Goal: Task Accomplishment & Management: Complete application form

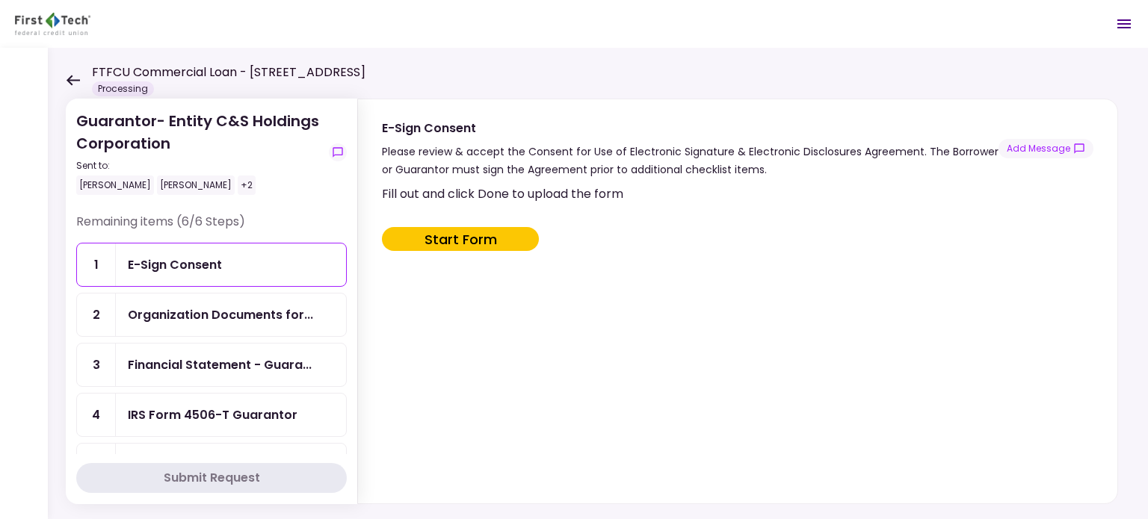
click at [451, 239] on button "Start Form" at bounding box center [460, 239] width 157 height 24
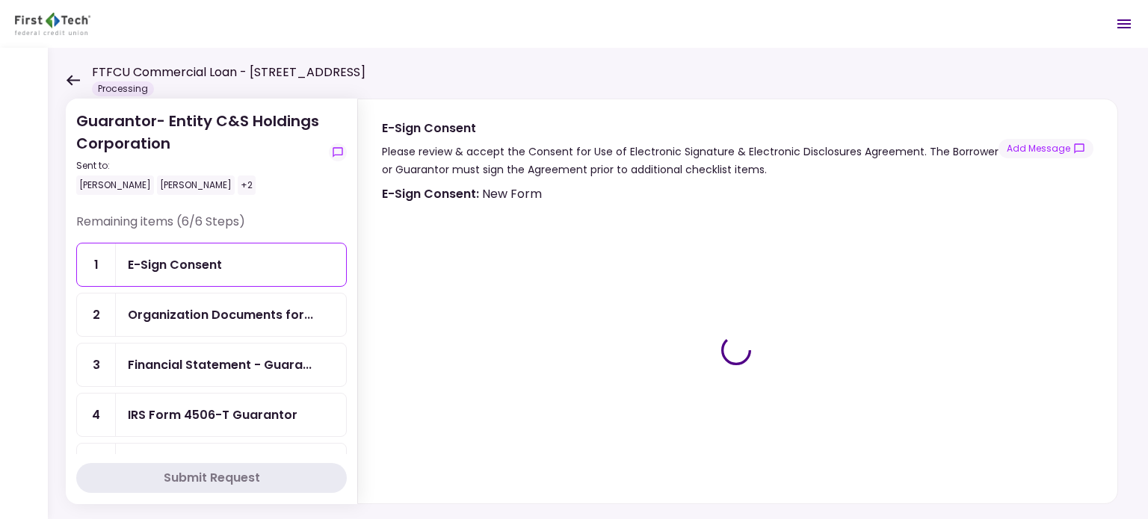
type input "***"
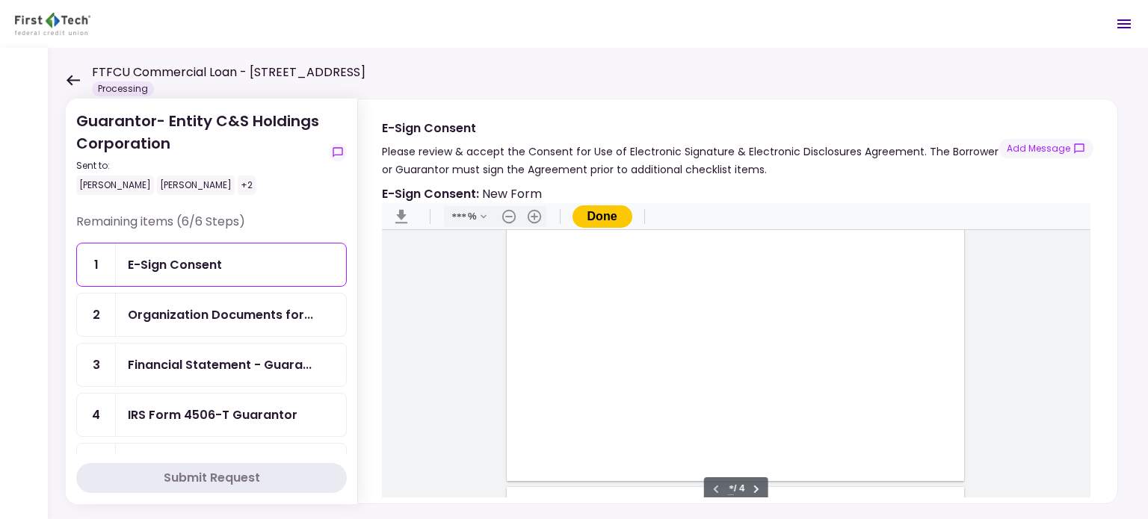
scroll to position [525, 0]
type input "*"
click at [534, 313] on div "Document Content" at bounding box center [540, 316] width 12 height 12
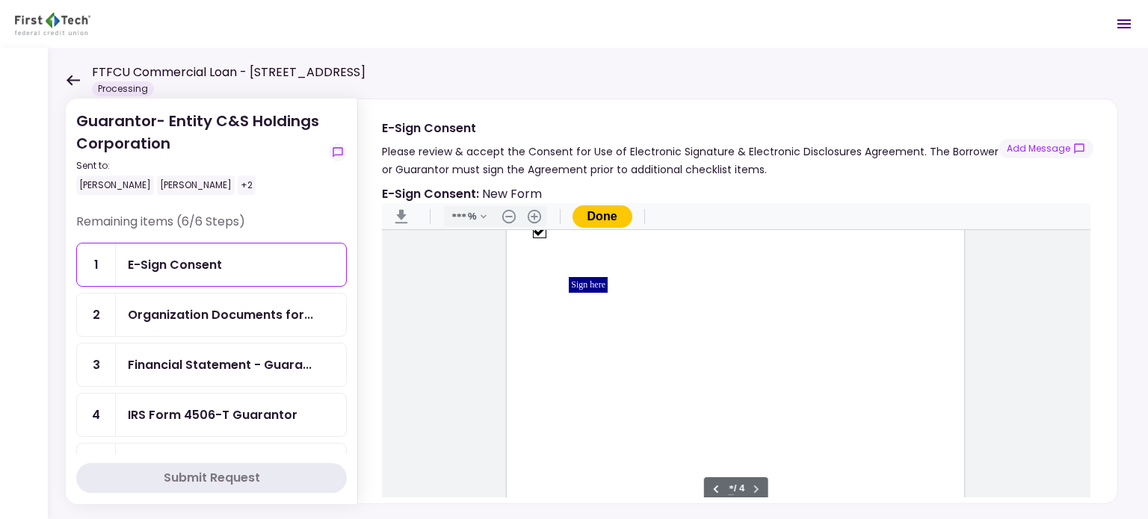
click at [585, 285] on div "Sign here" at bounding box center [588, 285] width 39 height 16
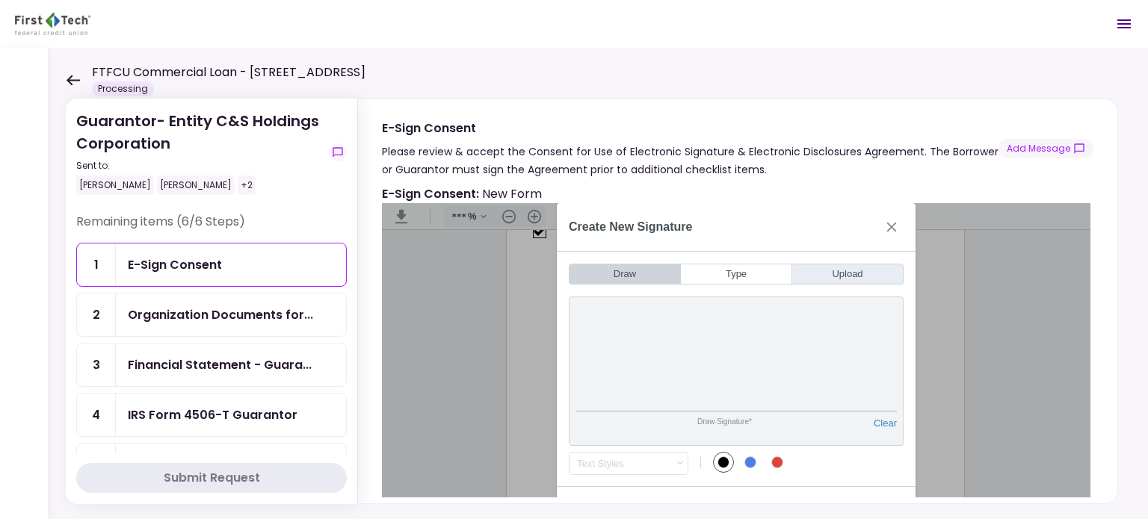
click at [846, 271] on button "Upload" at bounding box center [847, 274] width 111 height 21
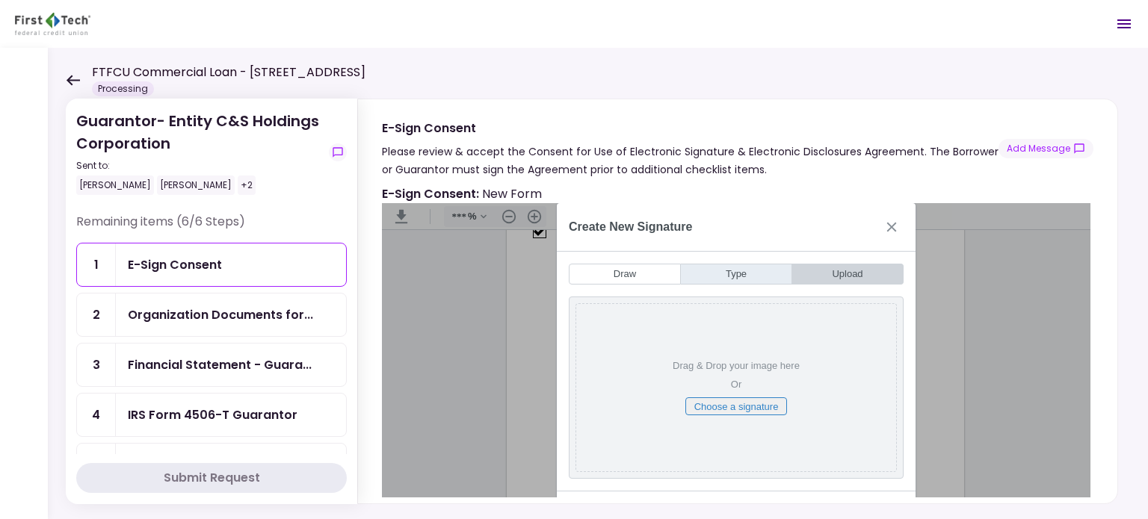
click at [732, 274] on button "Type" at bounding box center [736, 274] width 111 height 21
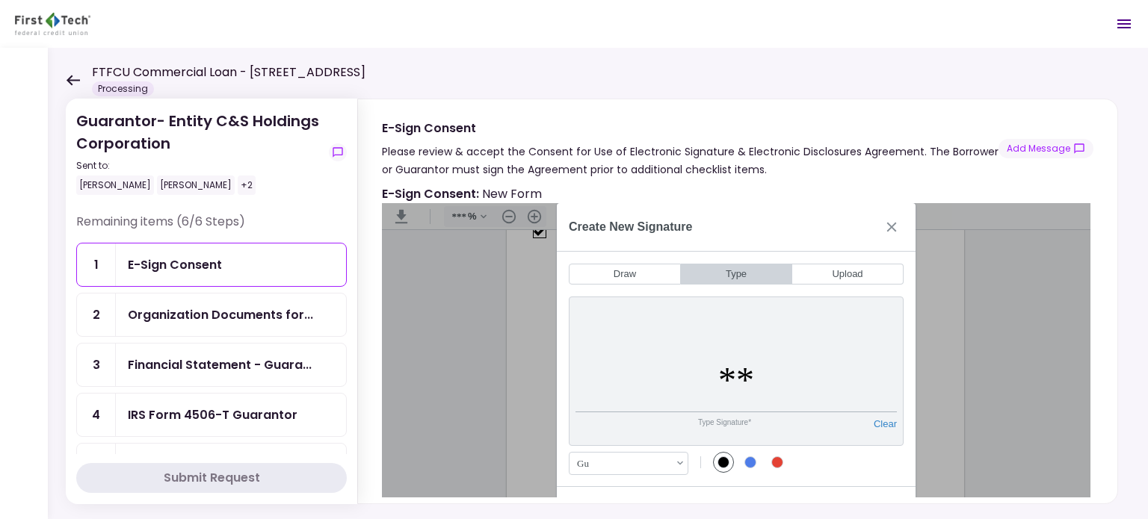
type input "*"
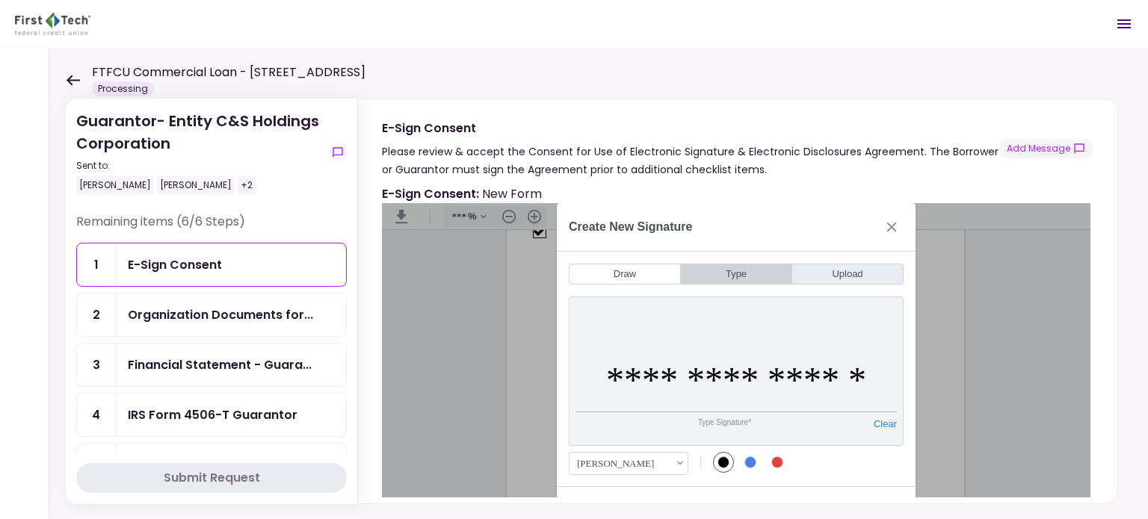
type input "**********"
click at [838, 271] on button "Upload" at bounding box center [847, 274] width 111 height 21
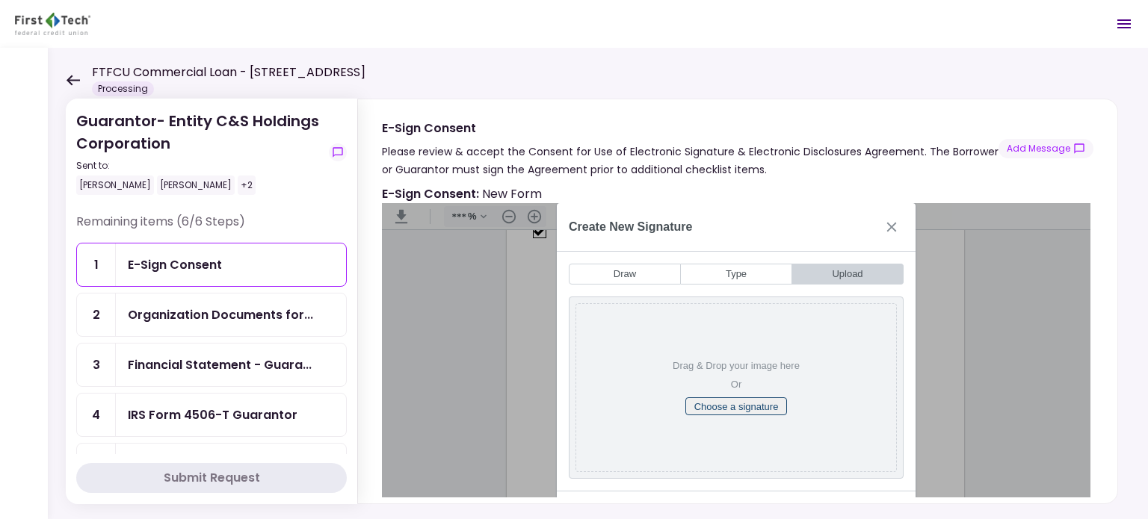
click at [727, 405] on button "Choose a signature" at bounding box center [736, 407] width 102 height 18
click at [894, 228] on button "Close" at bounding box center [891, 227] width 24 height 24
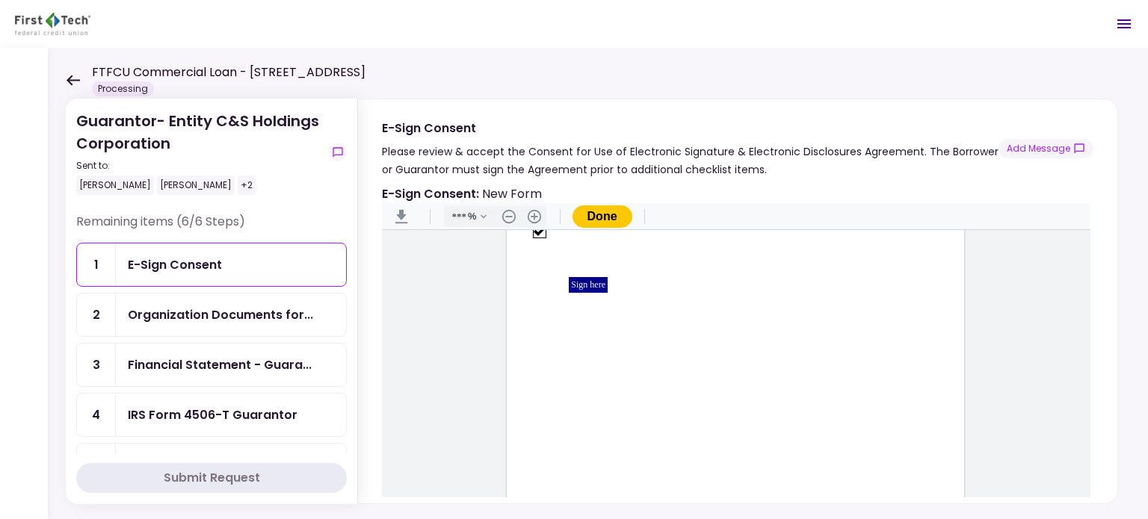
click at [586, 281] on div "Sign here" at bounding box center [588, 285] width 39 height 16
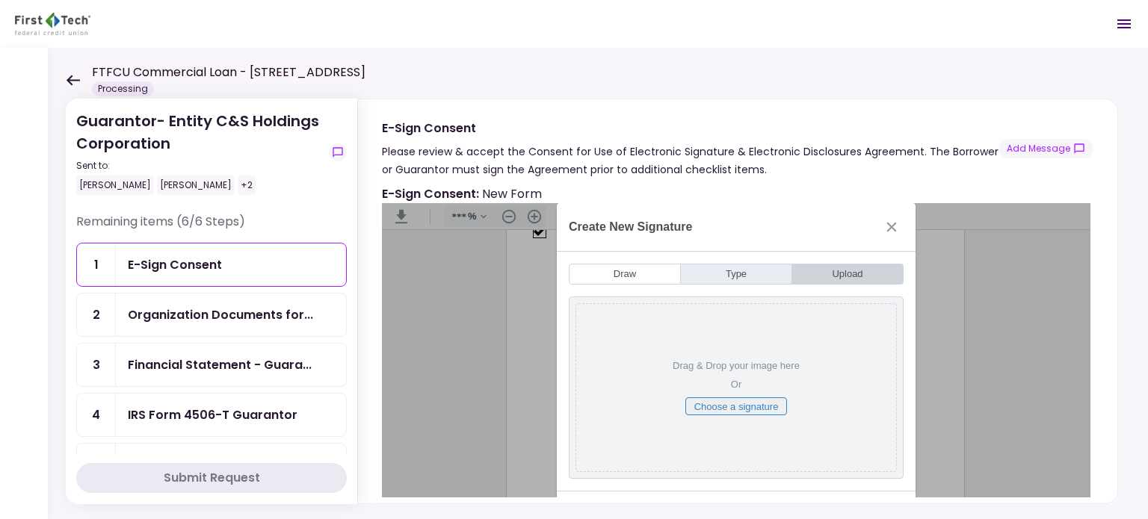
click at [734, 275] on button "Type" at bounding box center [736, 274] width 111 height 21
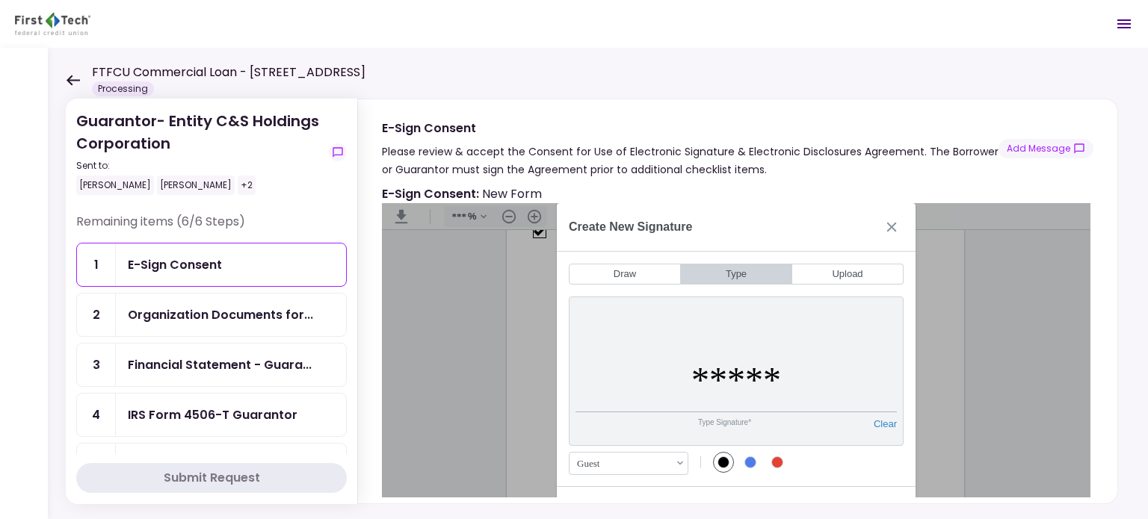
drag, startPoint x: 777, startPoint y: 368, endPoint x: 690, endPoint y: 379, distance: 88.1
click at [690, 379] on input "*****" at bounding box center [735, 381] width 321 height 64
type input "**********"
click at [680, 463] on div "Charles Eldredge .cls-1{fill:#abb0c4;} icon - chevron - up" at bounding box center [629, 463] width 109 height 13
click at [679, 463] on div "Charles Eldredge .cls-1{fill:#abb0c4;} icon - chevron - down" at bounding box center [629, 463] width 109 height 13
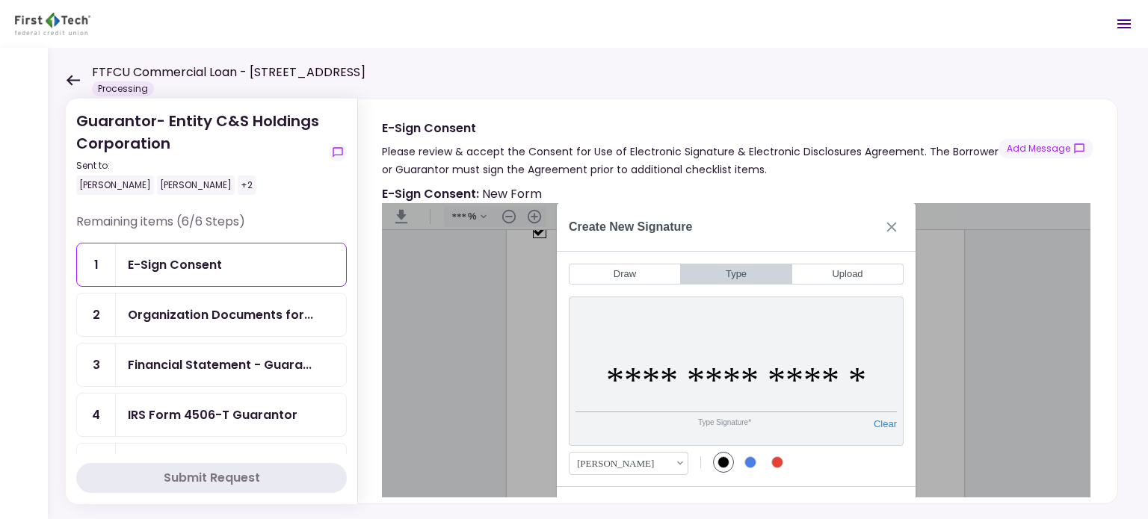
click at [728, 430] on div "Type Signature*" at bounding box center [724, 428] width 298 height 21
click at [878, 421] on button "Clear" at bounding box center [884, 428] width 23 height 21
type input "**********"
click at [895, 228] on button "Close" at bounding box center [891, 227] width 24 height 24
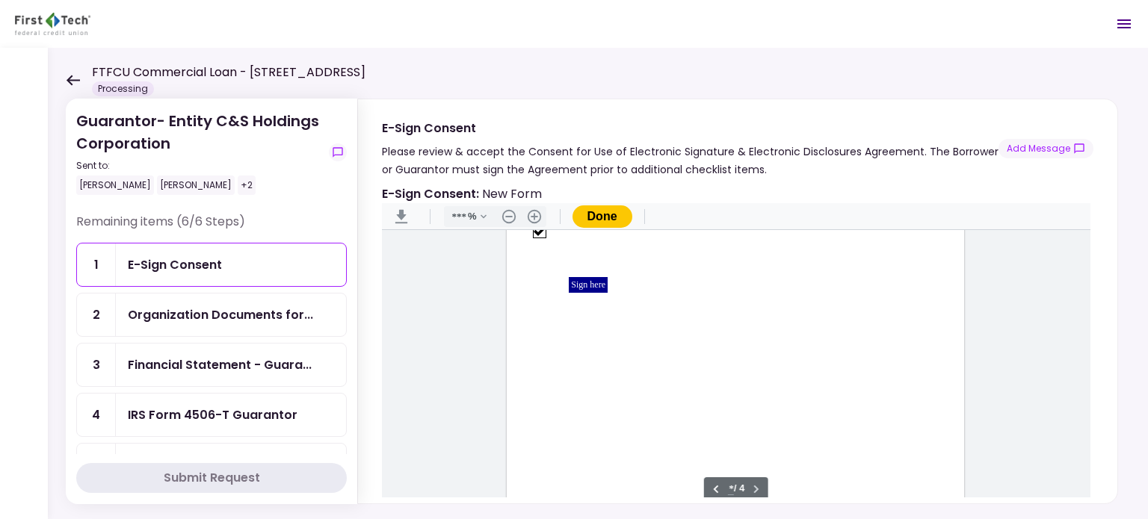
click at [587, 280] on div "Sign here" at bounding box center [588, 285] width 39 height 16
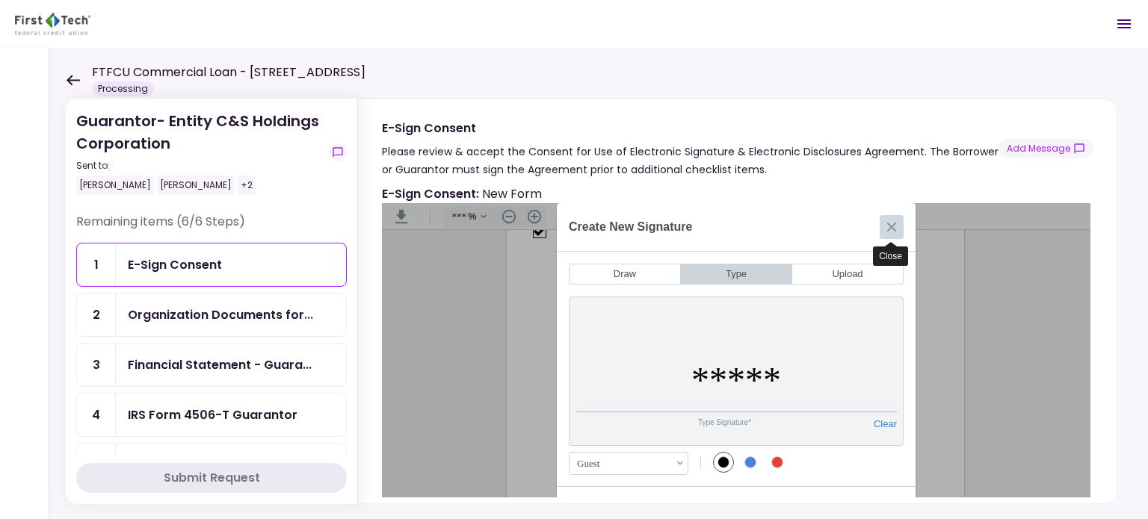
click at [894, 229] on button "Close" at bounding box center [891, 227] width 24 height 24
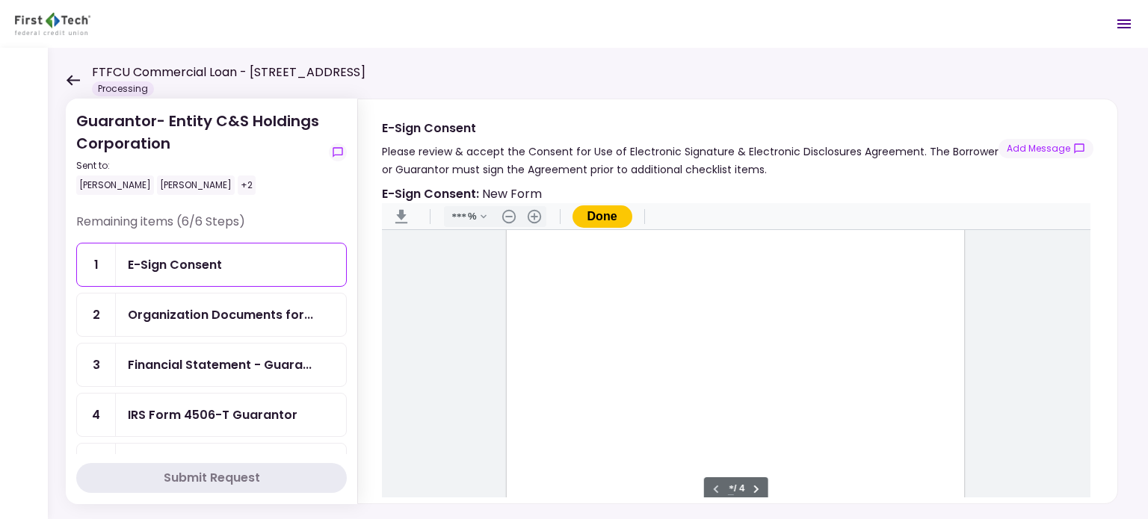
scroll to position [0, 0]
type input "*"
click at [582, 283] on div "Sign here" at bounding box center [588, 285] width 39 height 16
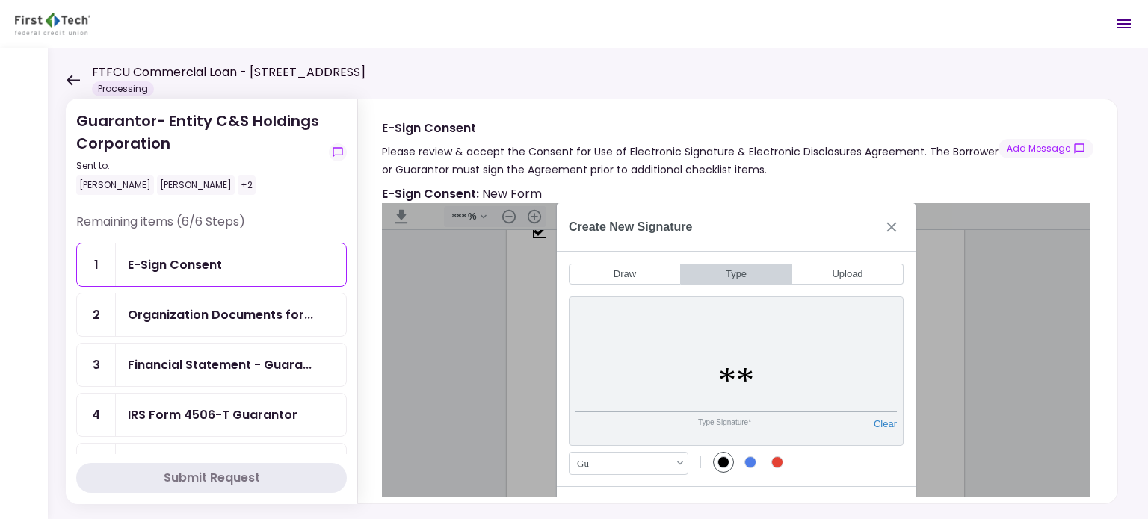
type input "*"
click at [856, 376] on input "**********" at bounding box center [735, 381] width 321 height 64
type input "**********"
click at [708, 320] on div "**********" at bounding box center [736, 371] width 335 height 149
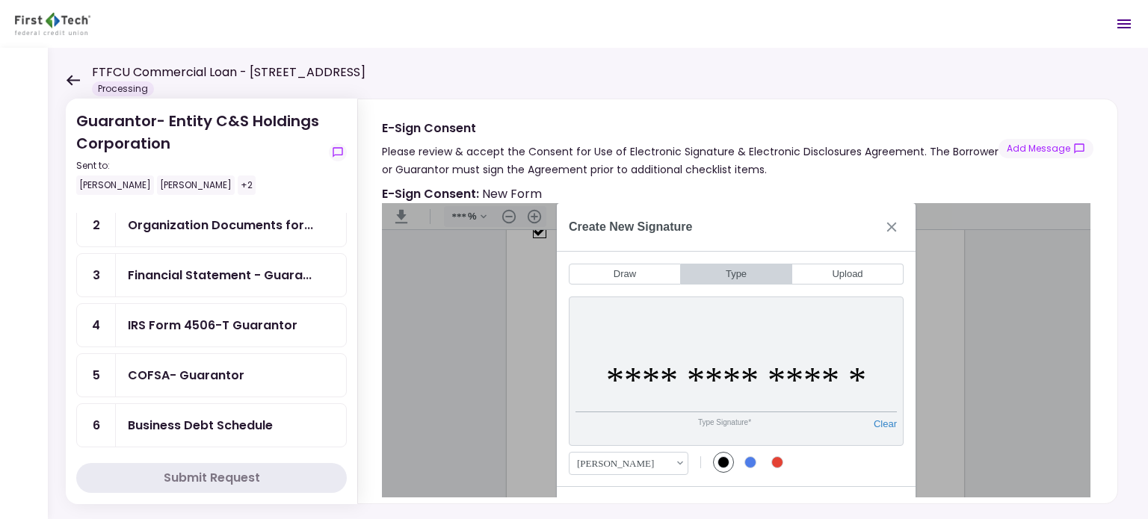
click button "Close" at bounding box center [891, 227] width 24 height 24
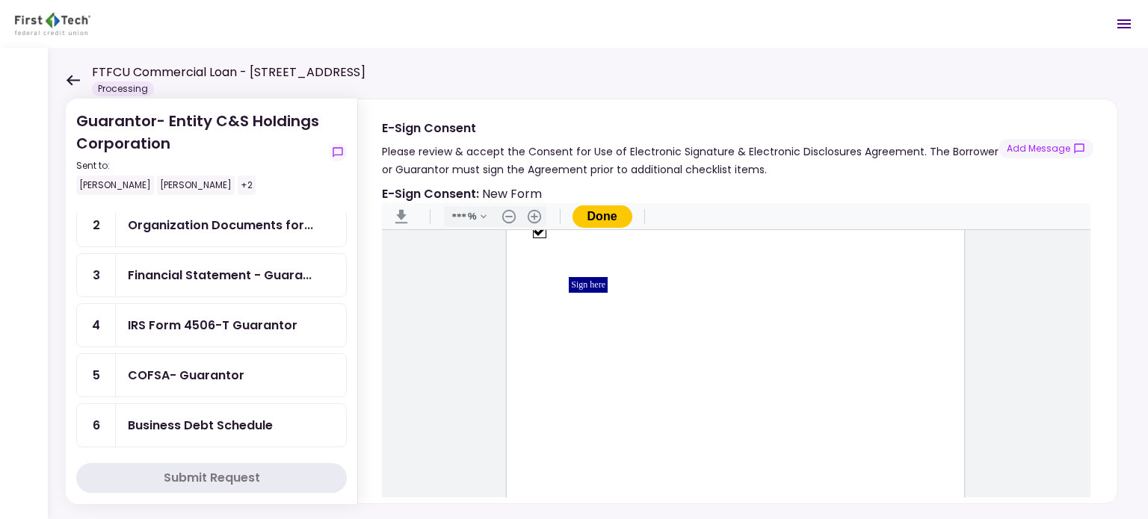
click at [578, 283] on div "Sign here" at bounding box center [588, 285] width 39 height 16
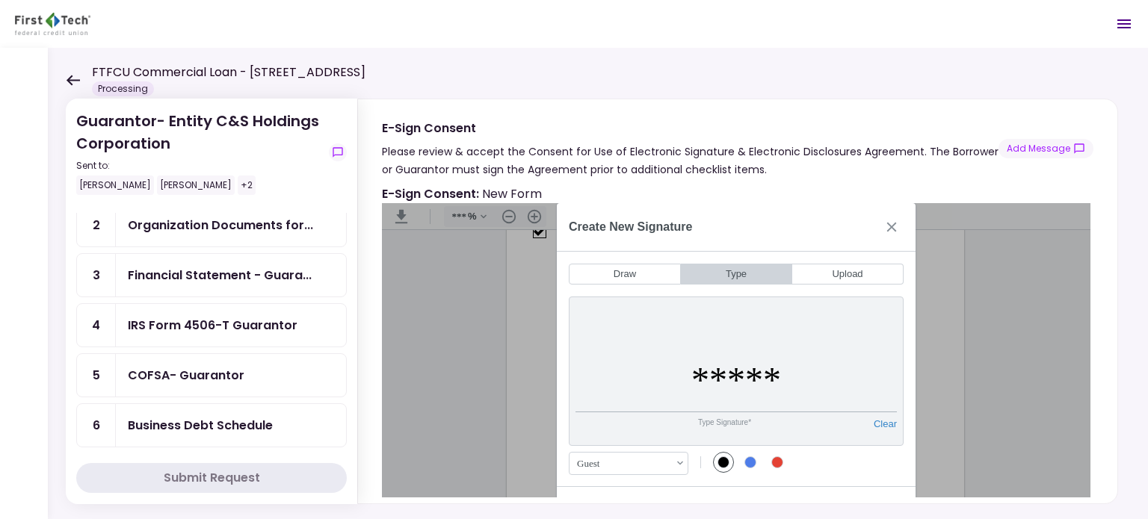
drag, startPoint x: 879, startPoint y: 495, endPoint x: 821, endPoint y: 503, distance: 58.8
click at [821, 503] on div "E-Sign Consent : New Form" at bounding box center [737, 341] width 759 height 325
click at [873, 498] on button "Create" at bounding box center [877, 510] width 54 height 24
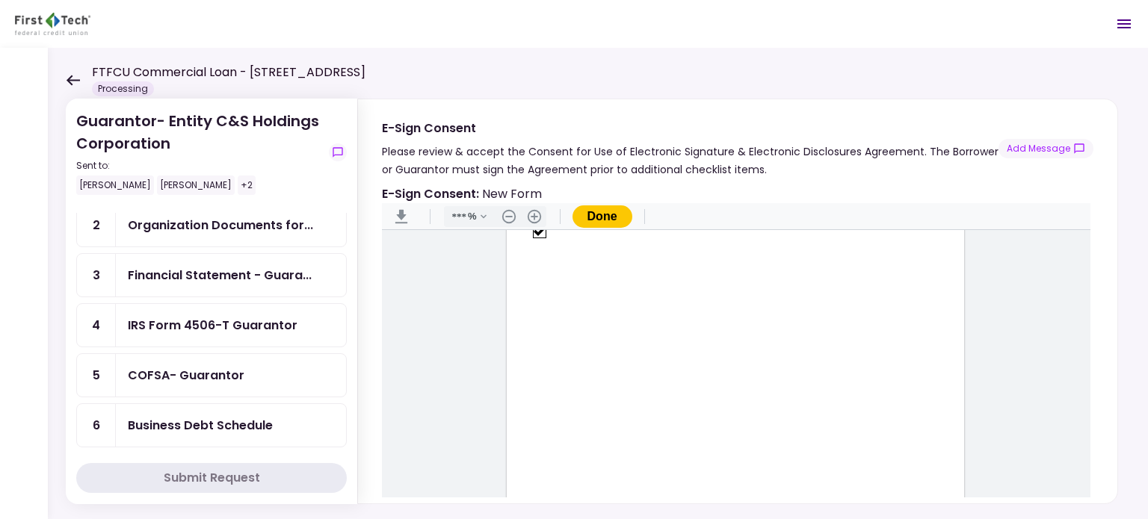
click at [873, 498] on div "Sign here" at bounding box center [735, 219] width 457 height 592
click at [924, 500] on div "E-Sign Consent : New Form" at bounding box center [737, 341] width 759 height 325
drag, startPoint x: 535, startPoint y: 280, endPoint x: 572, endPoint y: 277, distance: 36.7
click at [572, 277] on div "Sign here" at bounding box center [588, 285] width 111 height 22
click at [628, 282] on div "Sign here" at bounding box center [588, 285] width 111 height 22
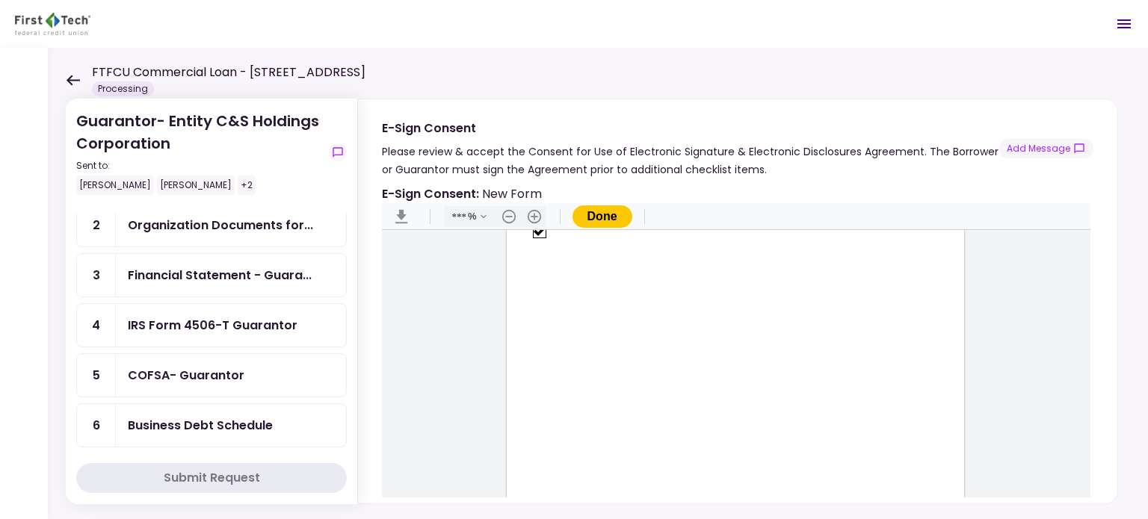
click at [555, 289] on div "Sign here" at bounding box center [588, 285] width 111 height 22
click at [559, 329] on button ".cls-1{fill:#abb0c4;} icon - delete - line" at bounding box center [557, 326] width 24 height 24
click at [580, 285] on div "Sign here" at bounding box center [588, 285] width 39 height 16
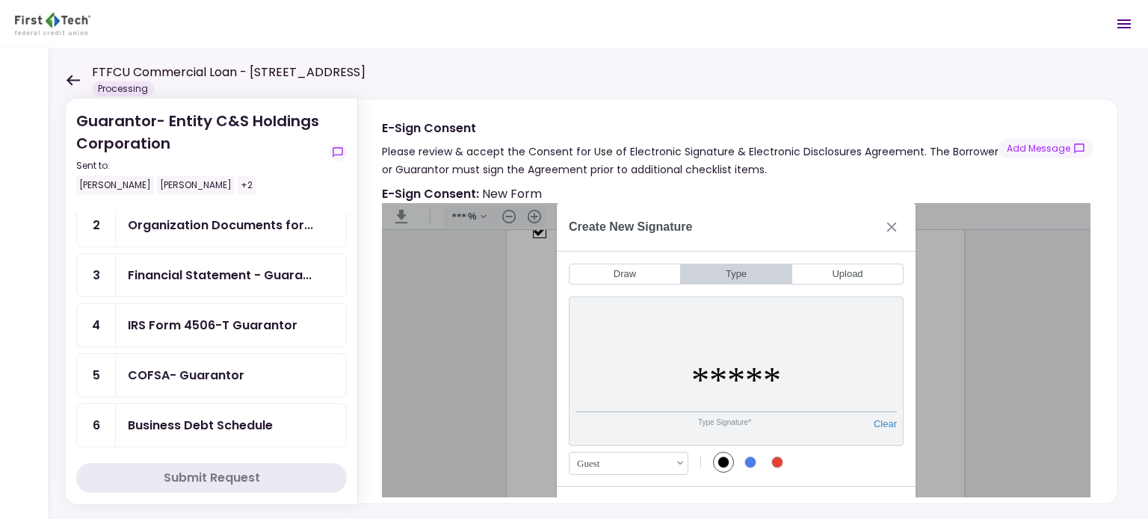
click at [750, 463] on div "Color #4E7DE9" at bounding box center [750, 463] width 12 height 12
drag, startPoint x: 693, startPoint y: 378, endPoint x: 789, endPoint y: 379, distance: 95.6
click at [789, 379] on input "*****" at bounding box center [735, 381] width 321 height 64
type input "**********"
click at [841, 468] on div "Charles Eldredge .cls-1{fill:#abb0c4;} icon - chevron - down Font Family Charle…" at bounding box center [719, 462] width 301 height 33
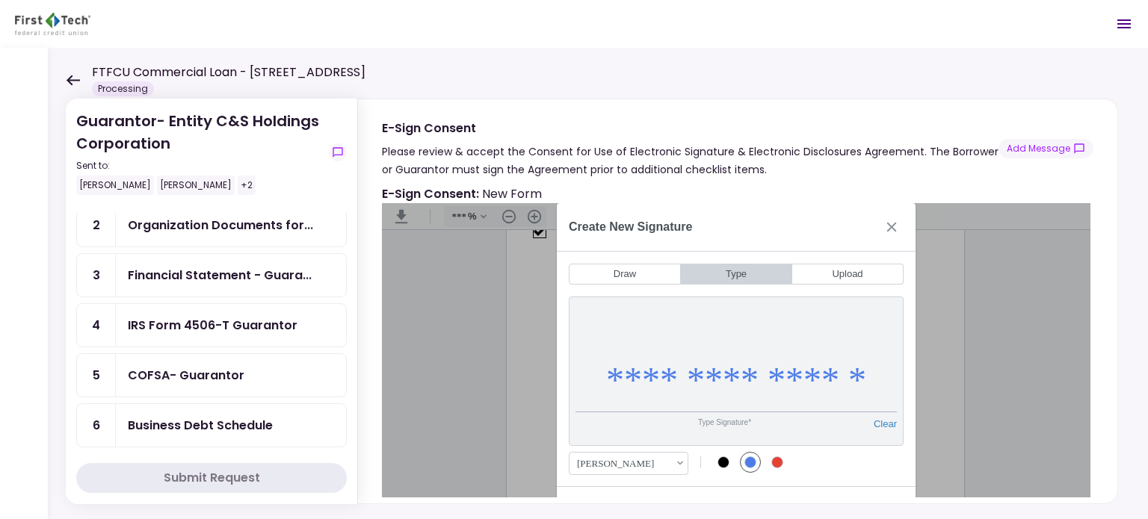
drag, startPoint x: 486, startPoint y: 1, endPoint x: 855, endPoint y: 55, distance: 372.2
click at [855, 55] on div "Guarantor- Entity C&S Holdings Corporation Sent to: Charles Eldredge Paddy Ryan…" at bounding box center [598, 283] width 1100 height 471
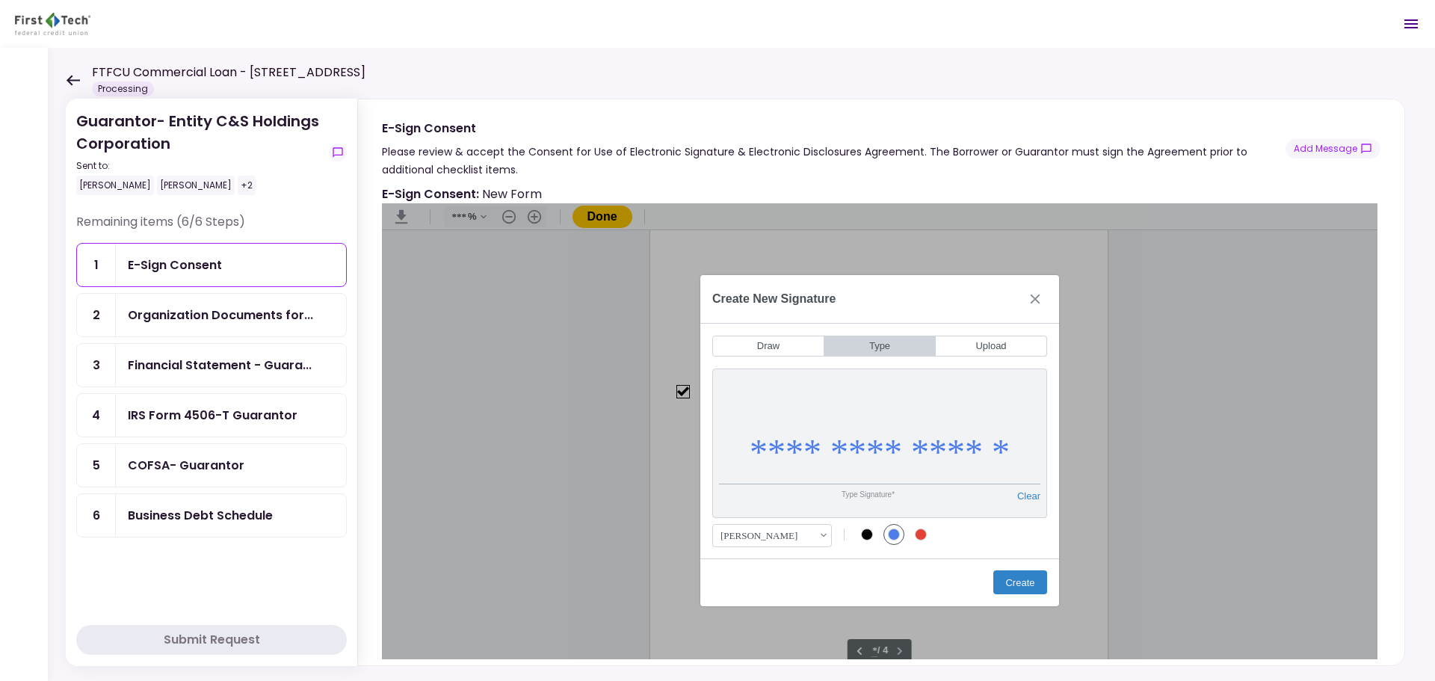
scroll to position [1943, 0]
click at [1017, 519] on button "Create" at bounding box center [1020, 582] width 54 height 24
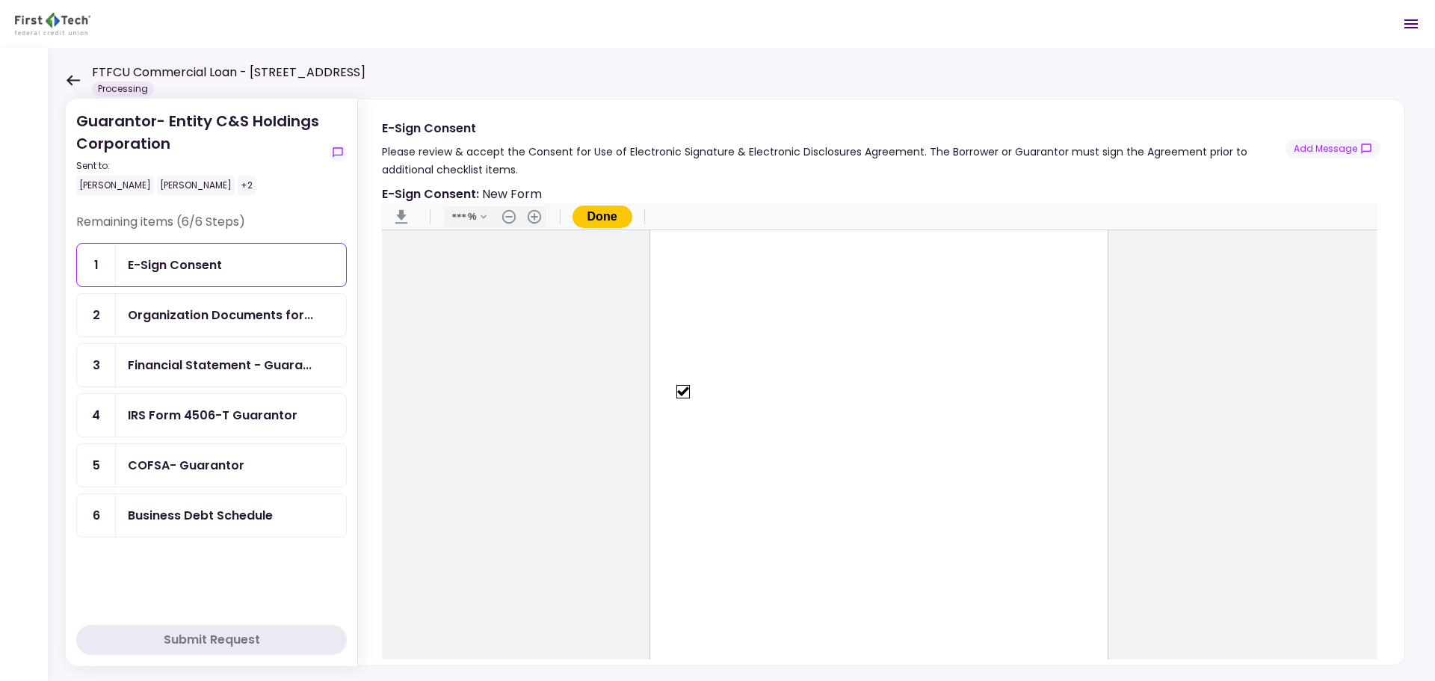
click at [605, 214] on button "Done" at bounding box center [602, 216] width 60 height 22
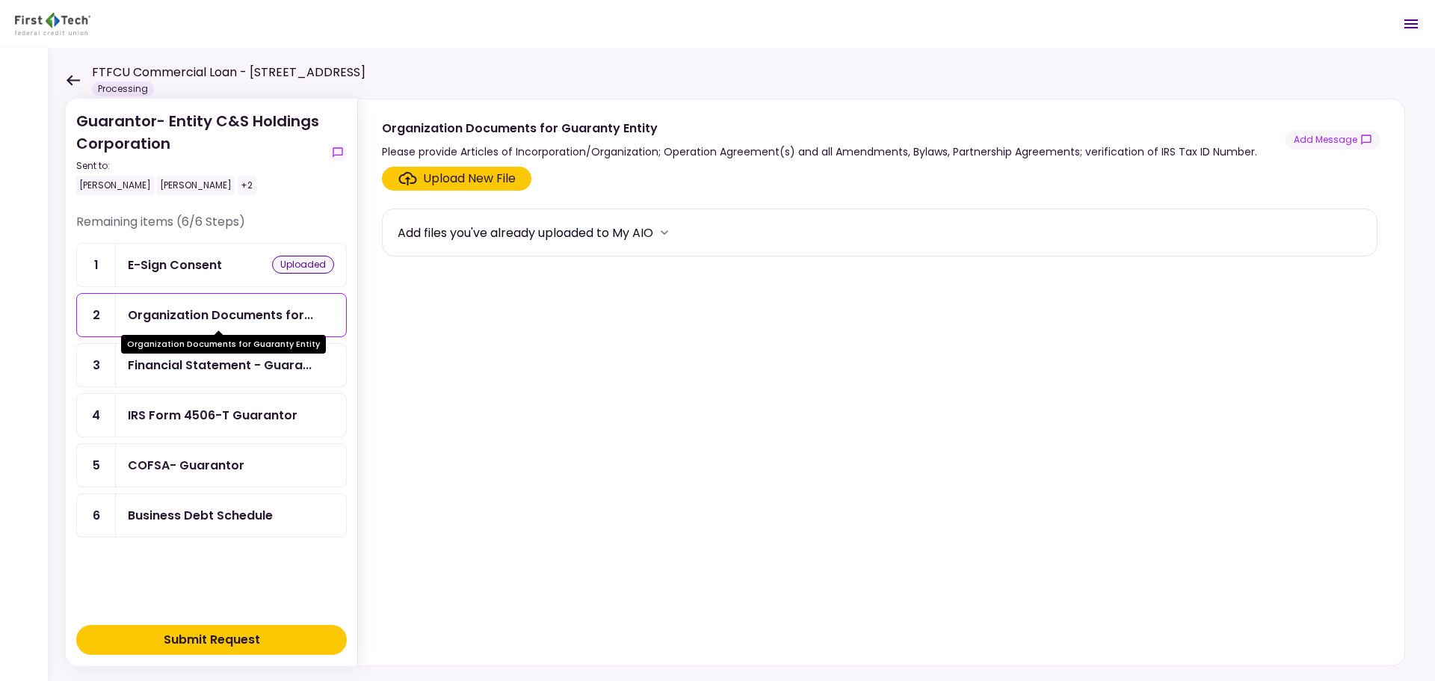
click at [196, 310] on div "Organization Documents for..." at bounding box center [220, 315] width 185 height 19
click at [218, 315] on div "Organization Documents for..." at bounding box center [220, 315] width 185 height 19
click at [461, 176] on div "Upload New File" at bounding box center [469, 179] width 93 height 18
click at [0, 0] on input "Upload New File" at bounding box center [0, 0] width 0 height 0
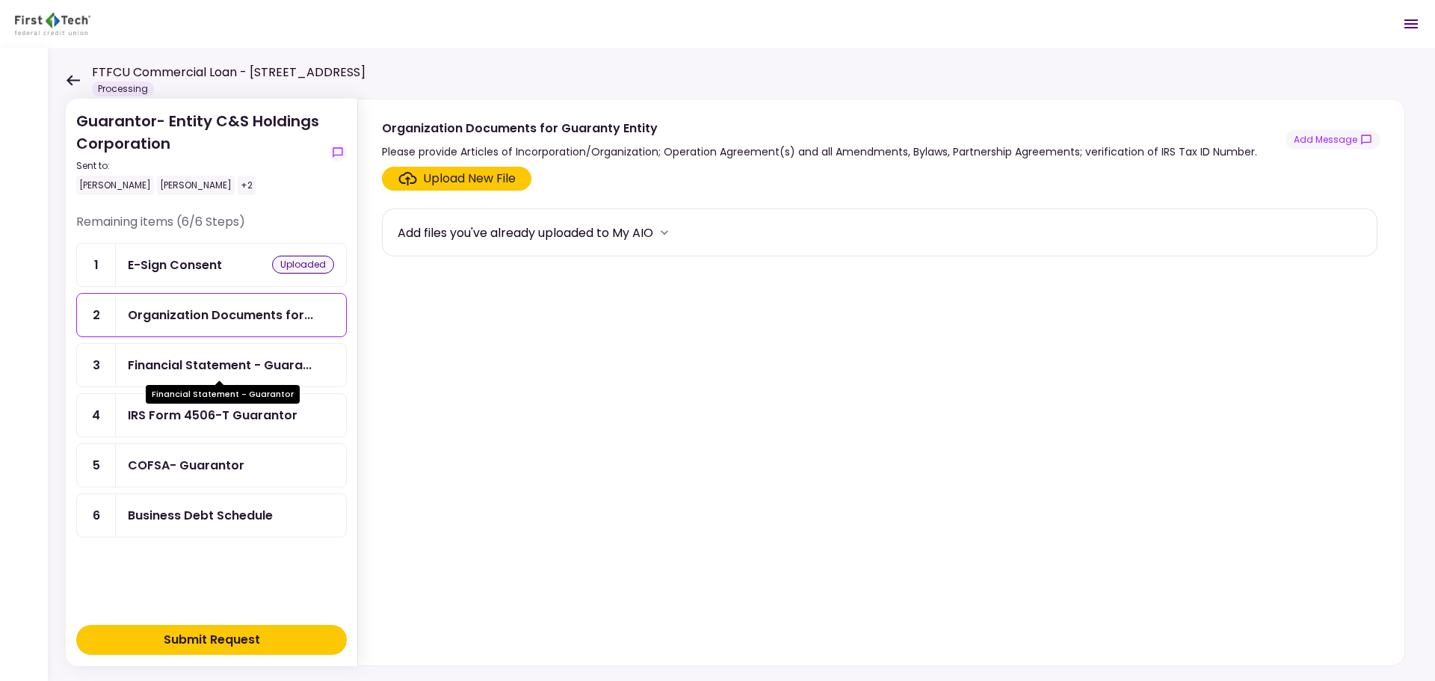
click at [188, 365] on div "Financial Statement - Guara..." at bounding box center [220, 365] width 184 height 19
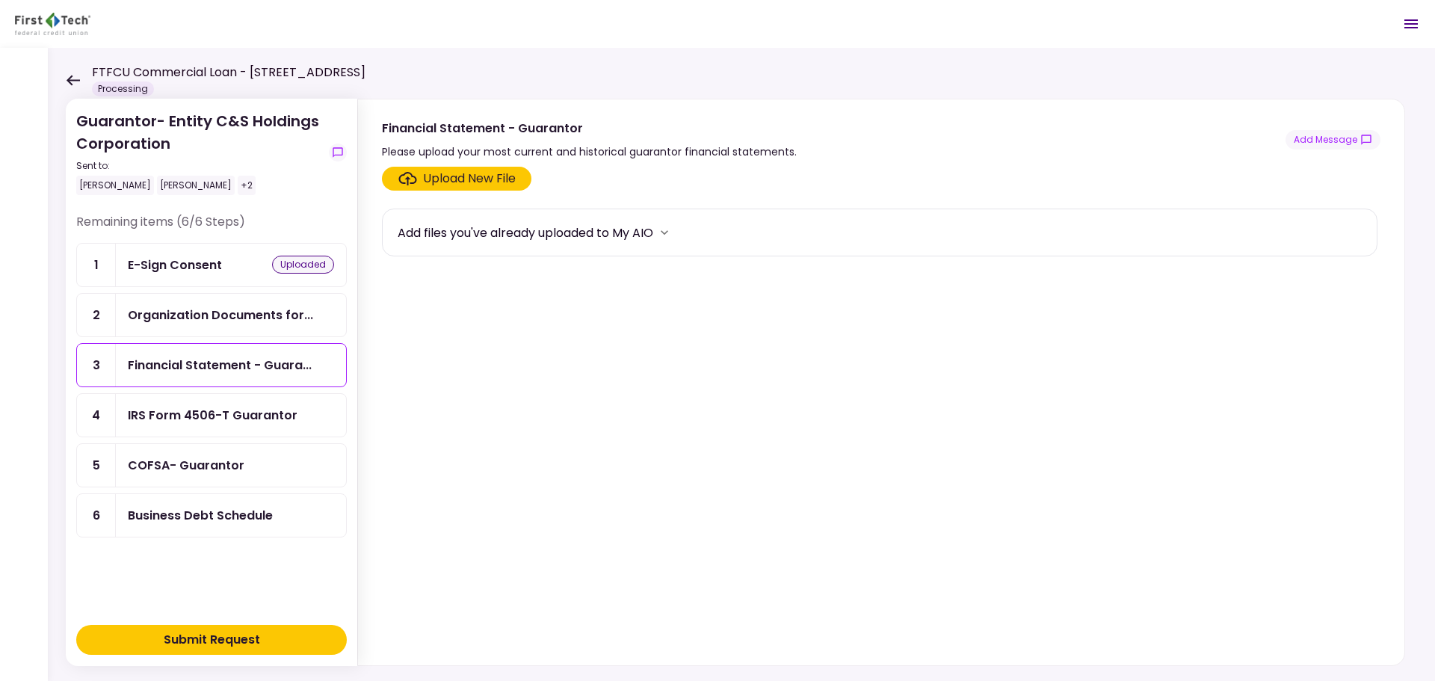
click at [179, 418] on div "IRS Form 4506-T Guarantor" at bounding box center [213, 415] width 170 height 19
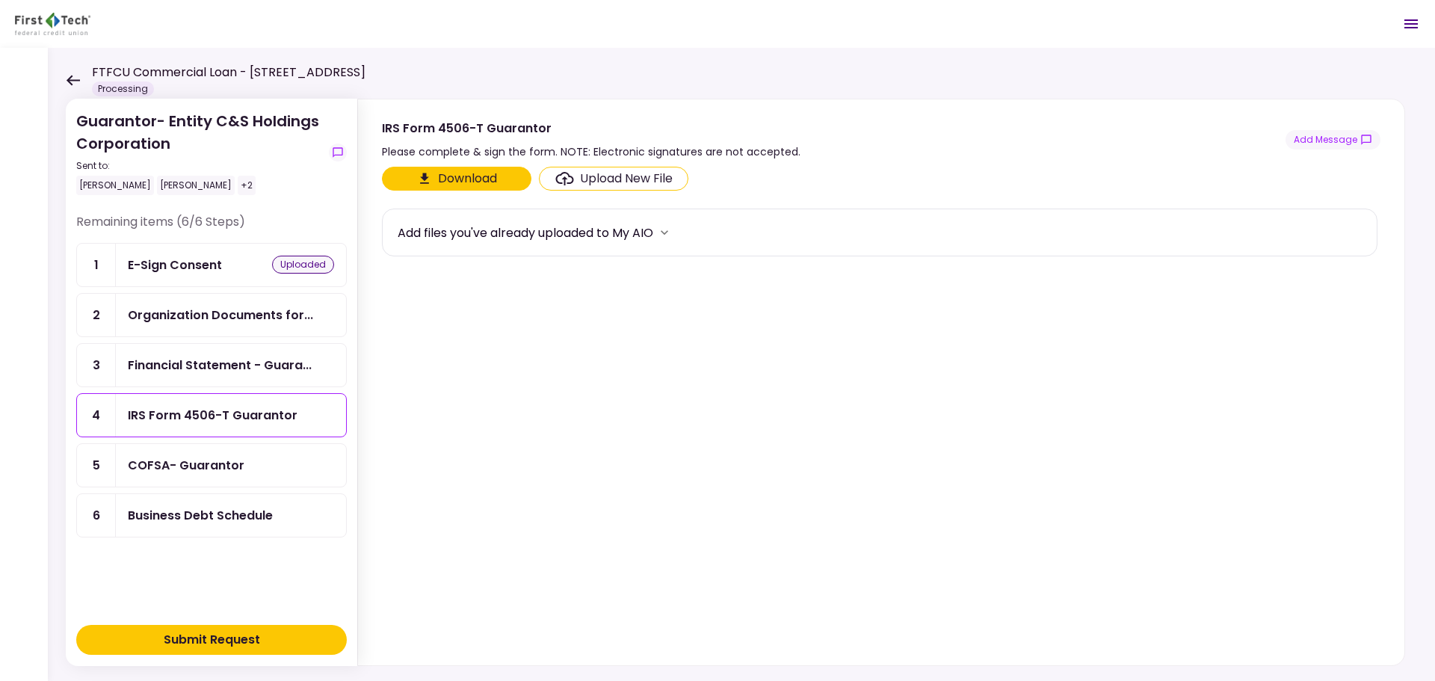
click at [457, 179] on button "Download" at bounding box center [456, 179] width 149 height 24
click at [193, 463] on div "COFSA- Guarantor" at bounding box center [186, 465] width 117 height 19
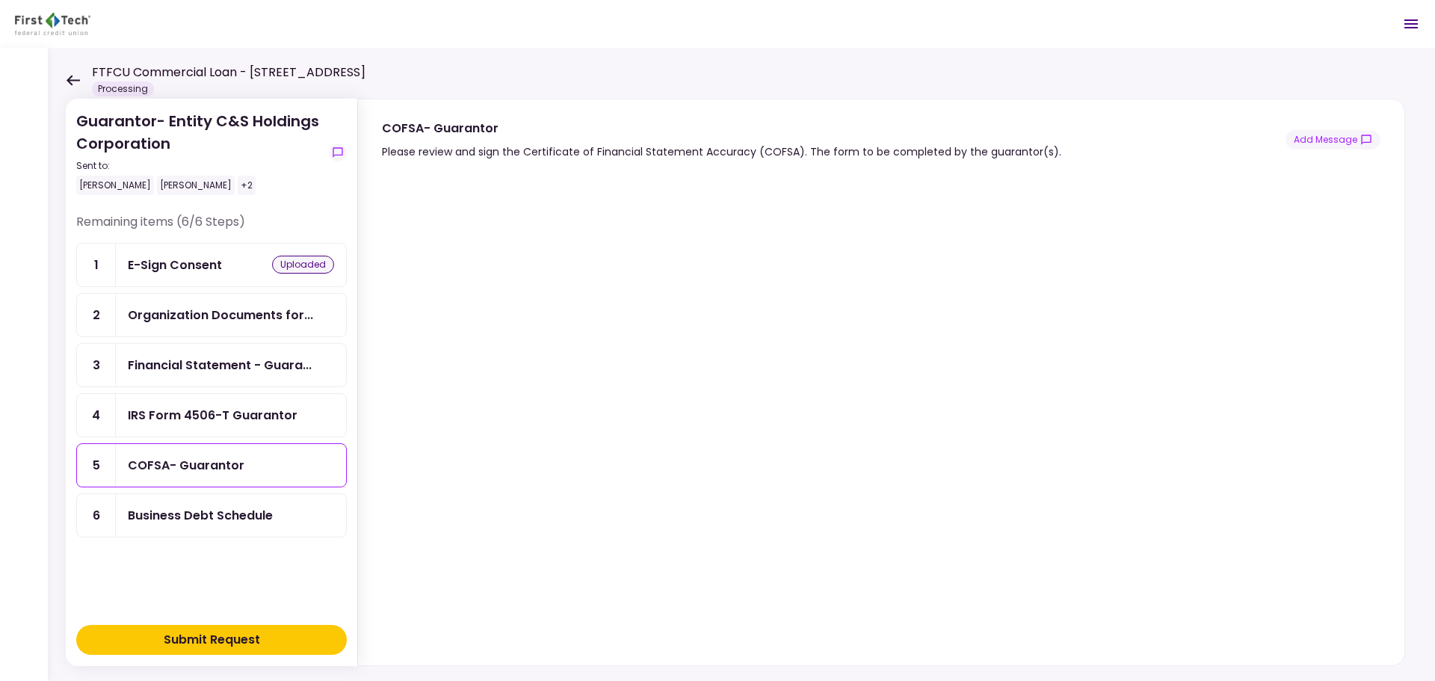
scroll to position [19, 0]
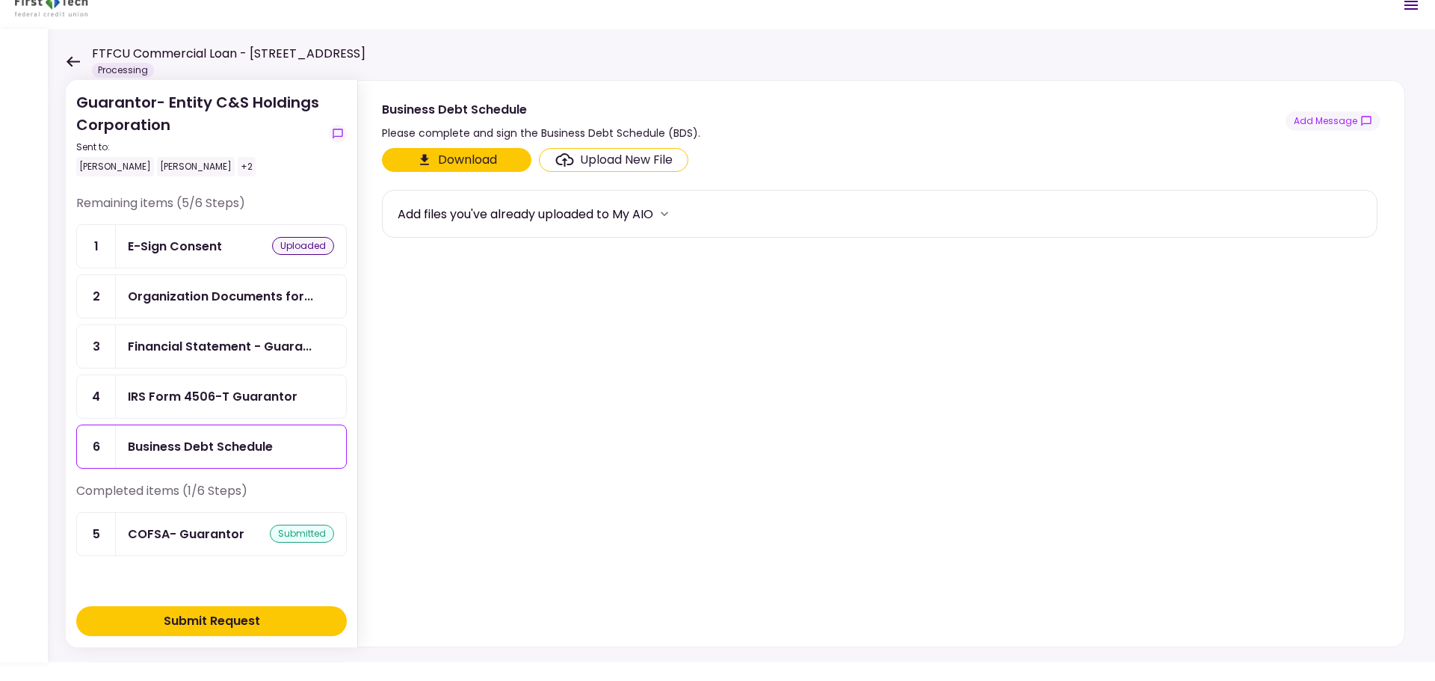
click at [624, 161] on div "Upload New File" at bounding box center [626, 160] width 93 height 18
click at [0, 0] on input "Upload New File" at bounding box center [0, 0] width 0 height 0
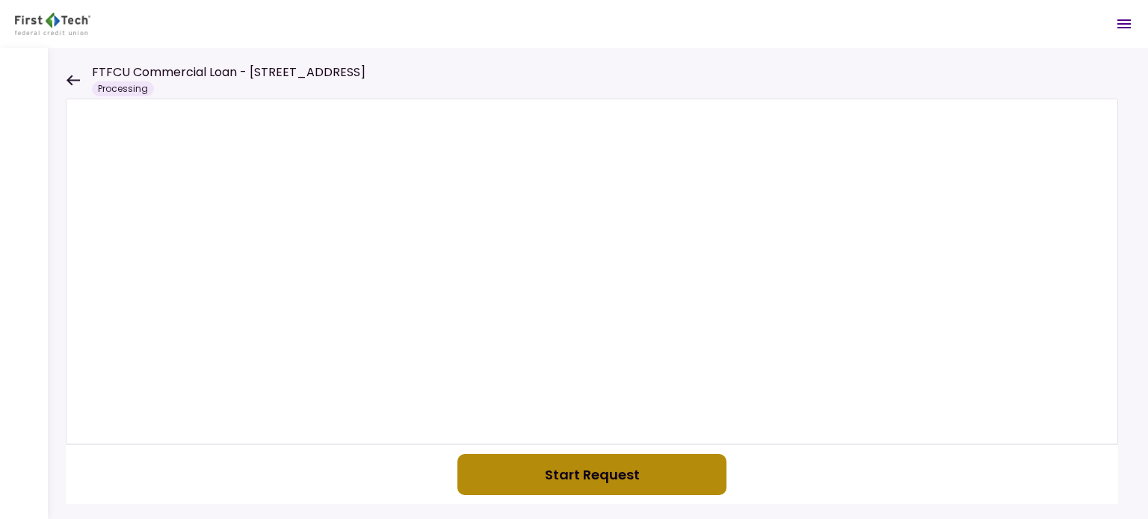
click at [583, 474] on button "Start Request" at bounding box center [591, 474] width 269 height 41
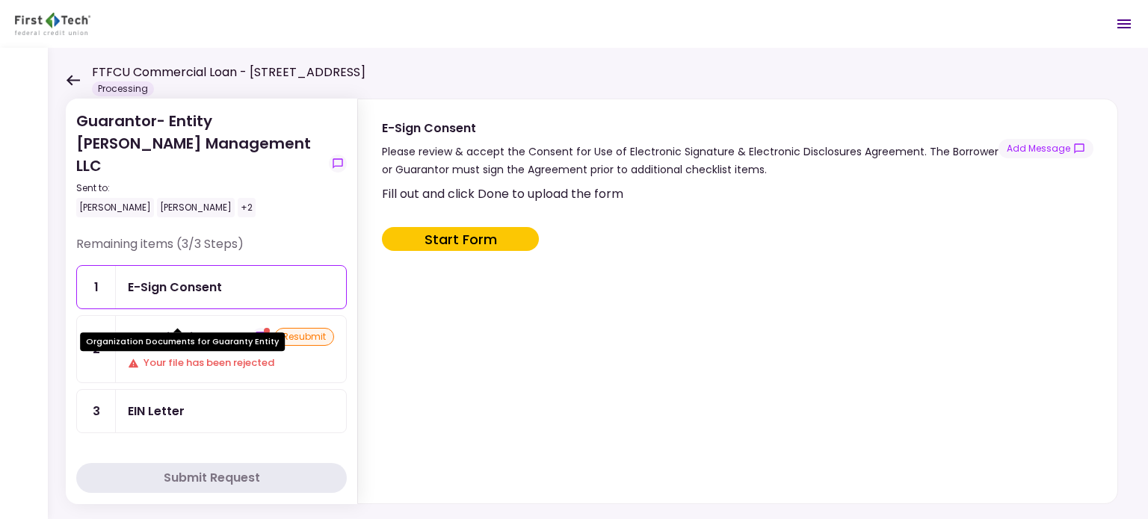
click at [185, 328] on div "Organization D..." at bounding box center [179, 337] width 102 height 19
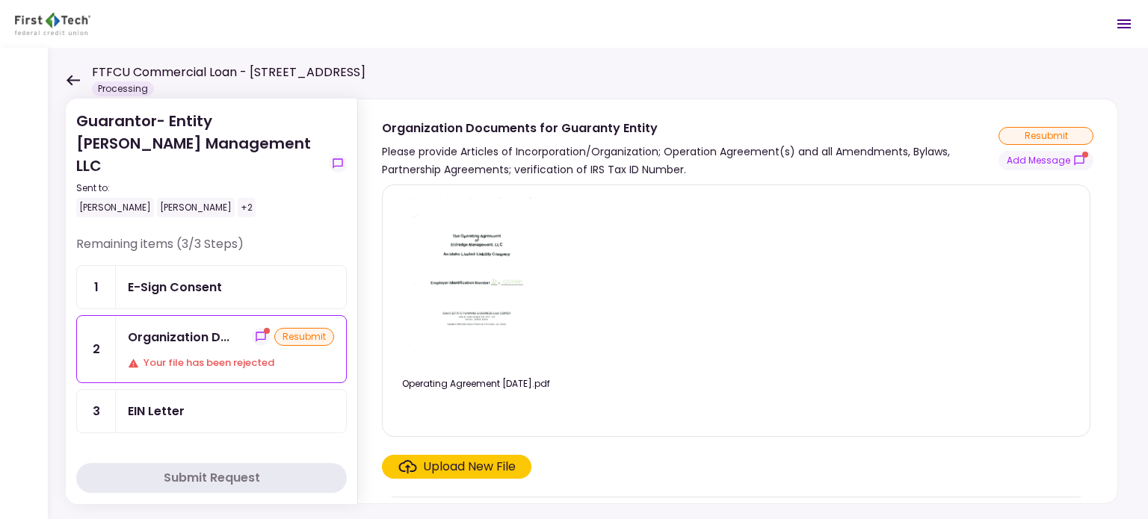
click at [485, 275] on img at bounding box center [475, 282] width 133 height 171
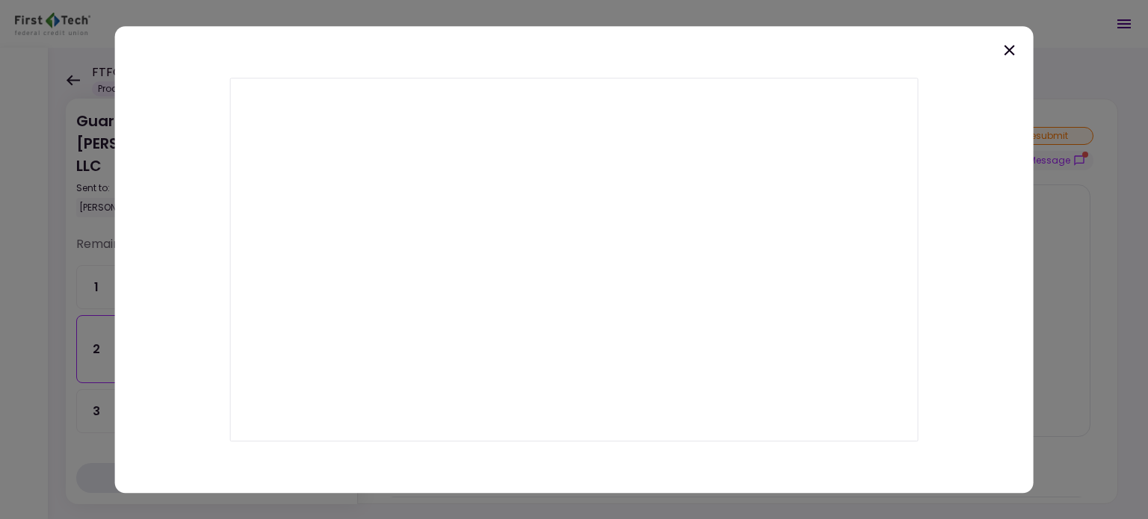
click at [1009, 52] on icon at bounding box center [1009, 50] width 18 height 18
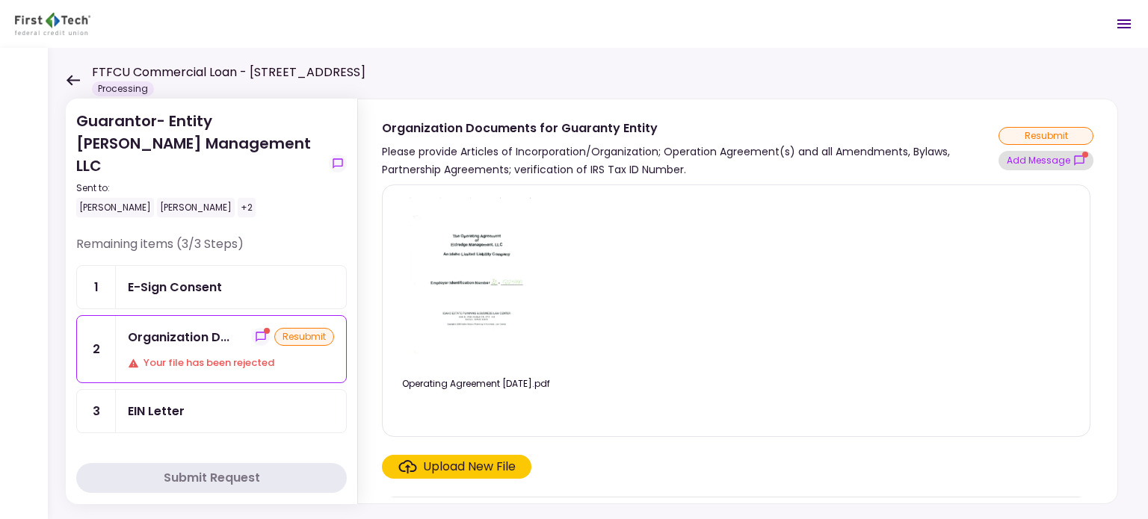
click at [1045, 164] on button "Add Message" at bounding box center [1045, 160] width 95 height 19
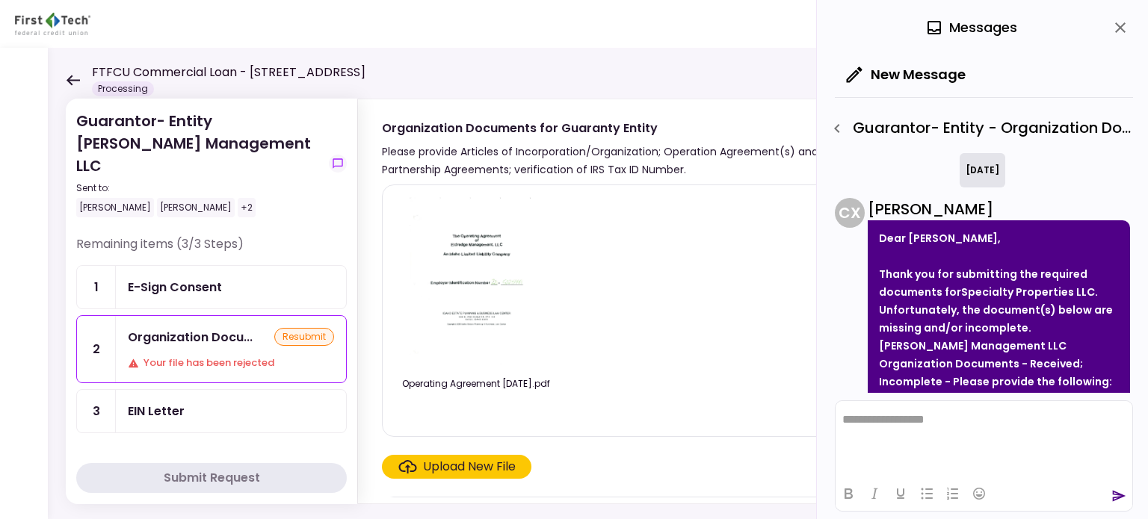
click at [160, 278] on div "E-Sign Consent" at bounding box center [175, 287] width 94 height 19
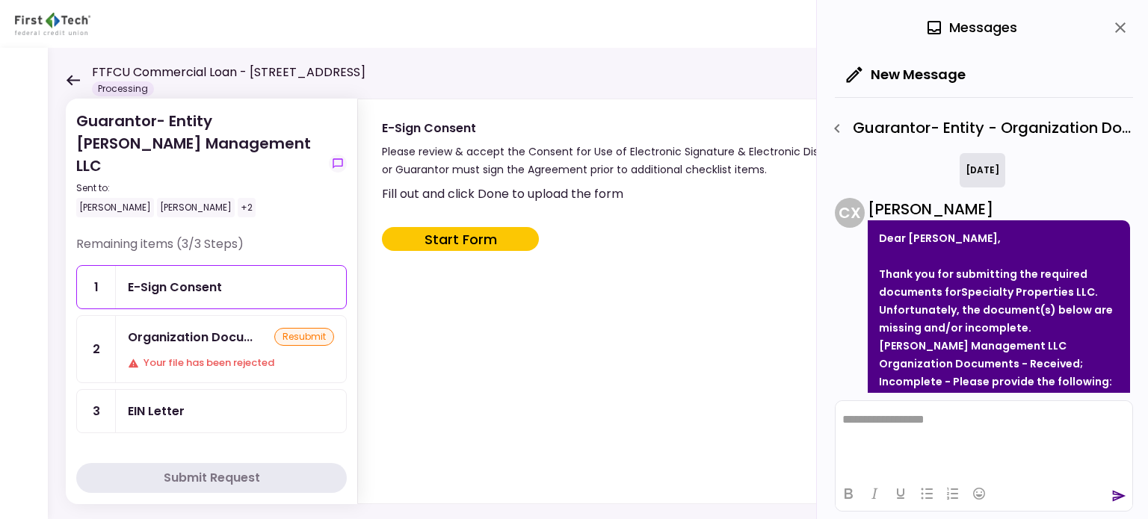
click at [466, 237] on button "Start Form" at bounding box center [460, 239] width 157 height 24
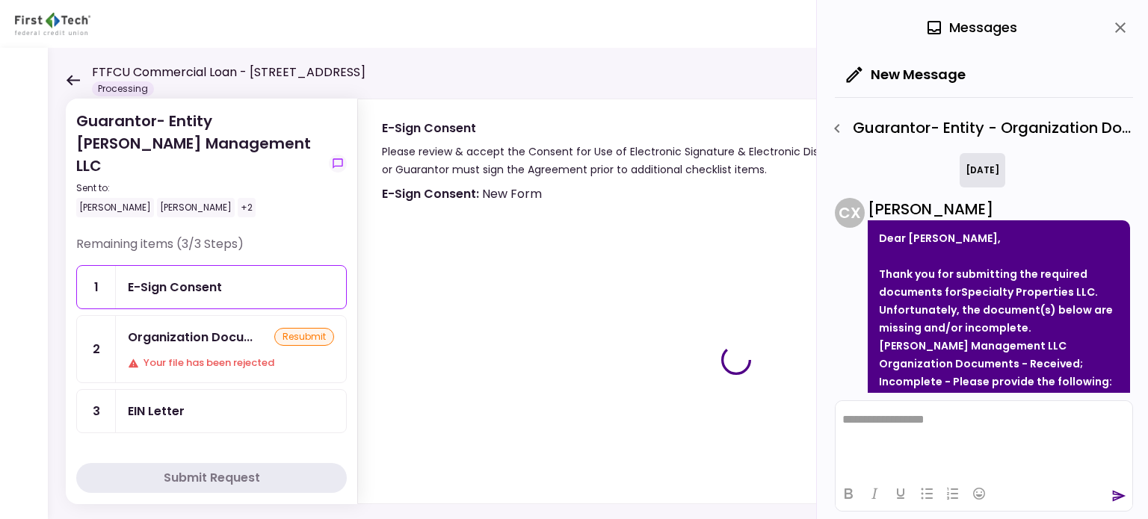
type input "***"
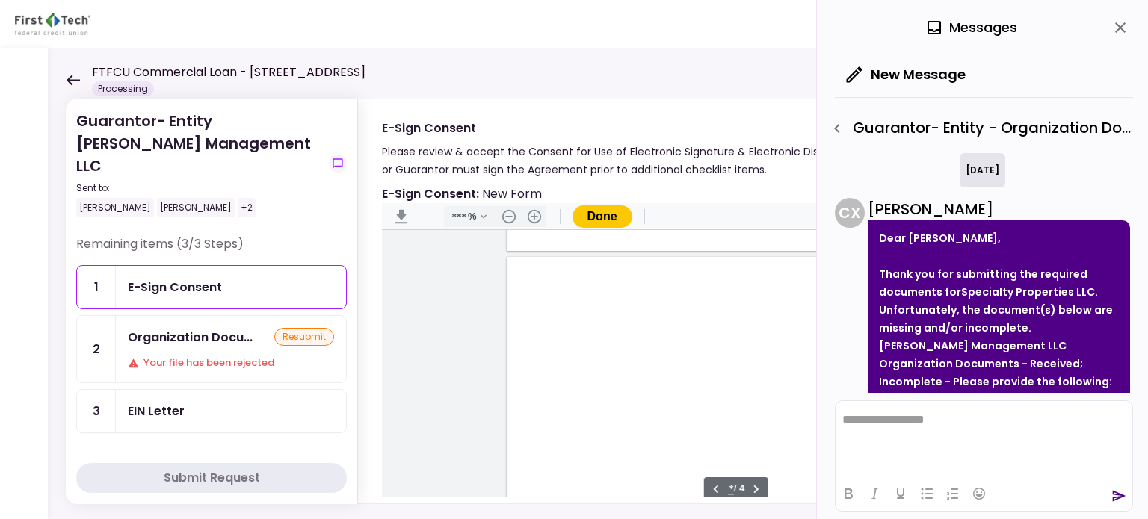
type input "*"
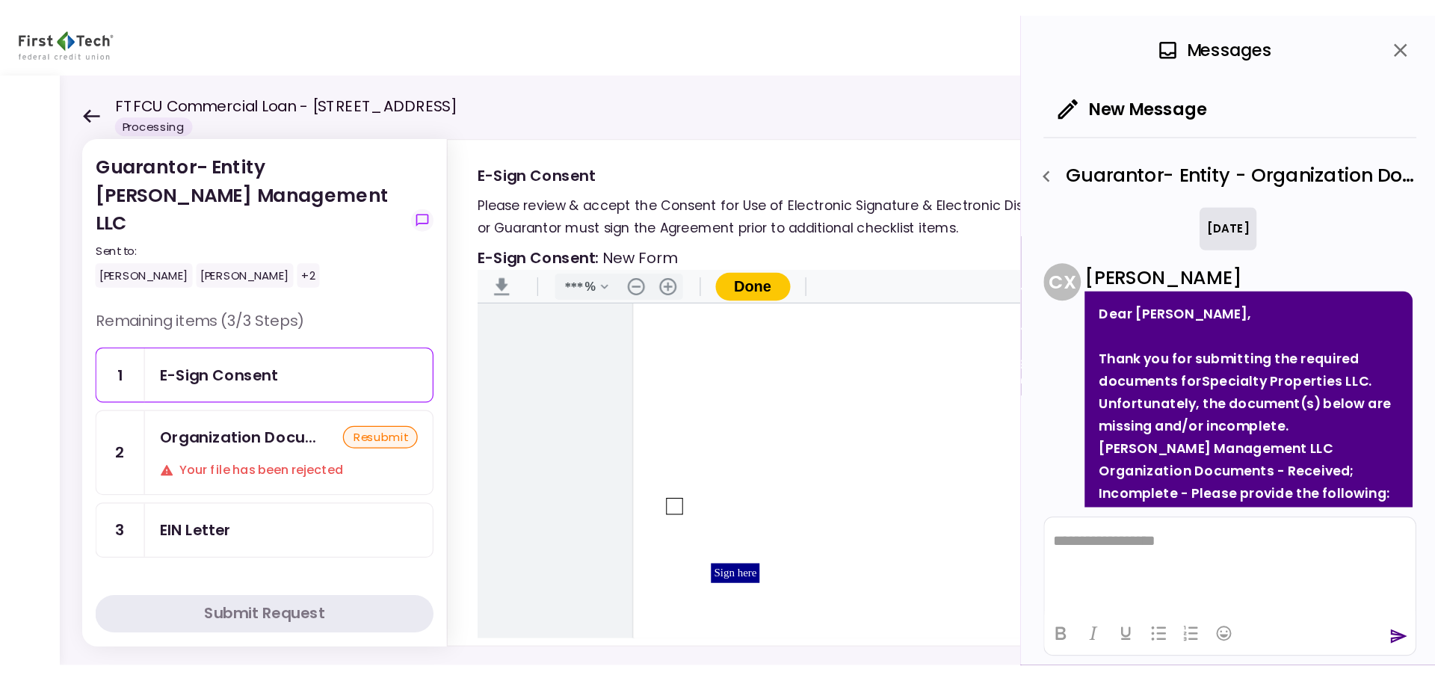
scroll to position [1943, 0]
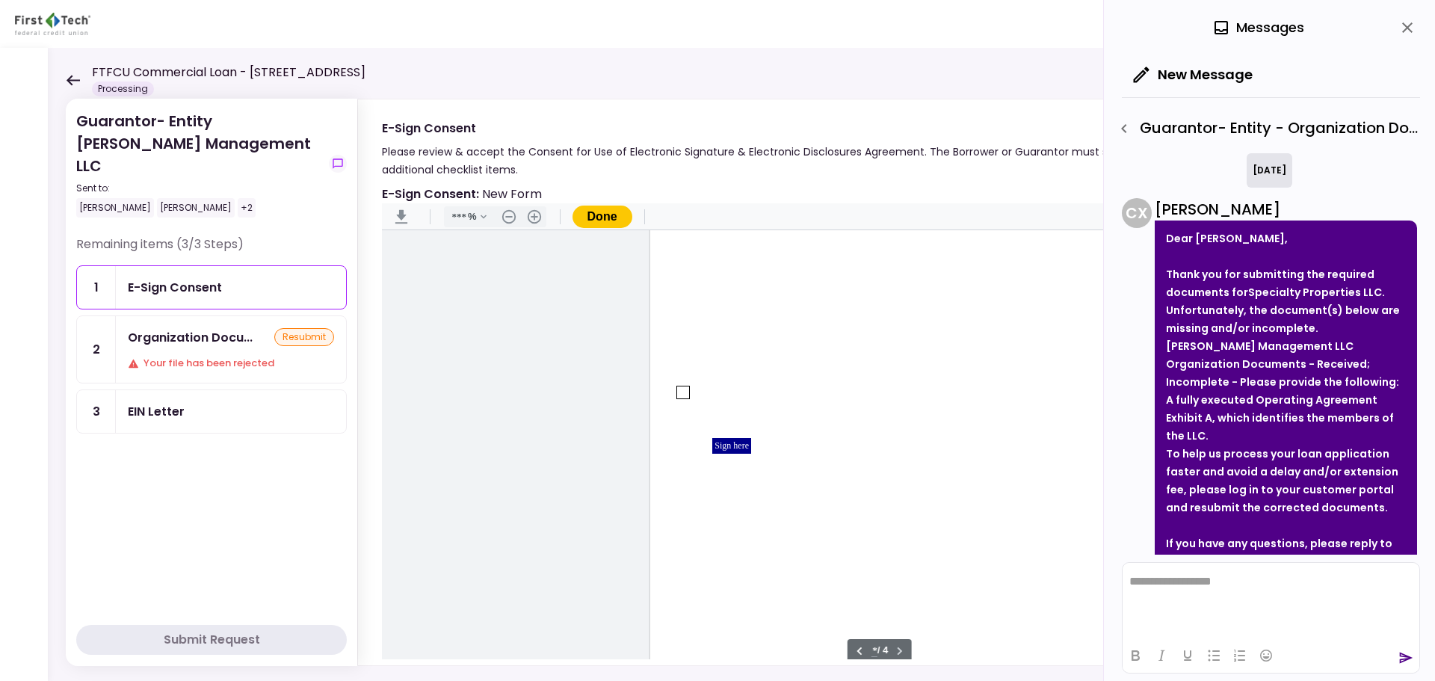
click at [690, 386] on div "Sign here" at bounding box center [878, 380] width 457 height 592
click at [679, 392] on div "Document Content" at bounding box center [683, 392] width 12 height 12
click at [731, 450] on div "Sign here" at bounding box center [731, 446] width 39 height 16
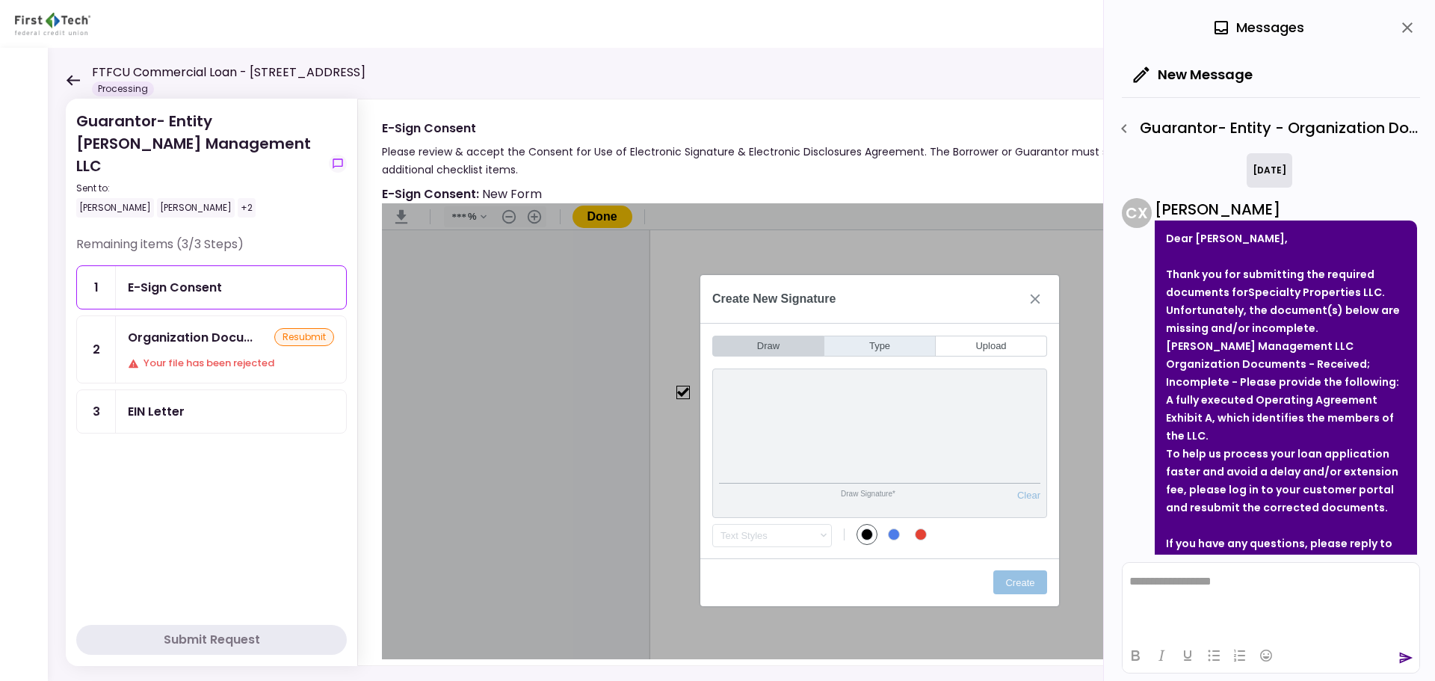
click at [885, 346] on button "Type" at bounding box center [879, 345] width 111 height 21
type input "*"
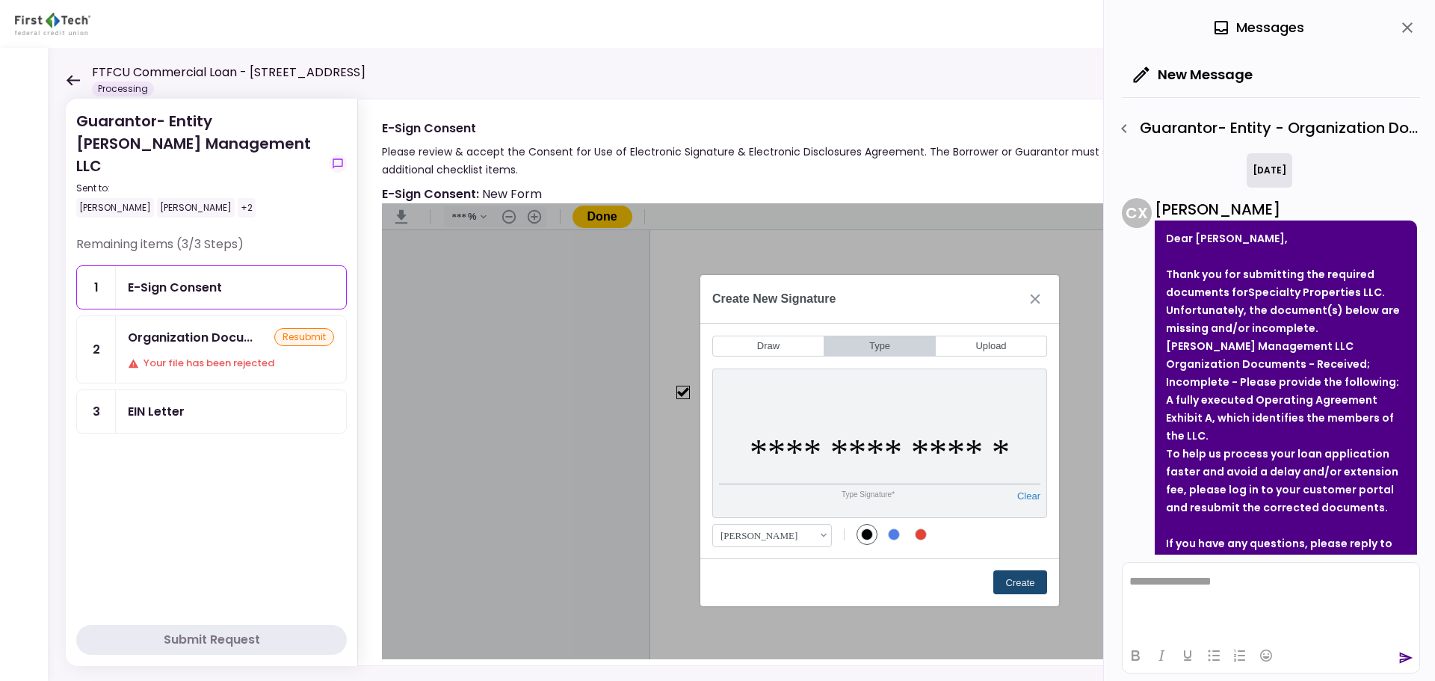
type input "**********"
click at [1020, 519] on button "Create" at bounding box center [1020, 582] width 54 height 24
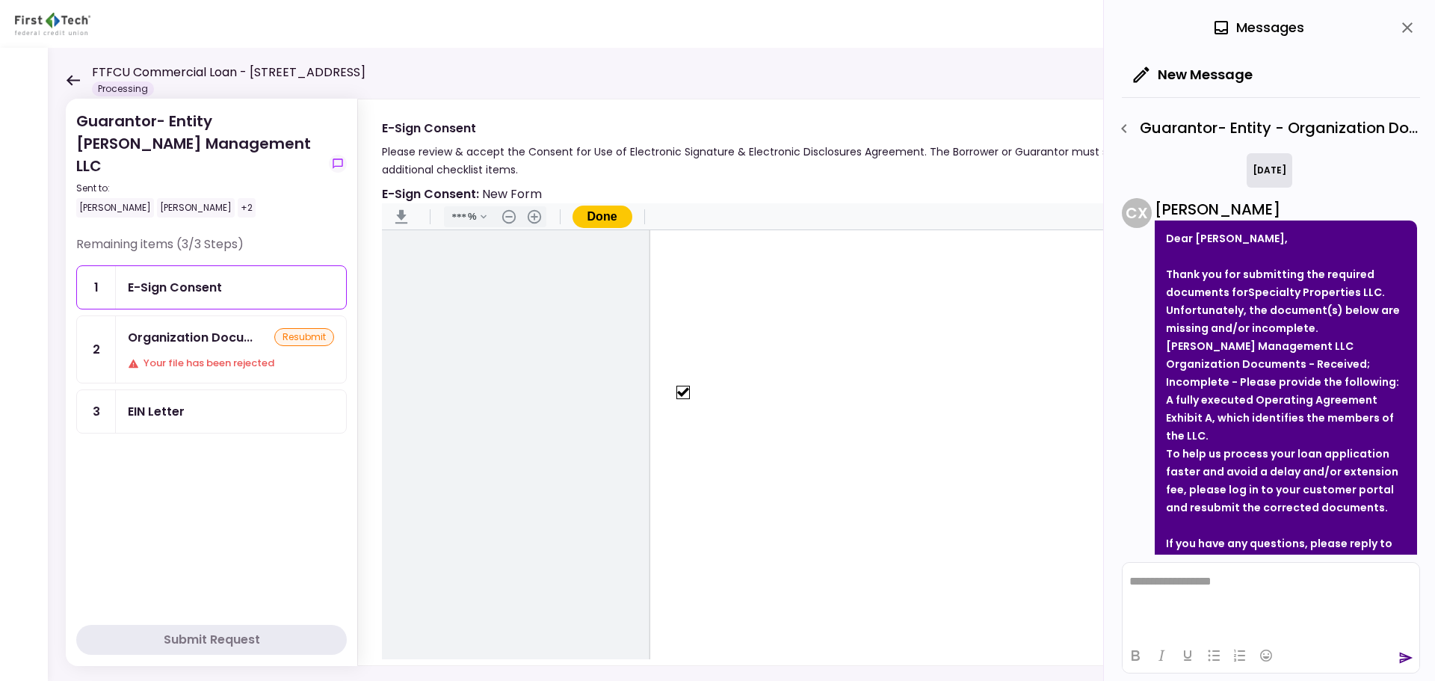
scroll to position [1943, 0]
type input "*"
click at [602, 217] on button "Done" at bounding box center [602, 216] width 60 height 22
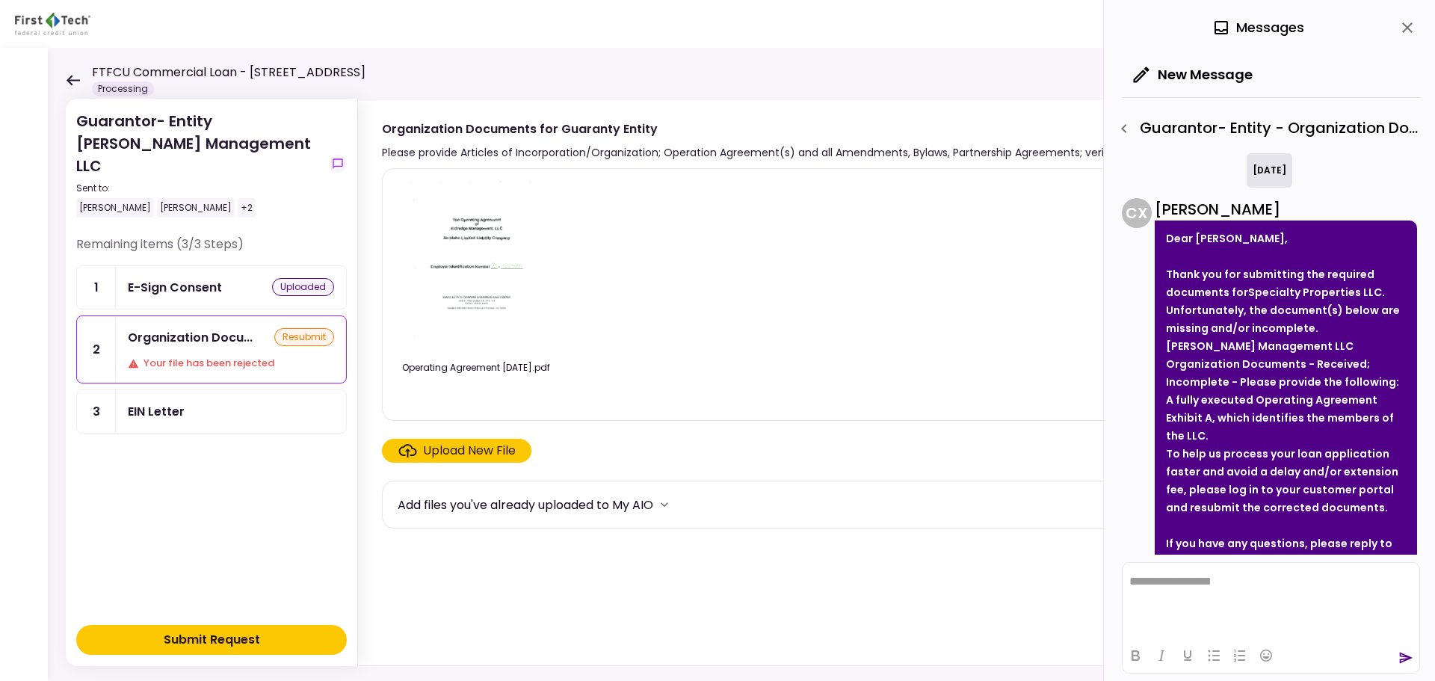
click at [72, 77] on icon at bounding box center [73, 80] width 14 height 11
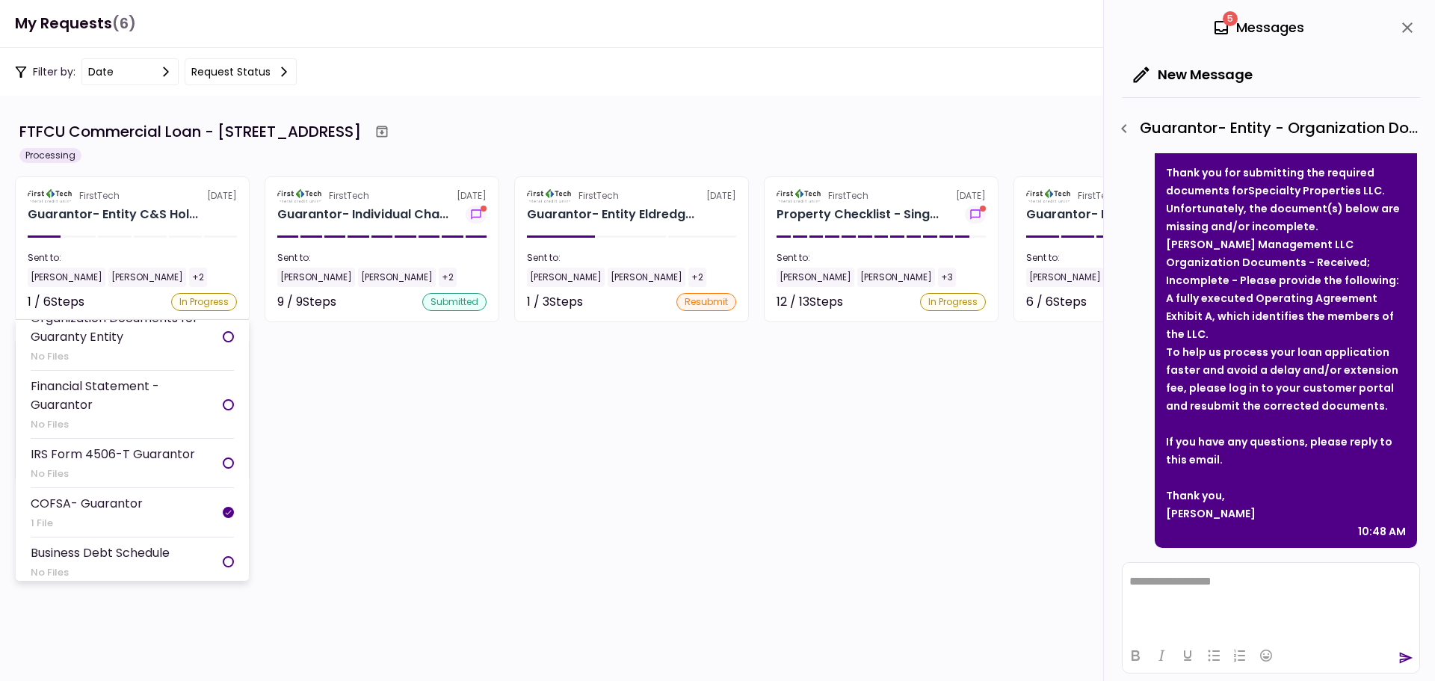
scroll to position [113, 0]
click at [223, 457] on div at bounding box center [228, 457] width 11 height 11
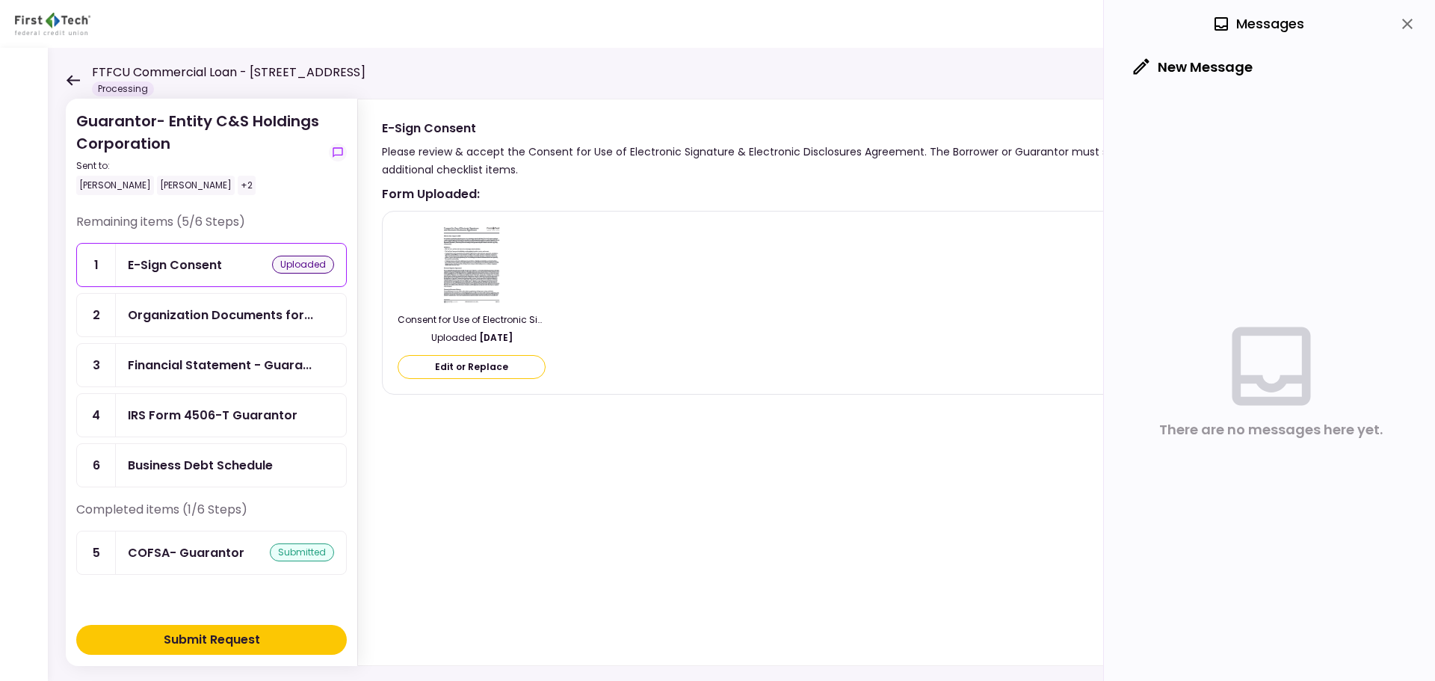
click at [195, 414] on div "IRS Form 4506-T Guarantor" at bounding box center [213, 415] width 170 height 19
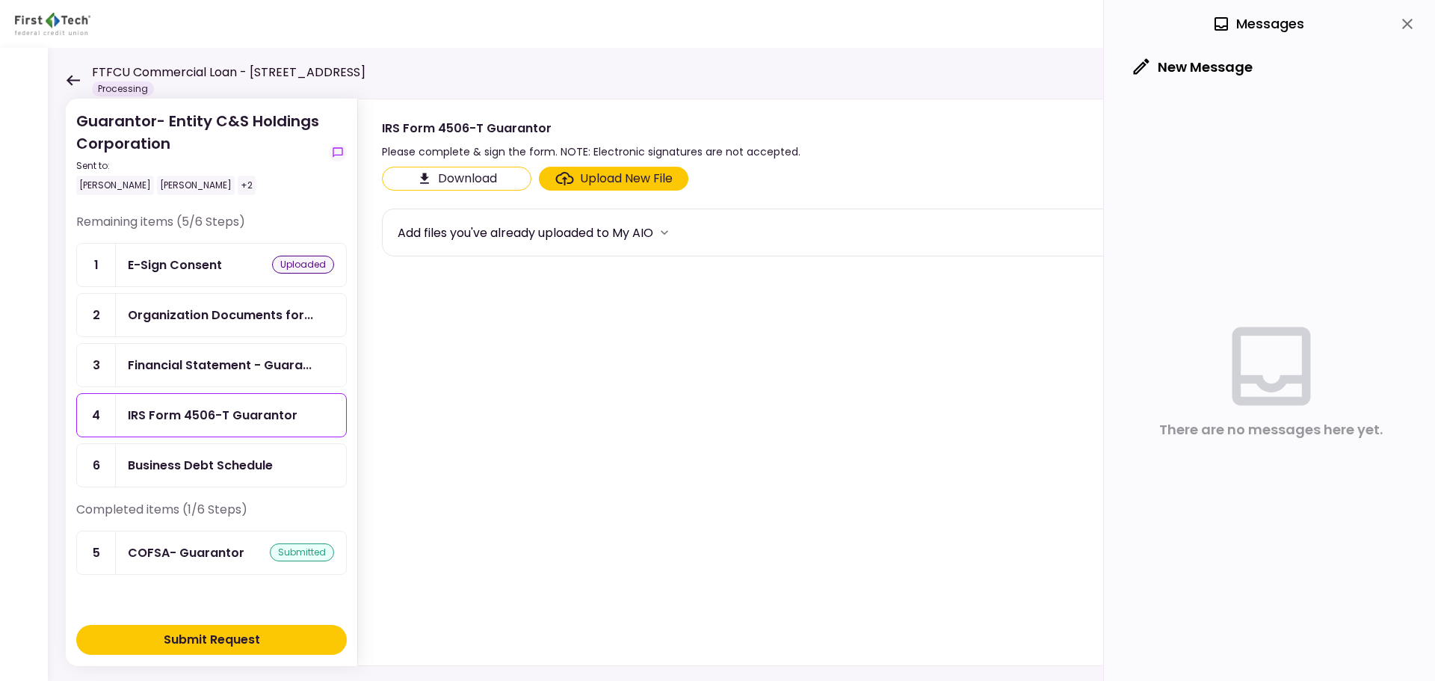
click at [595, 176] on div "Upload New File" at bounding box center [626, 179] width 93 height 18
click at [0, 0] on input "Upload New File" at bounding box center [0, 0] width 0 height 0
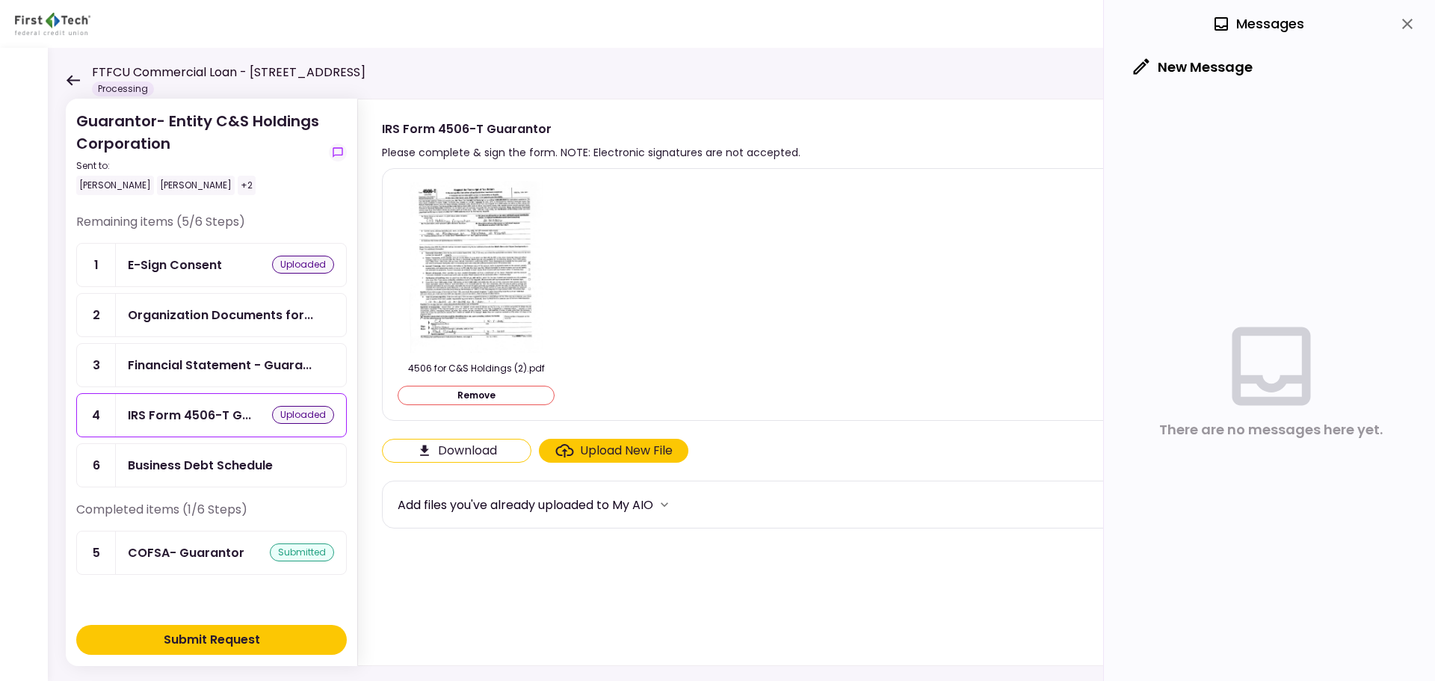
click at [205, 519] on div "Submit Request" at bounding box center [212, 640] width 96 height 18
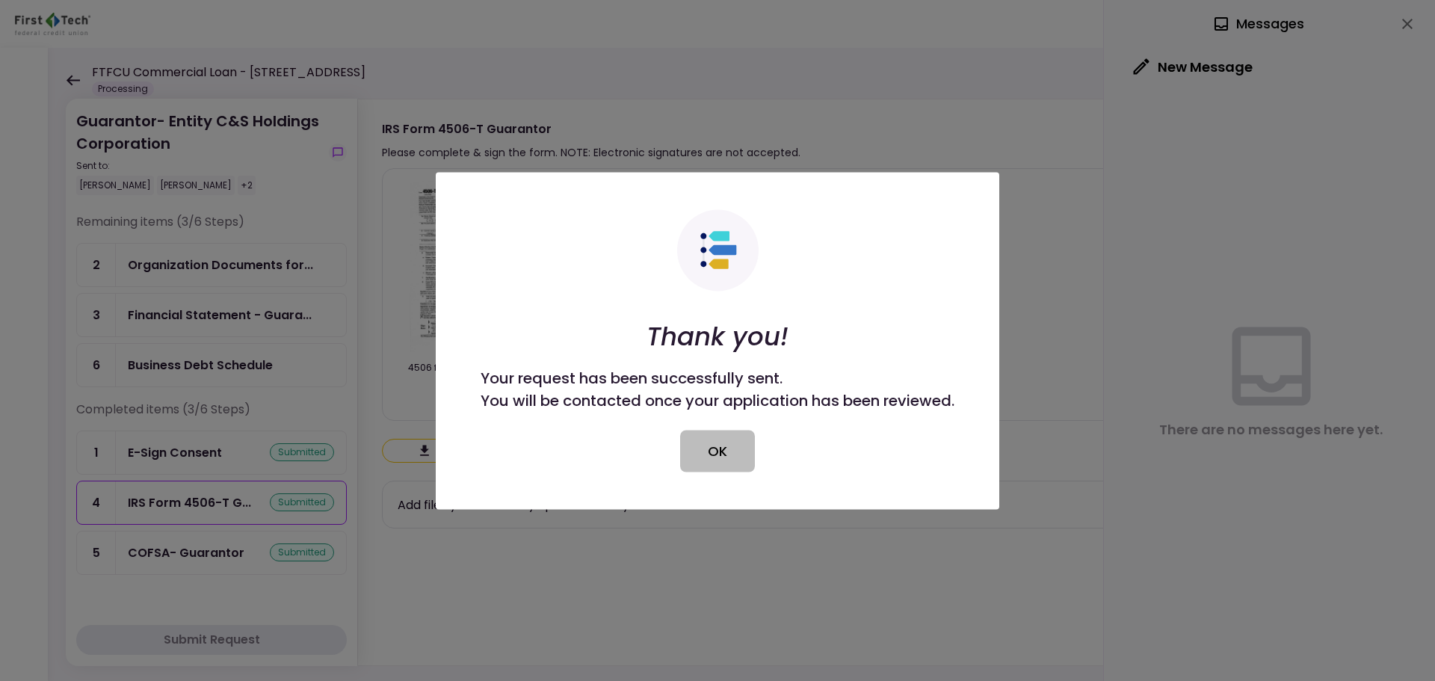
click at [731, 456] on button "OK" at bounding box center [717, 451] width 75 height 42
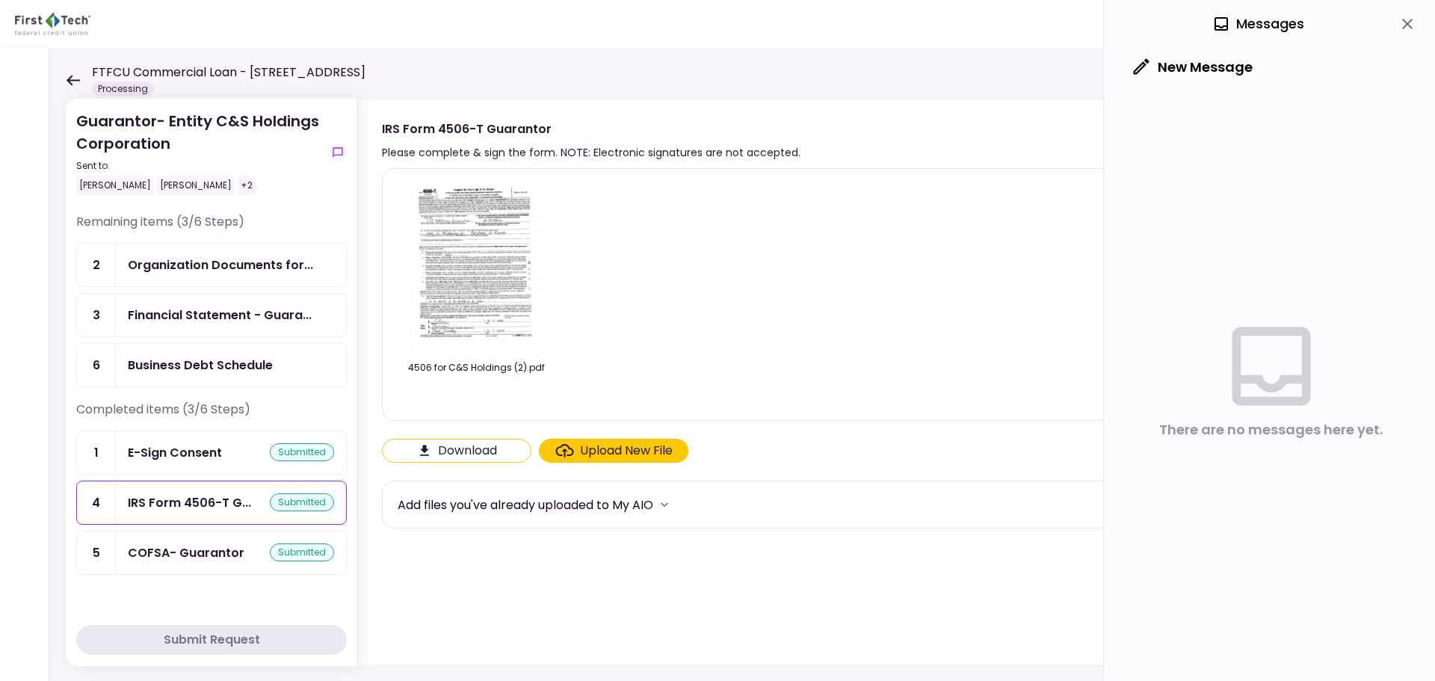
click at [181, 365] on div "Business Debt Schedule" at bounding box center [200, 365] width 145 height 19
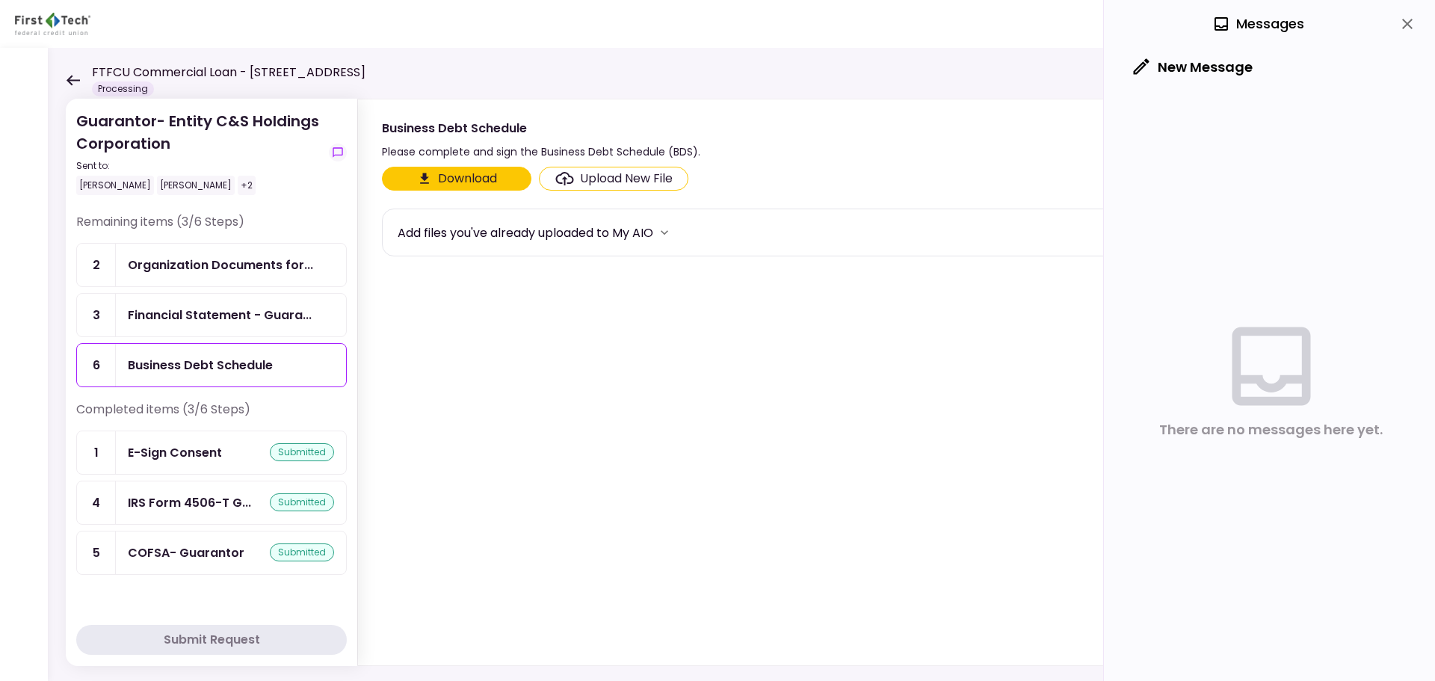
click at [463, 175] on button "Download" at bounding box center [456, 179] width 149 height 24
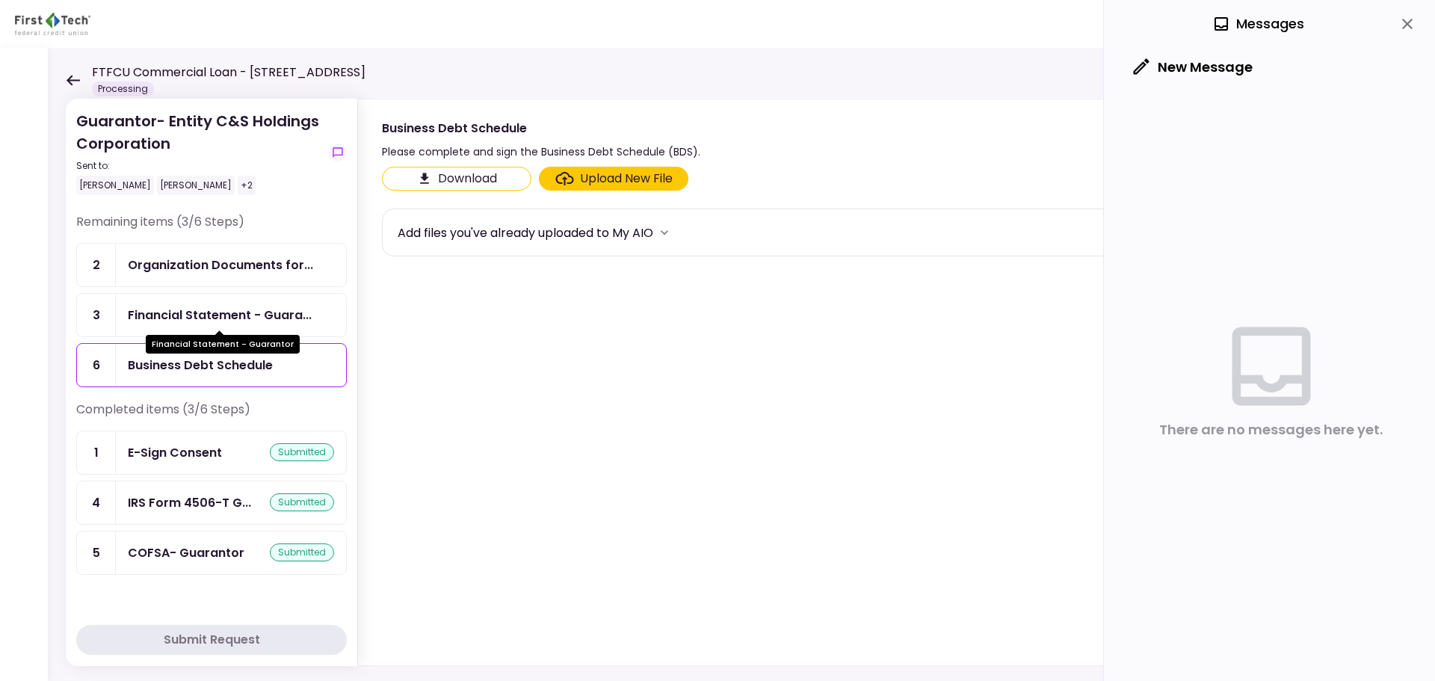
click at [202, 310] on div "Financial Statement - Guara..." at bounding box center [220, 315] width 184 height 19
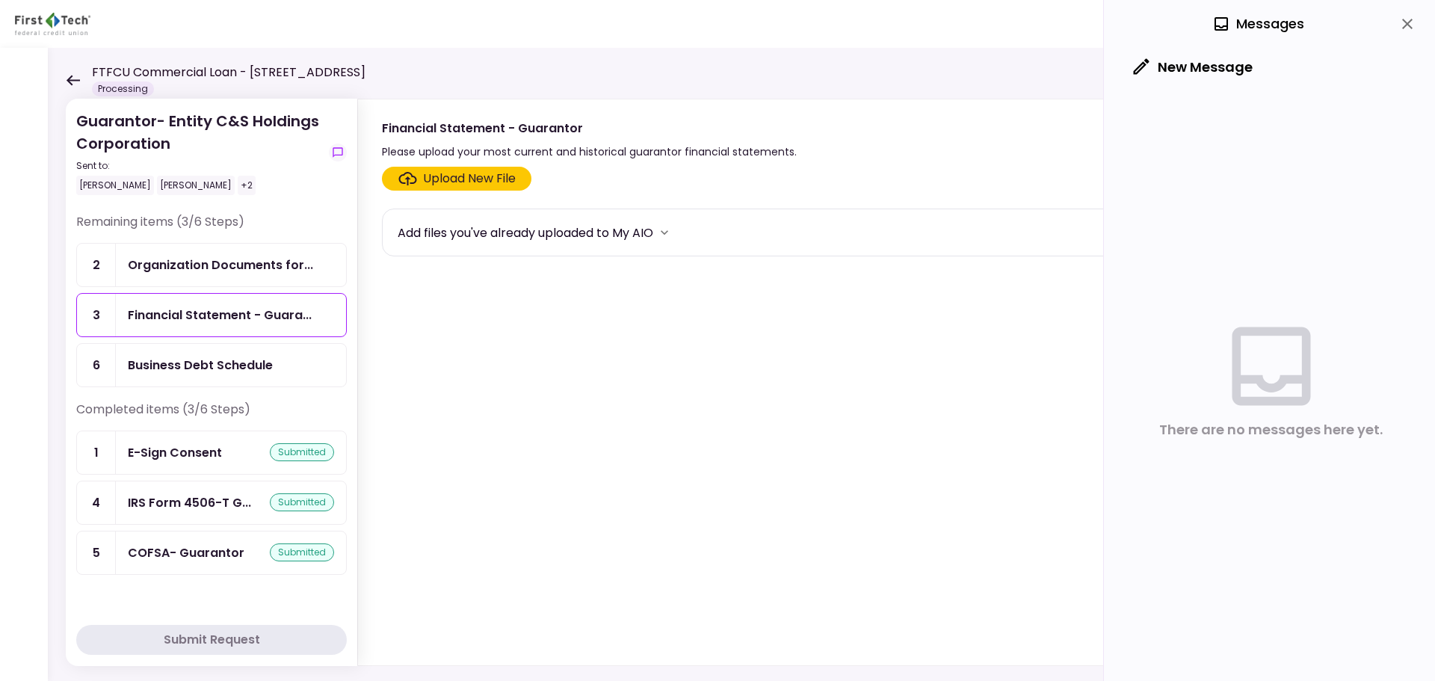
click at [197, 363] on div "Business Debt Schedule" at bounding box center [200, 365] width 145 height 19
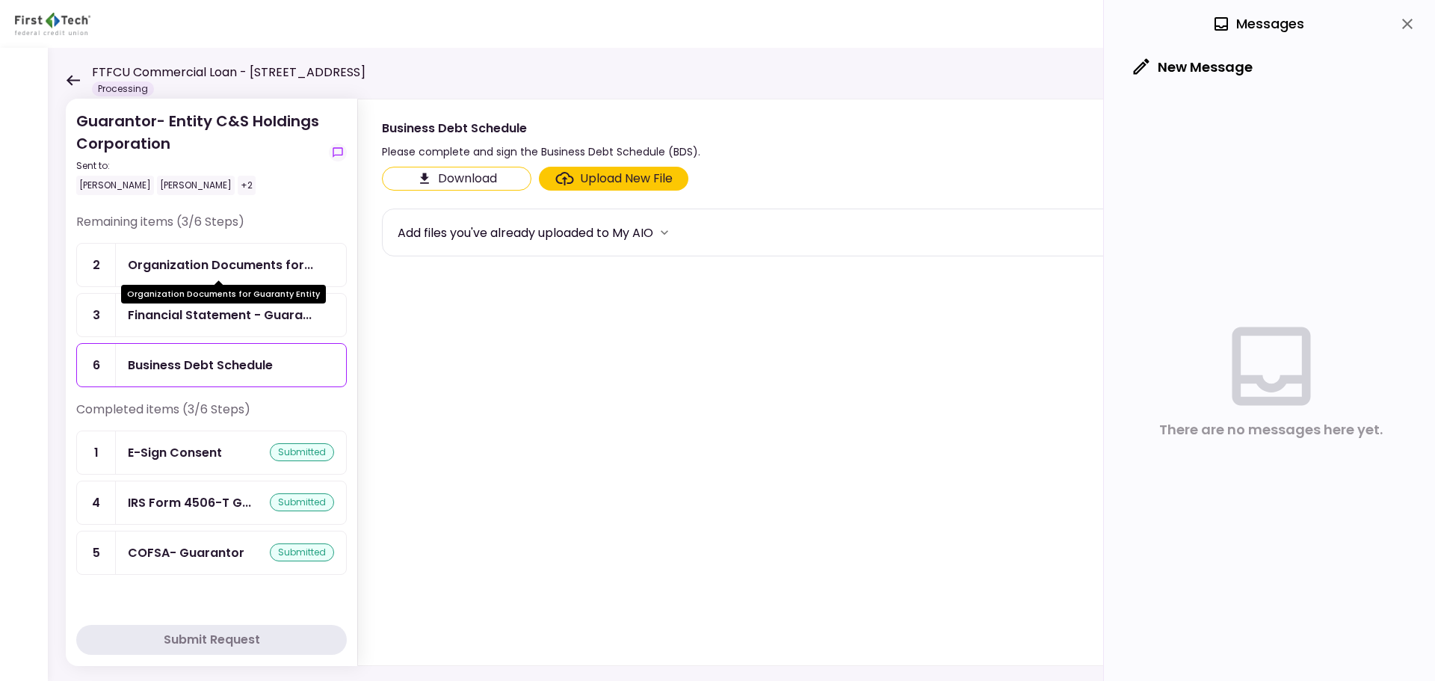
click at [247, 265] on div "Organization Documents for..." at bounding box center [220, 265] width 185 height 19
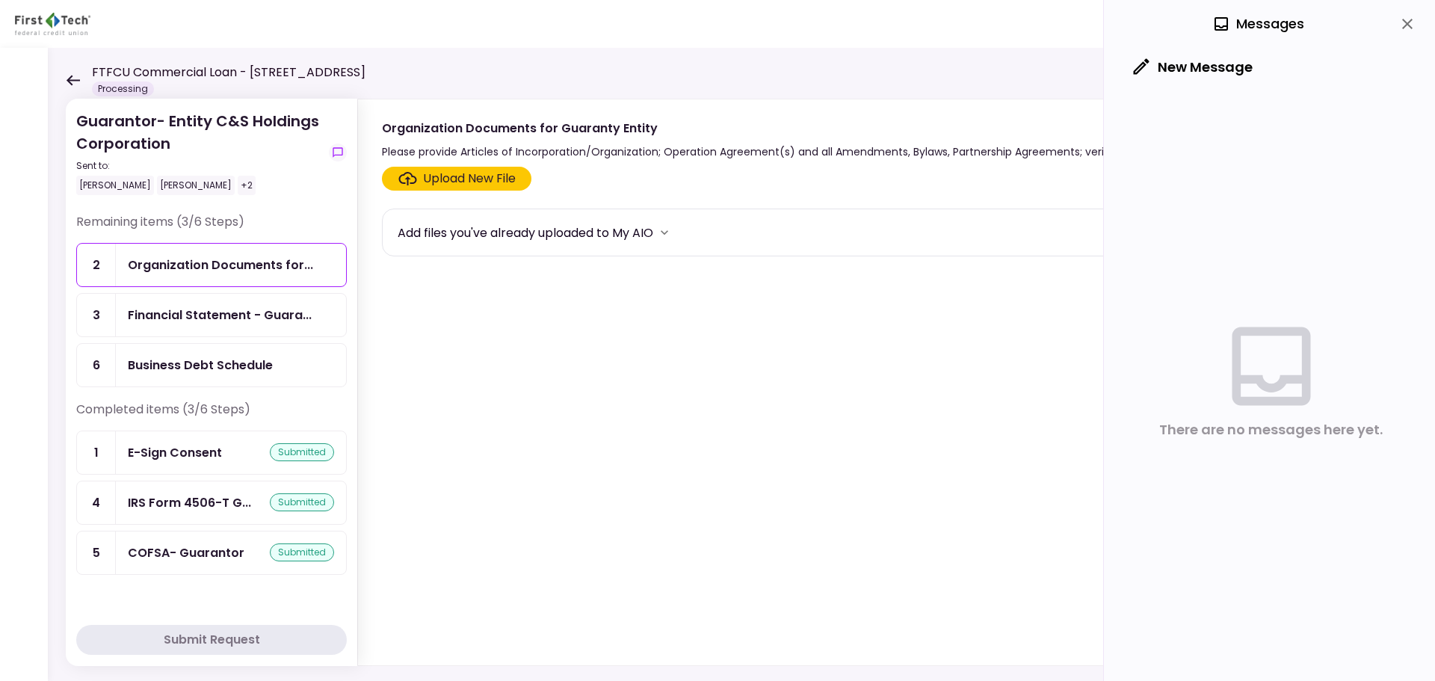
click at [456, 179] on div "Upload New File" at bounding box center [469, 179] width 93 height 18
click at [0, 0] on input "Upload New File" at bounding box center [0, 0] width 0 height 0
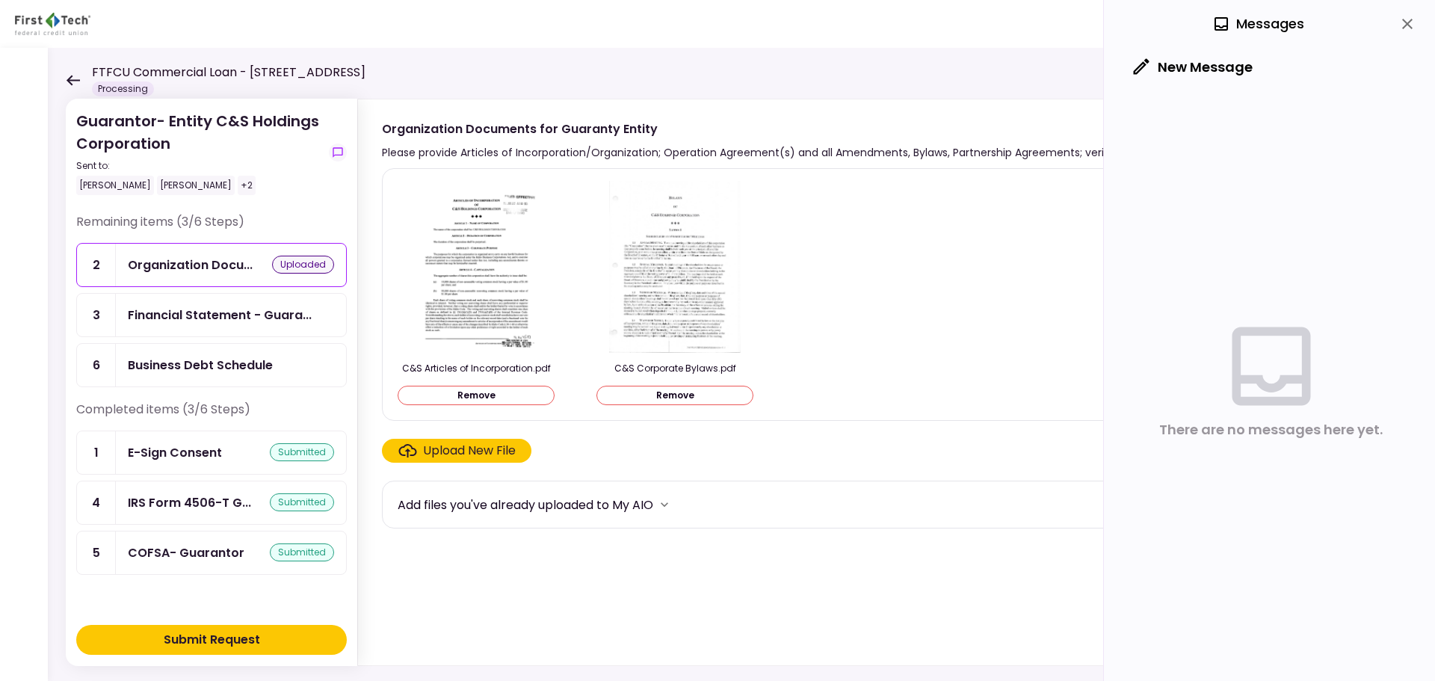
click at [217, 519] on div "Submit Request" at bounding box center [212, 640] width 96 height 18
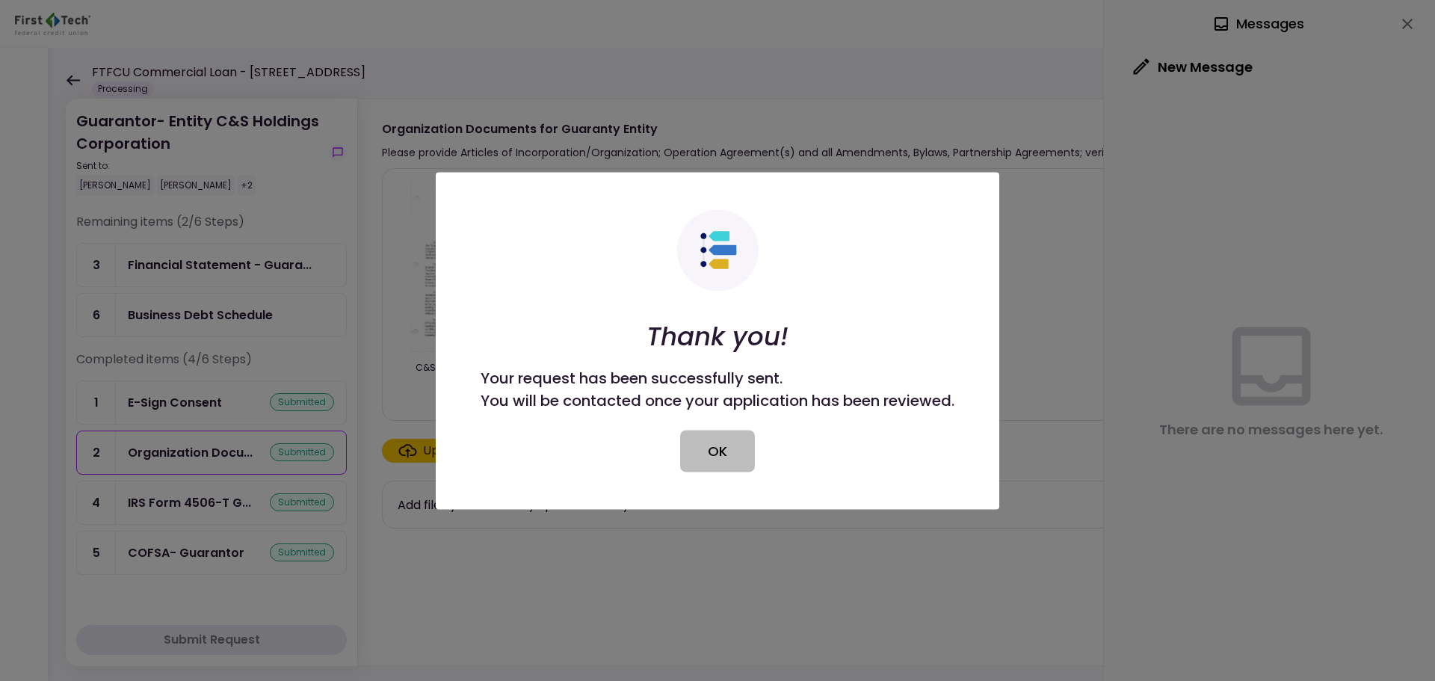
click at [717, 454] on button "OK" at bounding box center [717, 451] width 75 height 42
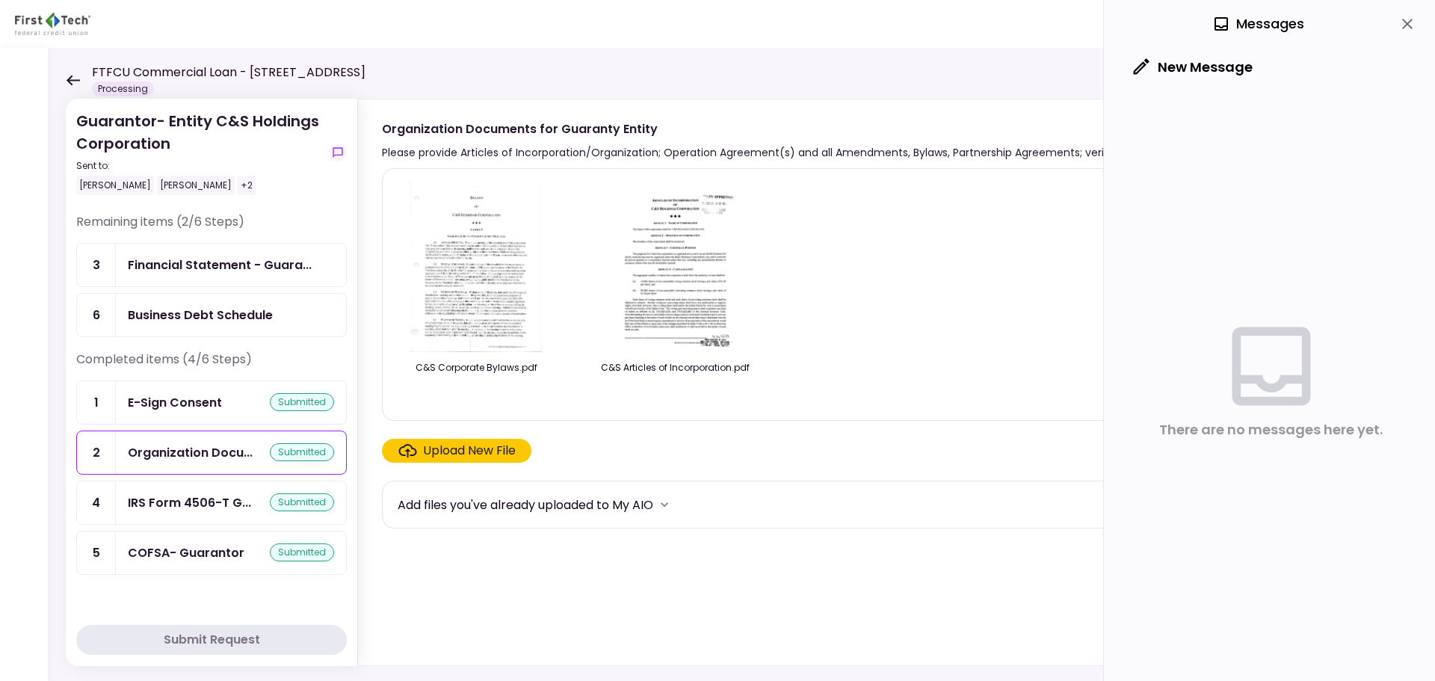
click at [201, 315] on div "Business Debt Schedule" at bounding box center [200, 315] width 145 height 19
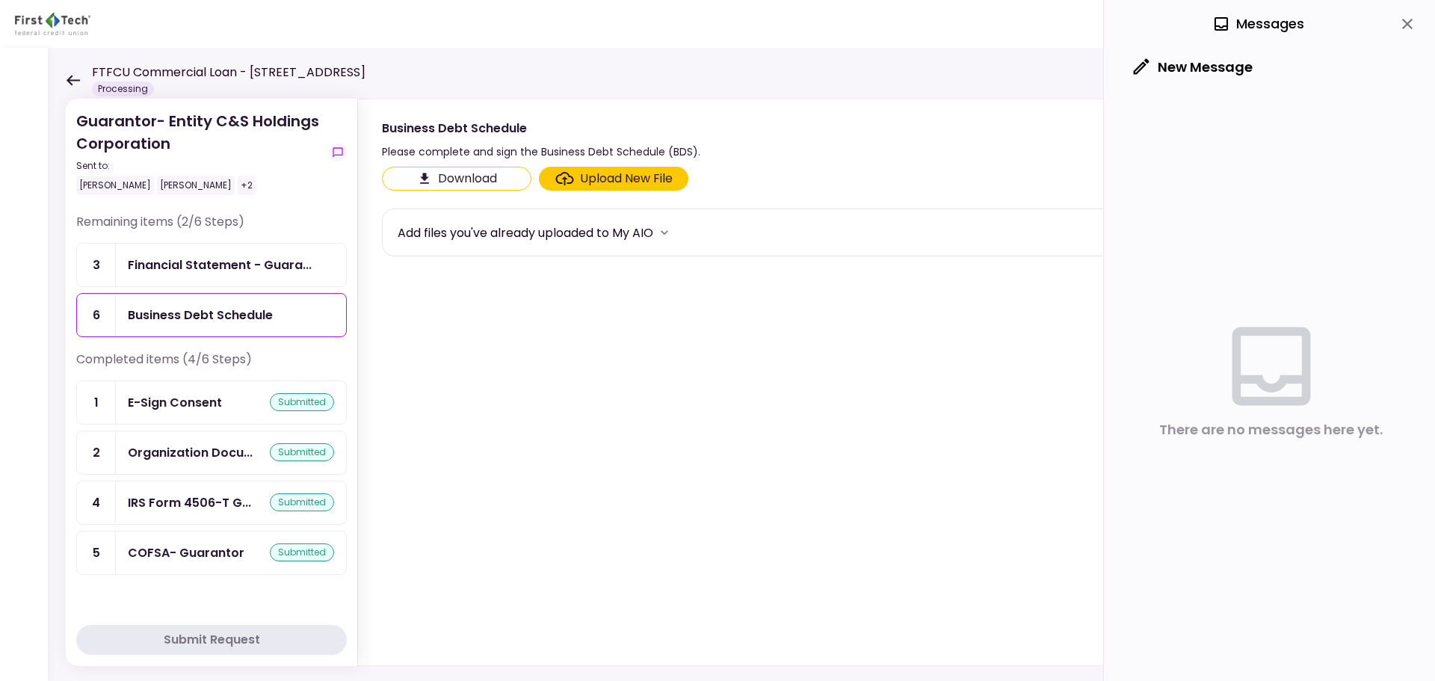
click at [631, 179] on div "Upload New File" at bounding box center [626, 179] width 93 height 18
click at [0, 0] on input "Upload New File" at bounding box center [0, 0] width 0 height 0
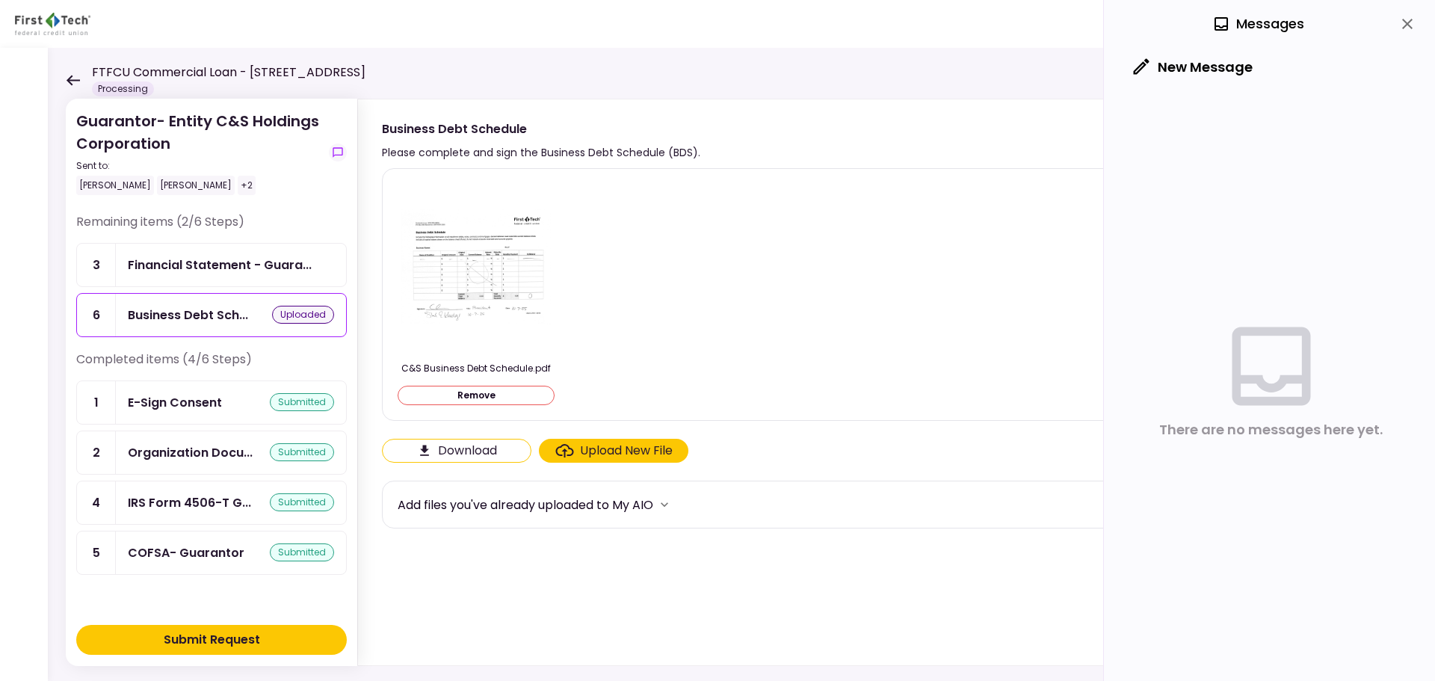
click at [189, 519] on div "Submit Request" at bounding box center [212, 640] width 96 height 18
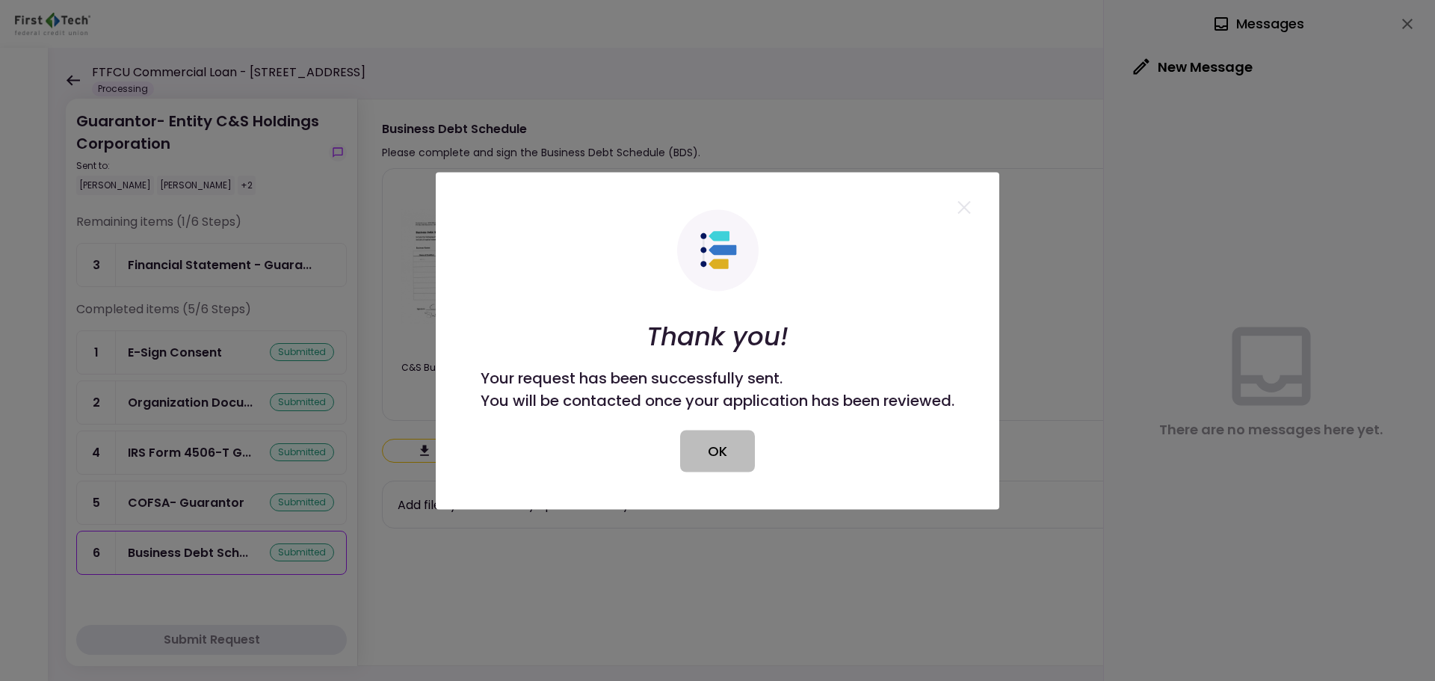
click at [719, 447] on button "OK" at bounding box center [717, 451] width 75 height 42
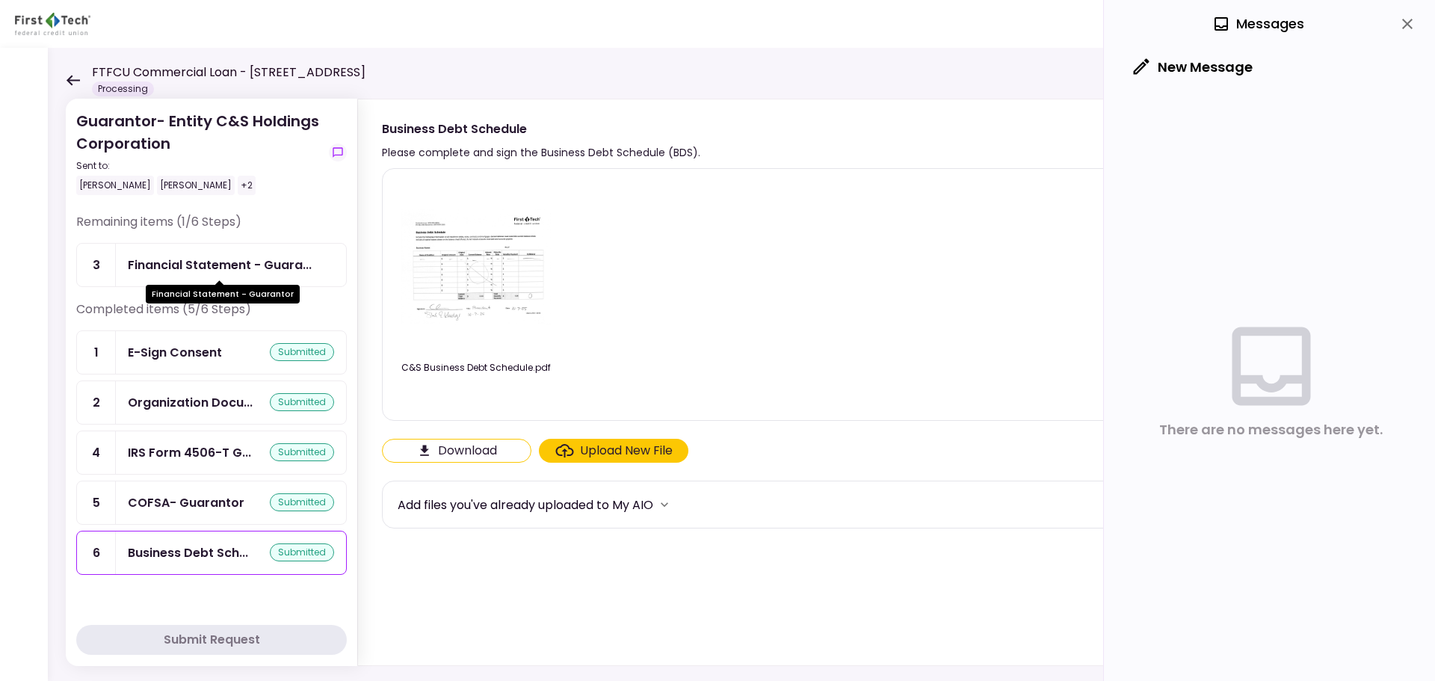
click at [229, 256] on div "Financial Statement - Guara..." at bounding box center [220, 265] width 184 height 19
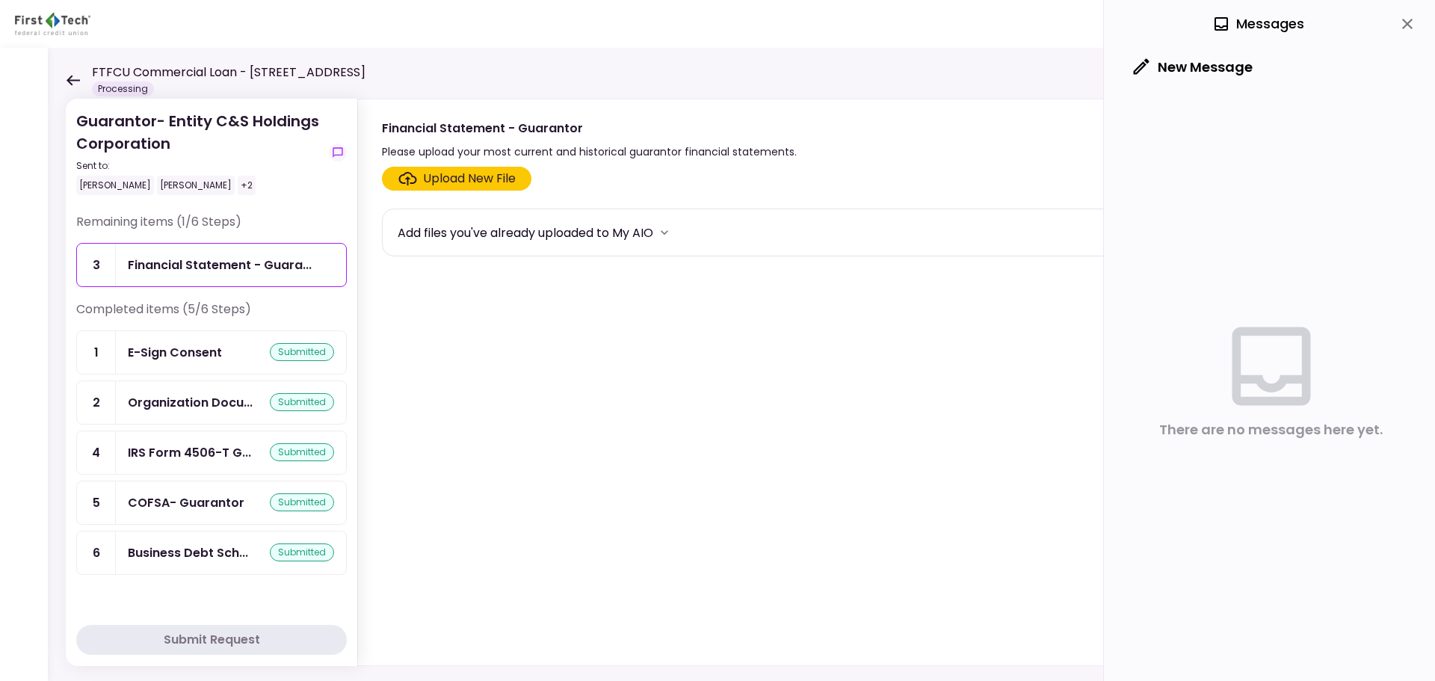
click at [69, 79] on icon at bounding box center [73, 80] width 13 height 10
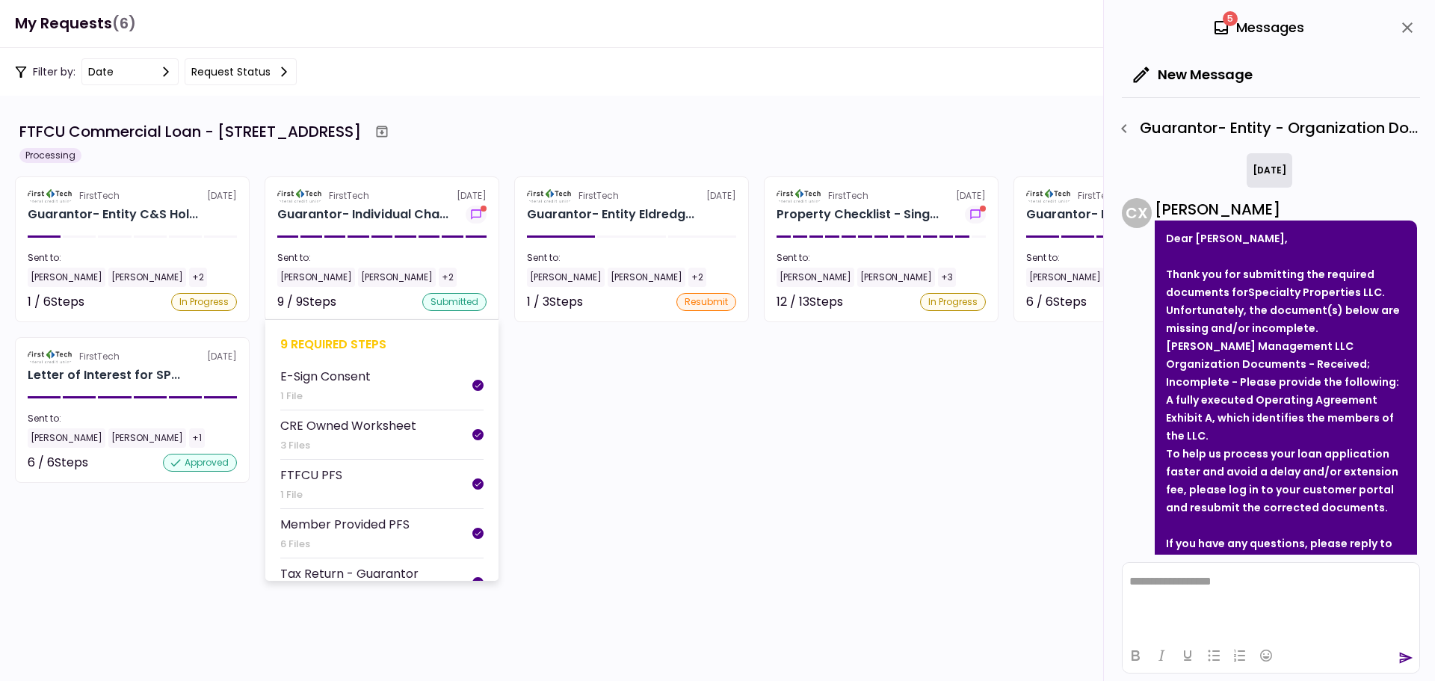
scroll to position [102, 0]
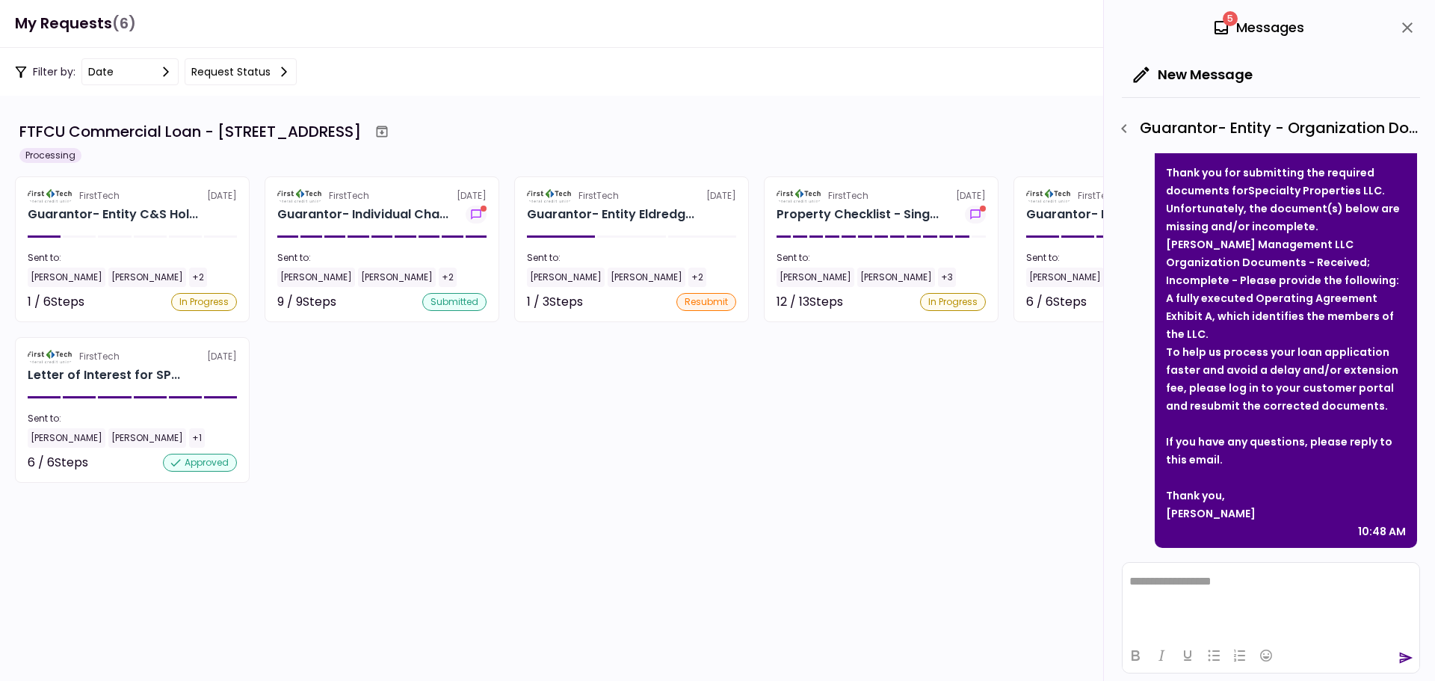
click at [1147, 29] on icon "close" at bounding box center [1407, 27] width 10 height 10
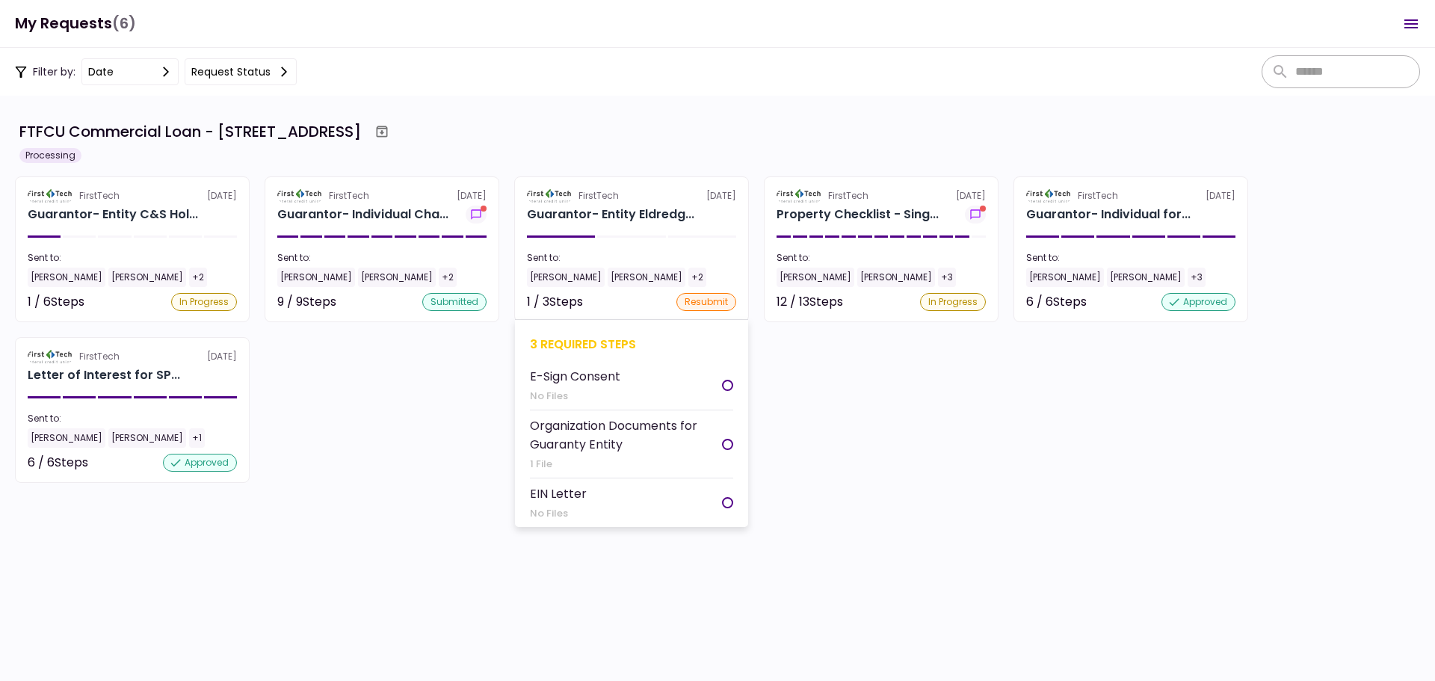
scroll to position [513, 0]
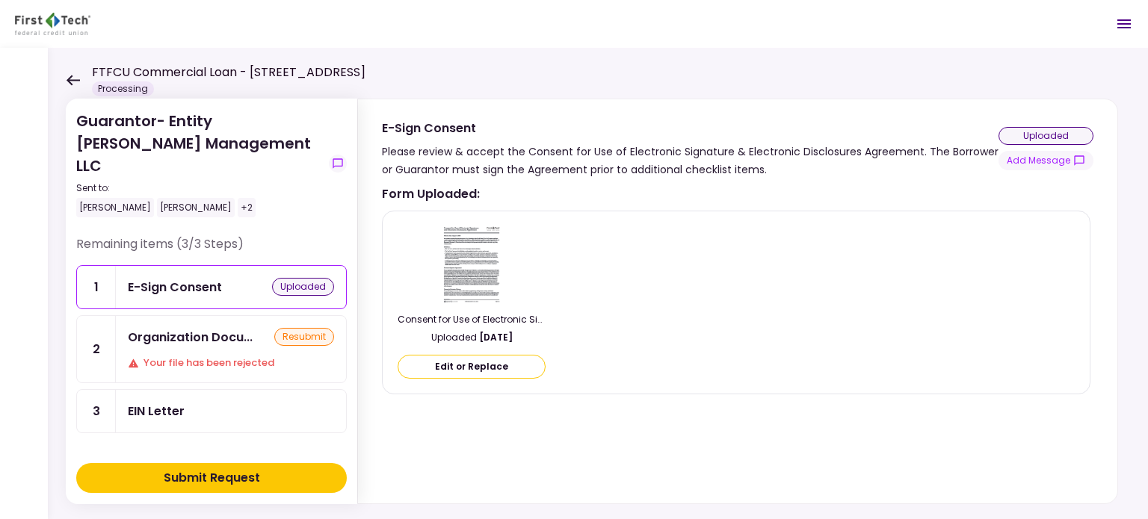
click at [150, 402] on div "EIN Letter" at bounding box center [156, 411] width 57 height 19
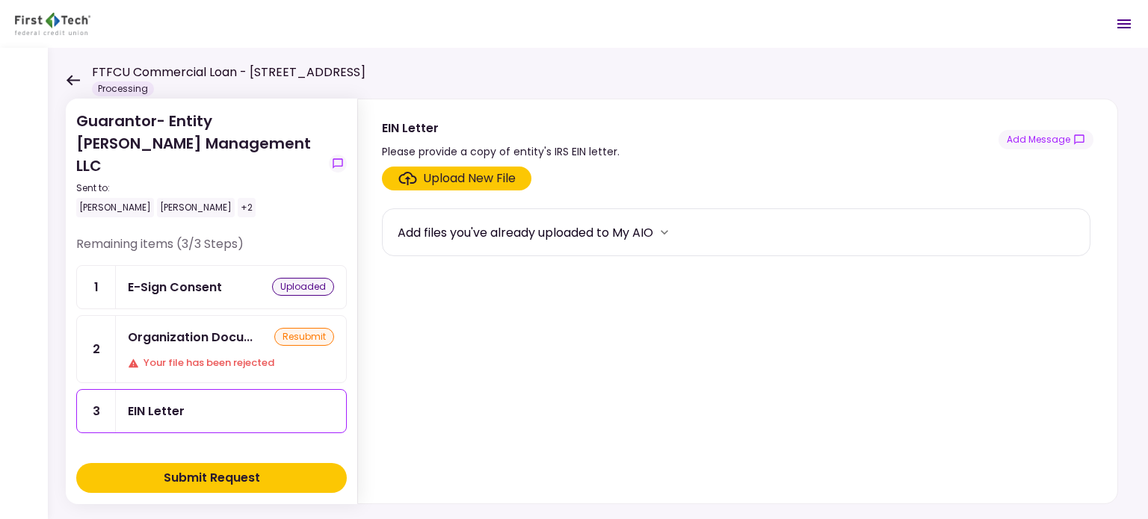
click at [466, 179] on div "Upload New File" at bounding box center [469, 179] width 93 height 18
click at [0, 0] on input "Upload New File" at bounding box center [0, 0] width 0 height 0
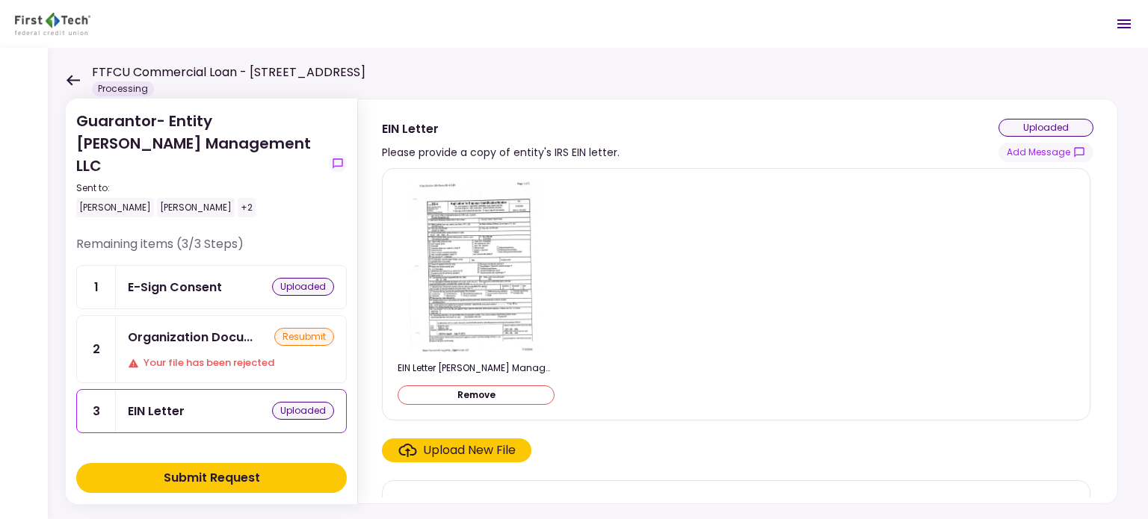
click at [73, 81] on icon at bounding box center [73, 80] width 14 height 11
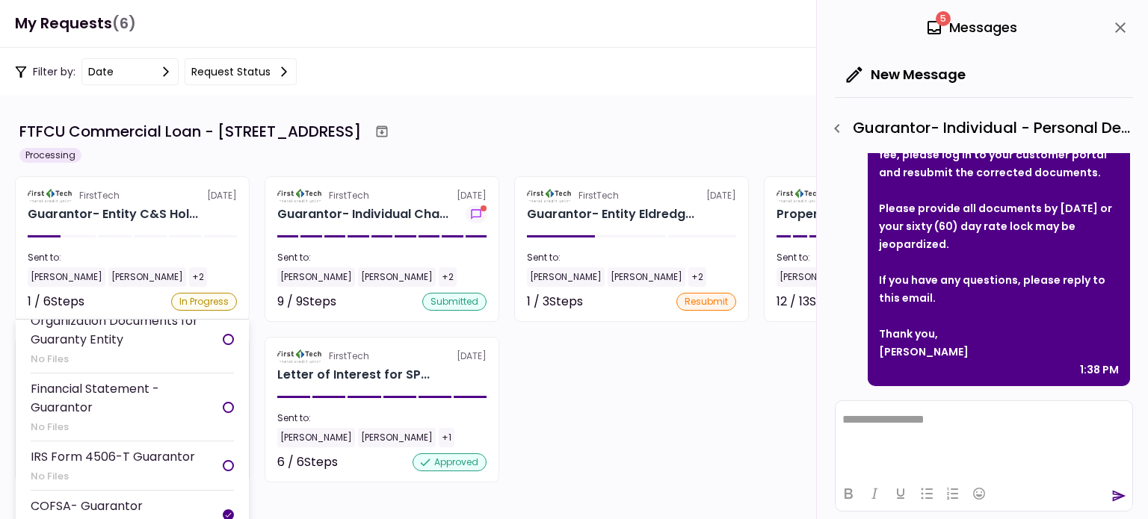
scroll to position [61, 0]
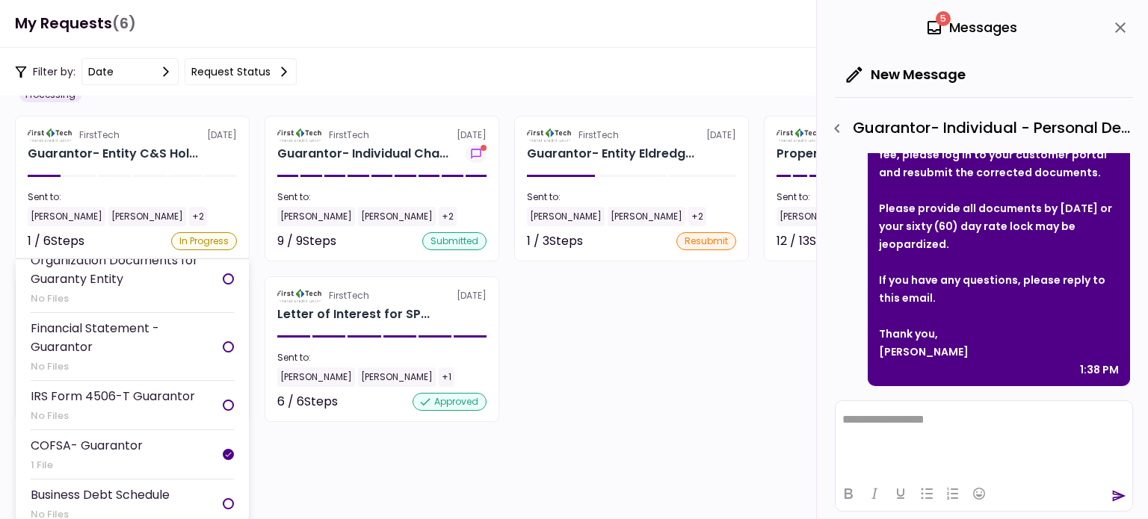
click at [223, 400] on div at bounding box center [228, 405] width 11 height 11
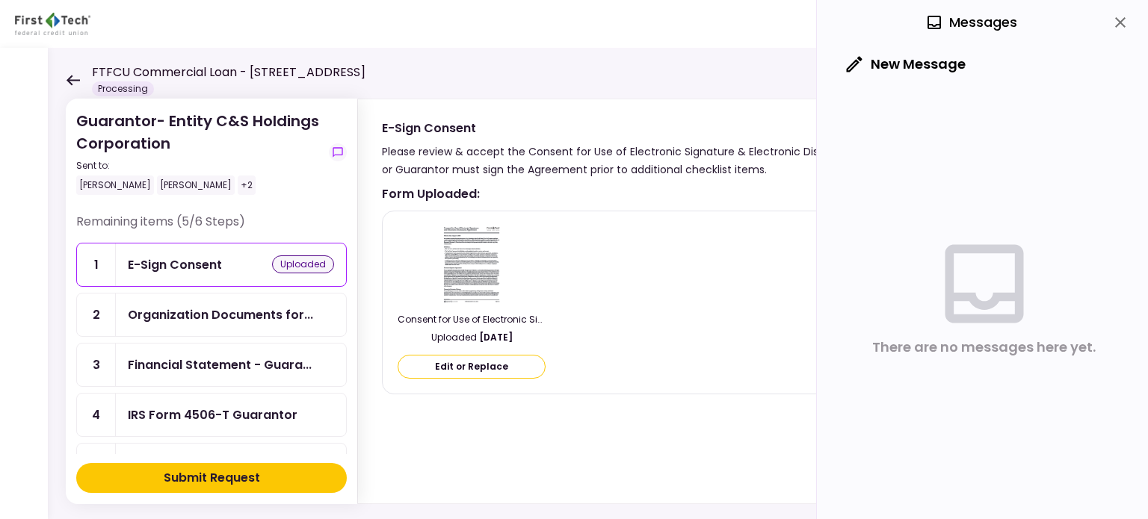
click at [235, 412] on div "IRS Form 4506-T Guarantor" at bounding box center [213, 415] width 170 height 19
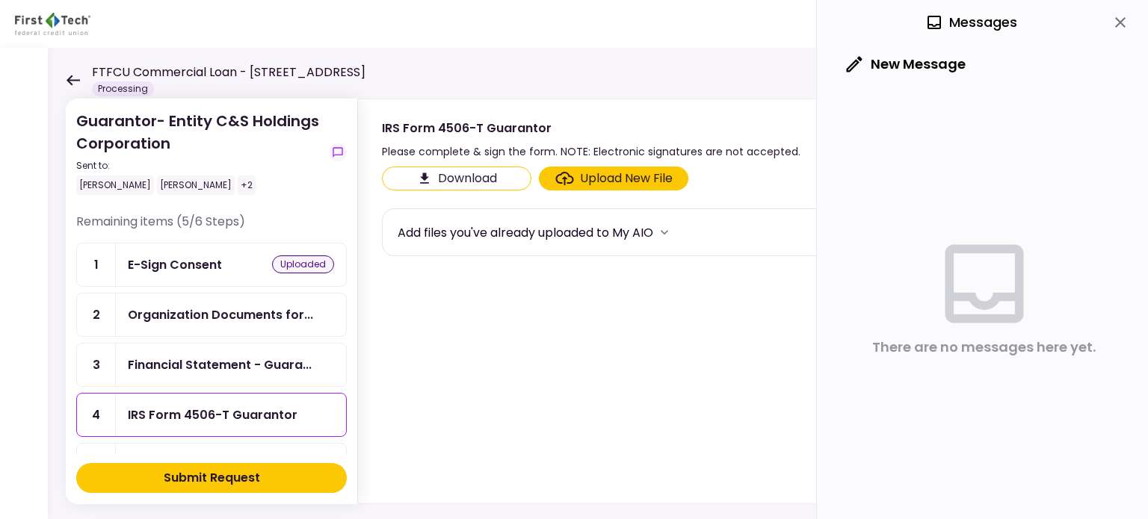
click at [593, 178] on div "Upload New File" at bounding box center [626, 179] width 93 height 18
click at [0, 0] on input "Upload New File" at bounding box center [0, 0] width 0 height 0
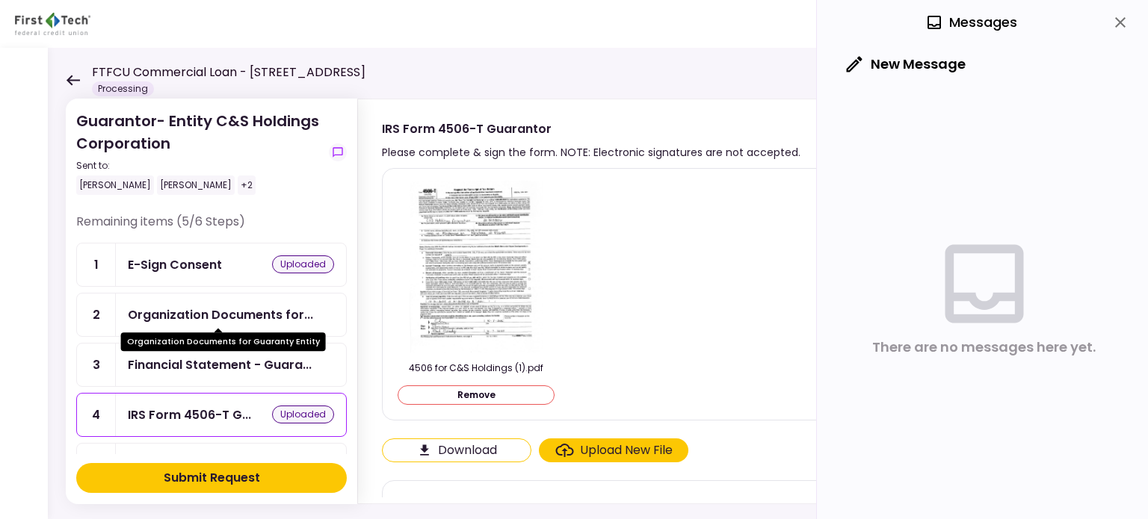
click at [207, 313] on div "Organization Documents for..." at bounding box center [220, 315] width 185 height 19
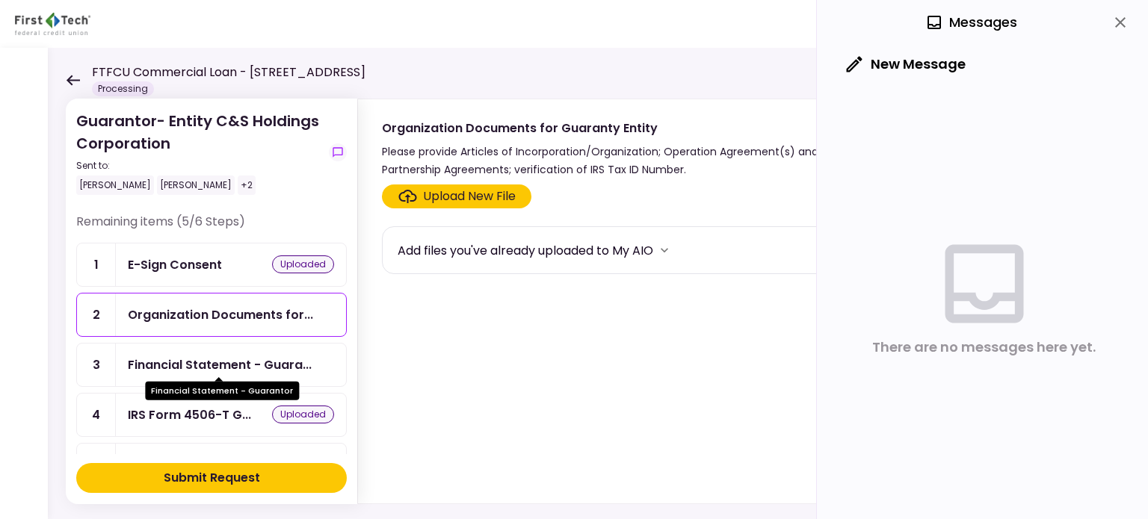
click at [188, 367] on div "Financial Statement - Guara..." at bounding box center [220, 365] width 184 height 19
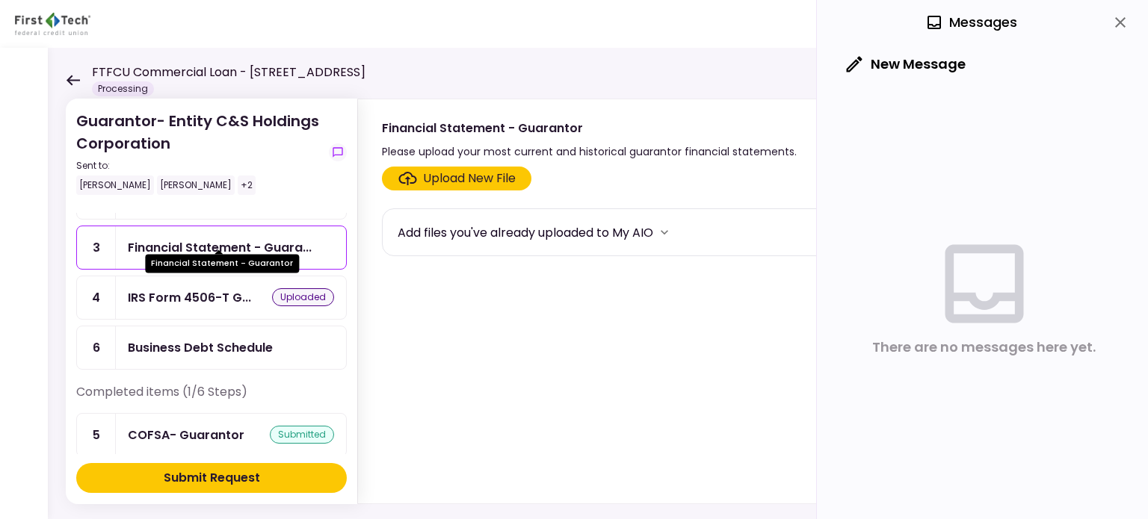
scroll to position [127, 0]
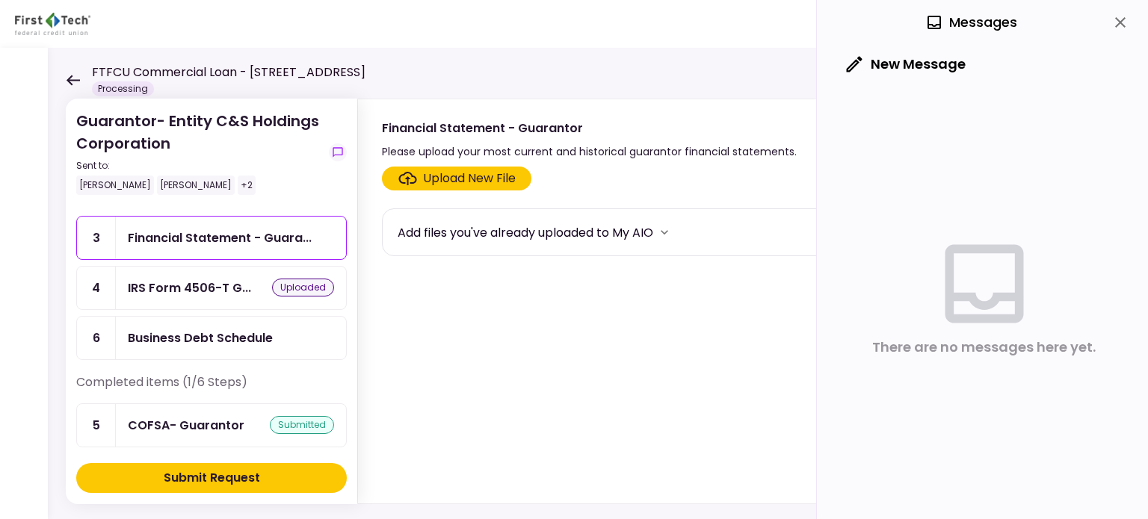
click at [194, 337] on div "Business Debt Schedule" at bounding box center [200, 338] width 145 height 19
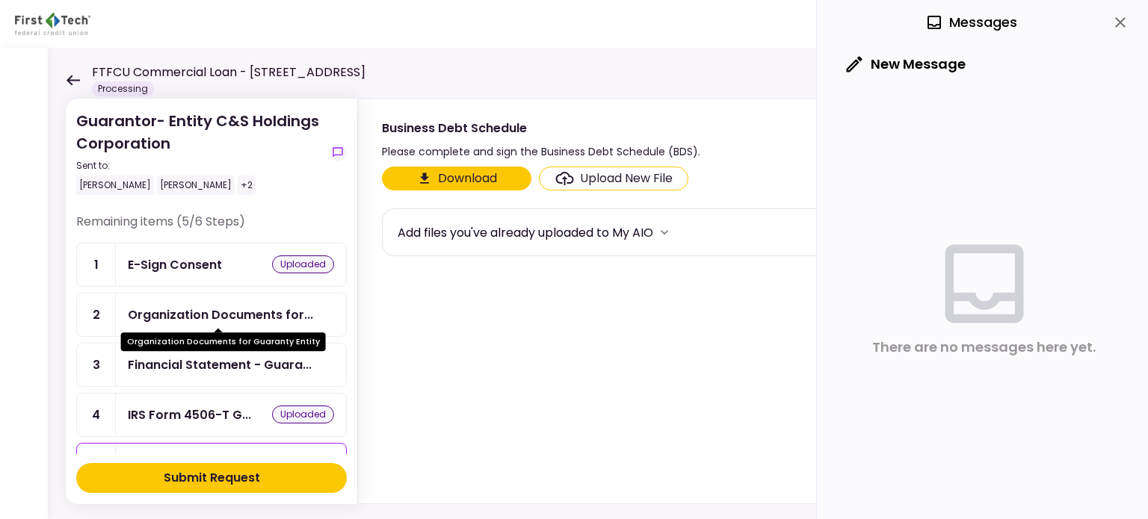
click at [196, 316] on div "Organization Documents for..." at bounding box center [220, 315] width 185 height 19
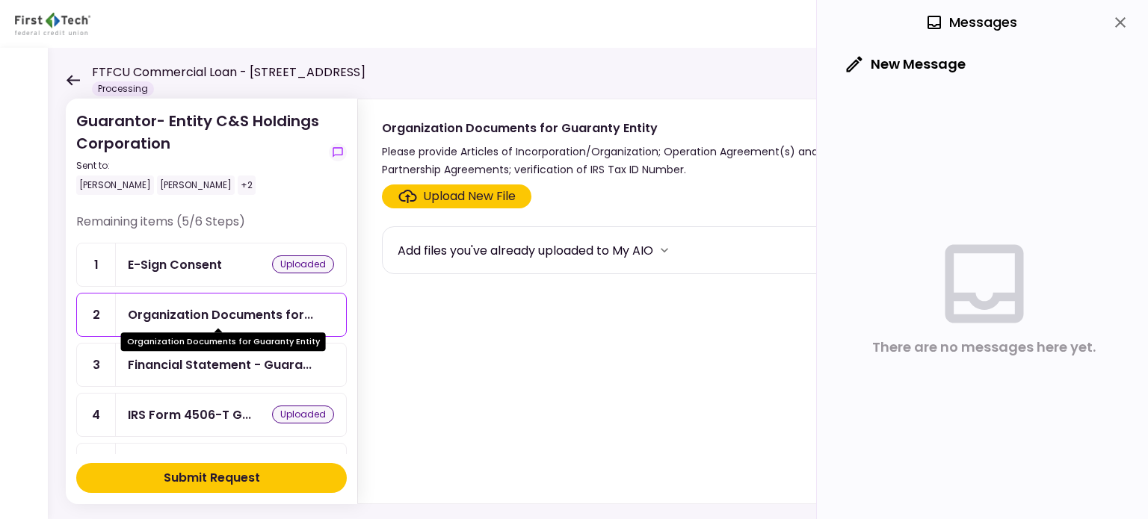
click at [144, 308] on div "Organization Documents for..." at bounding box center [220, 315] width 185 height 19
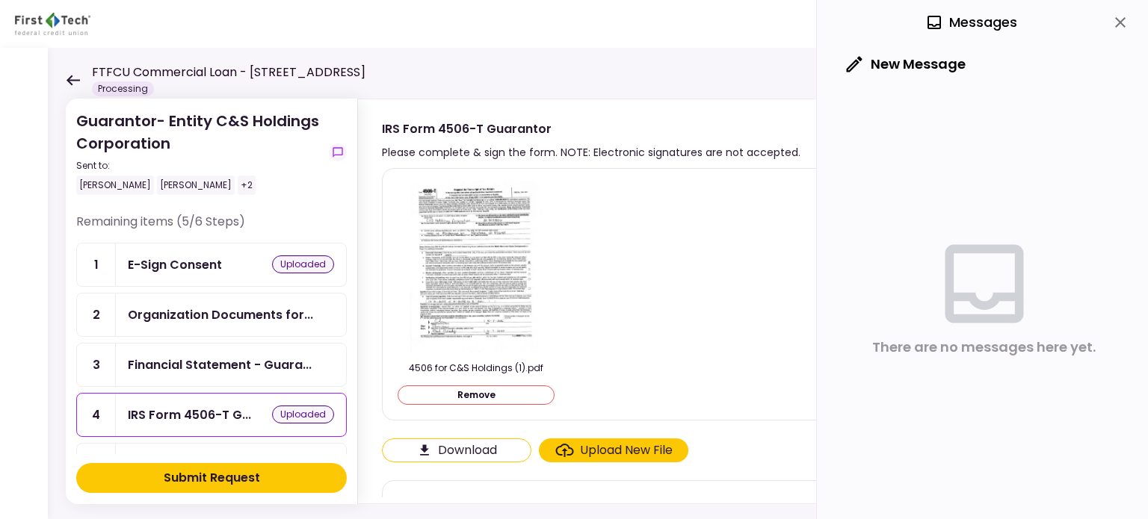
click at [69, 77] on icon at bounding box center [73, 80] width 14 height 11
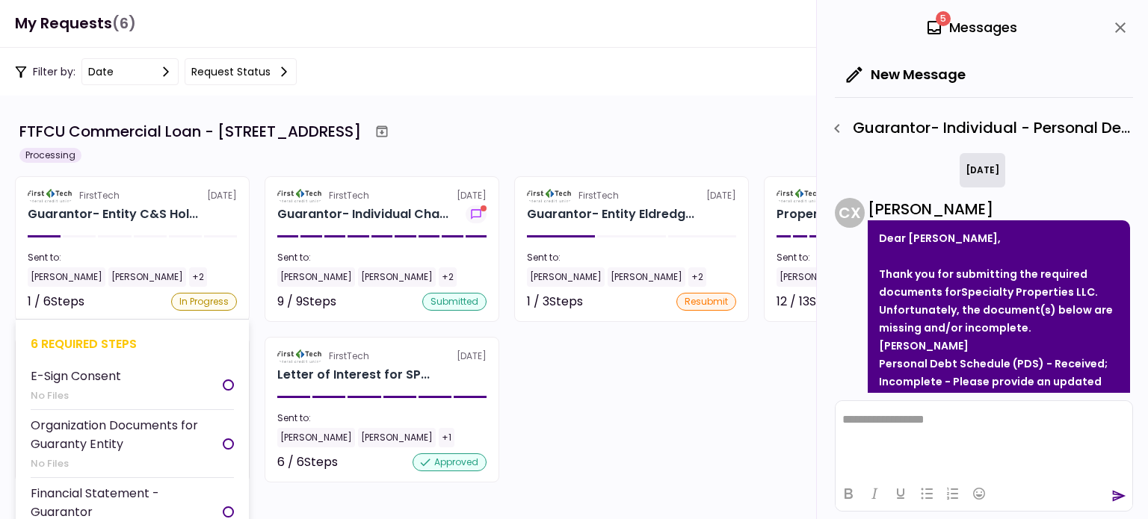
scroll to position [299, 0]
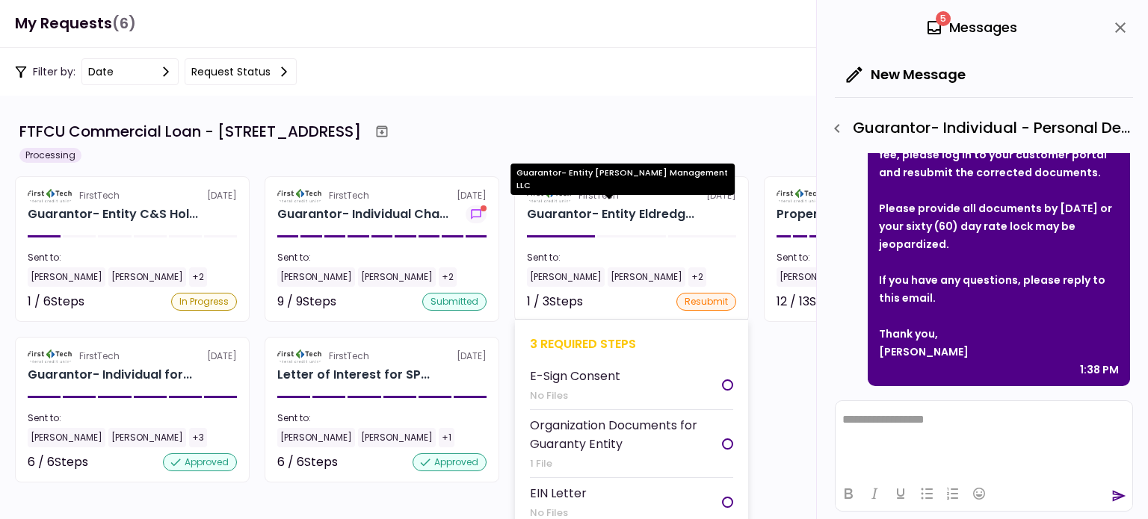
click at [624, 217] on div "Guarantor- Entity Eldredg..." at bounding box center [610, 214] width 167 height 18
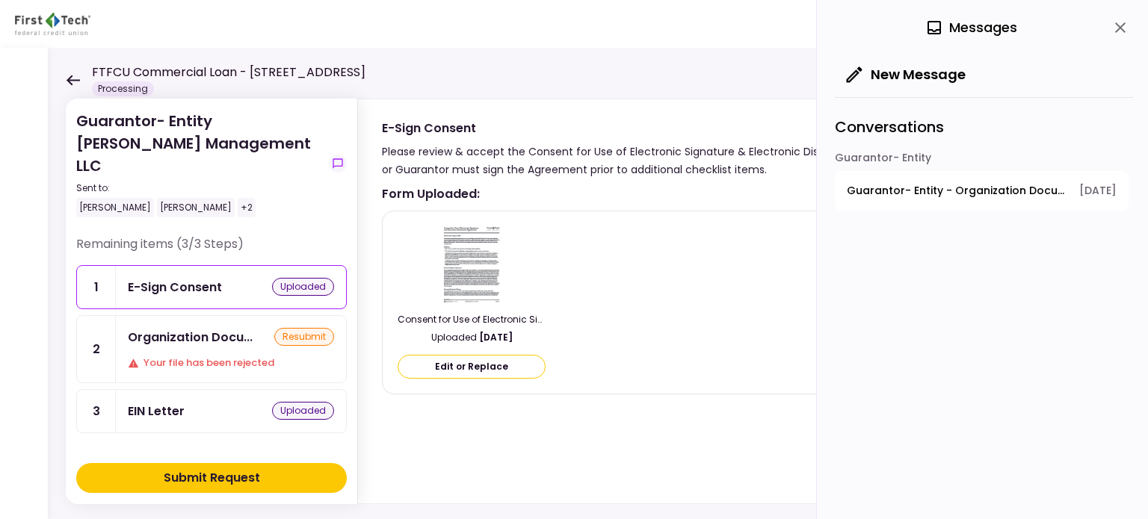
click at [312, 328] on div "resubmit" at bounding box center [304, 337] width 60 height 18
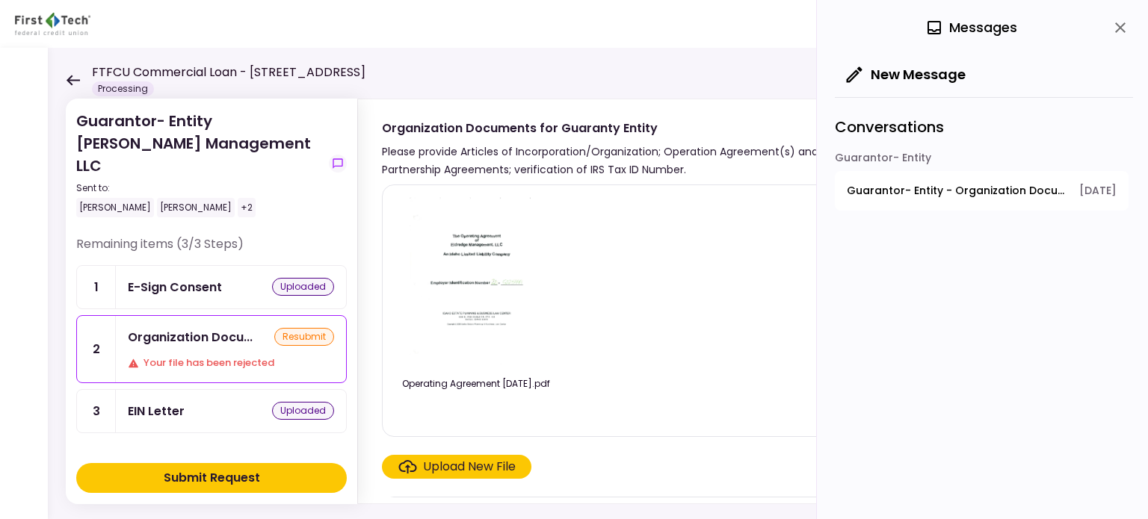
click at [466, 466] on div "Upload New File" at bounding box center [469, 467] width 93 height 18
click at [0, 0] on input "Upload New File" at bounding box center [0, 0] width 0 height 0
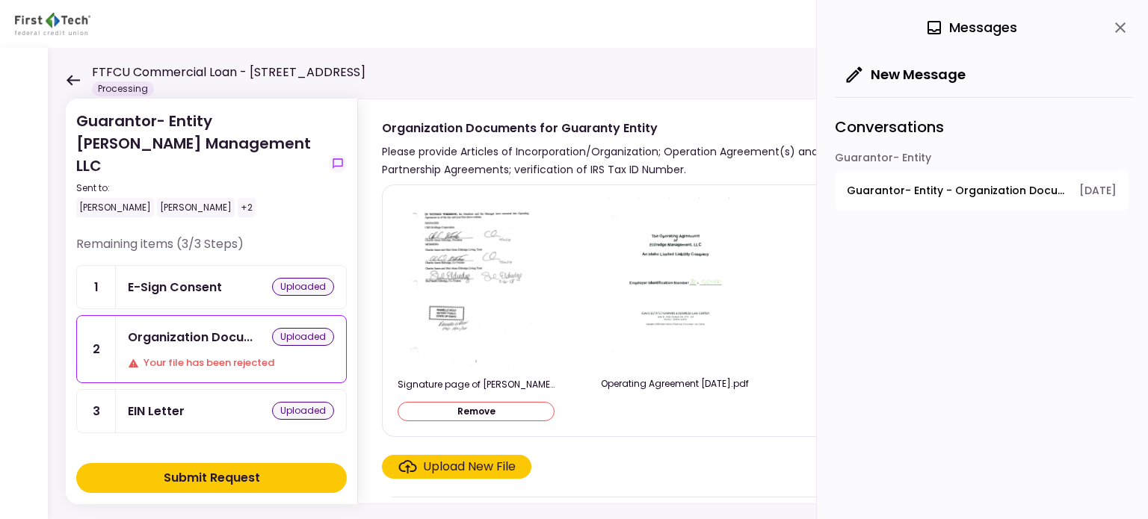
click at [205, 473] on div "Submit Request" at bounding box center [212, 478] width 96 height 18
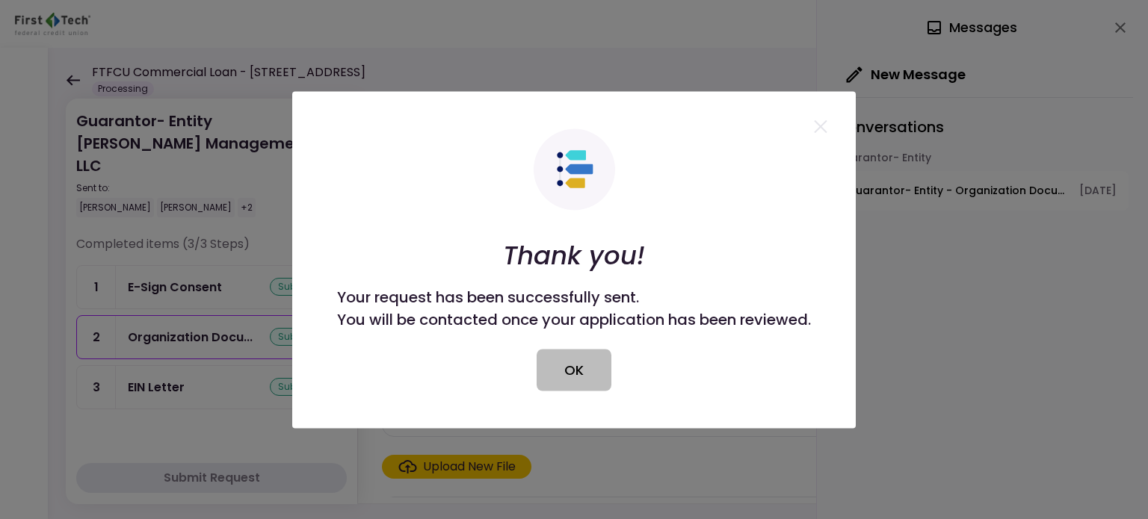
click at [554, 375] on button "OK" at bounding box center [573, 370] width 75 height 42
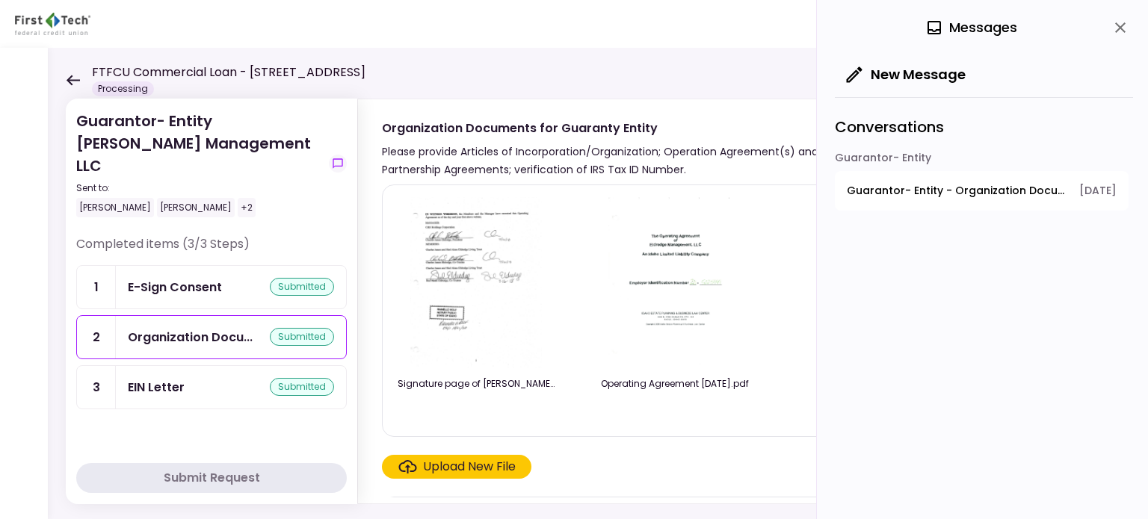
click at [77, 80] on icon at bounding box center [73, 80] width 13 height 10
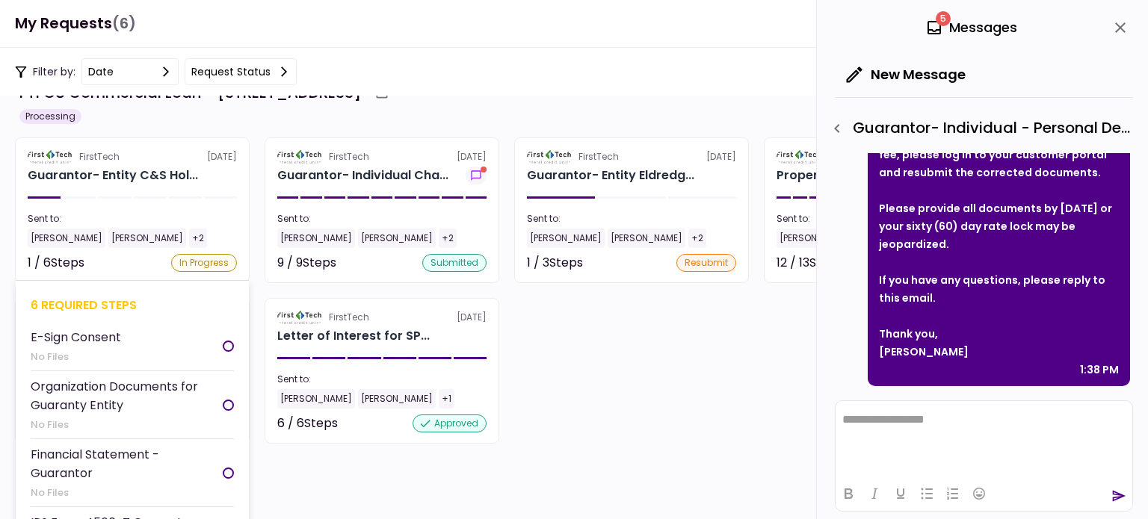
scroll to position [61, 0]
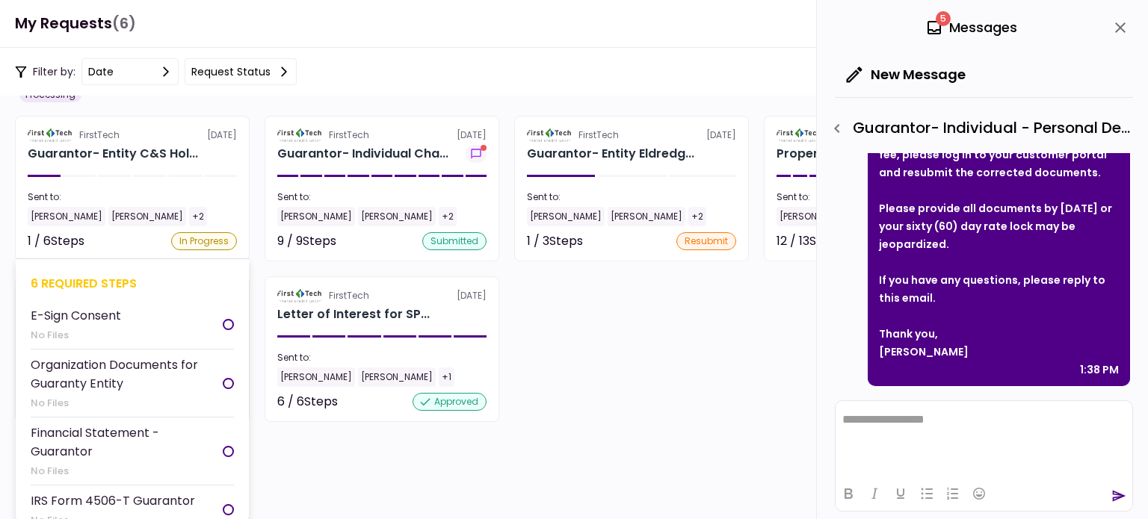
click at [45, 176] on div at bounding box center [44, 176] width 33 height 2
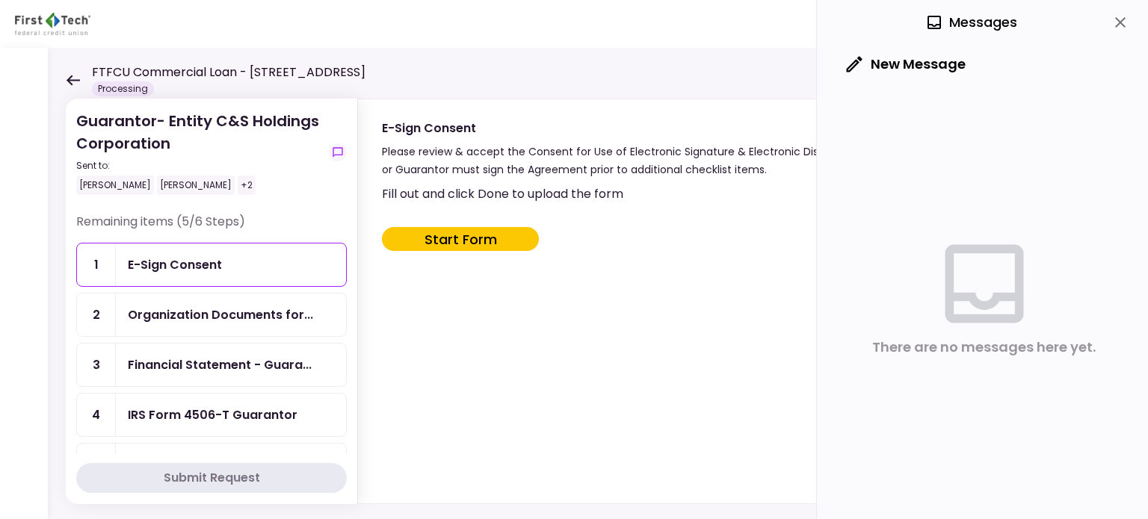
click at [466, 238] on button "Start Form" at bounding box center [460, 239] width 157 height 24
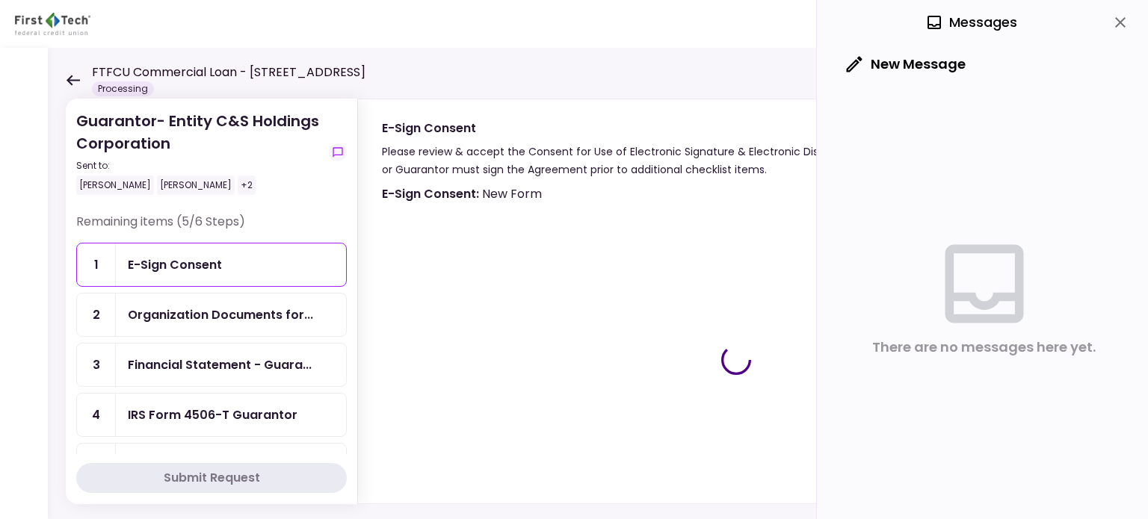
type input "***"
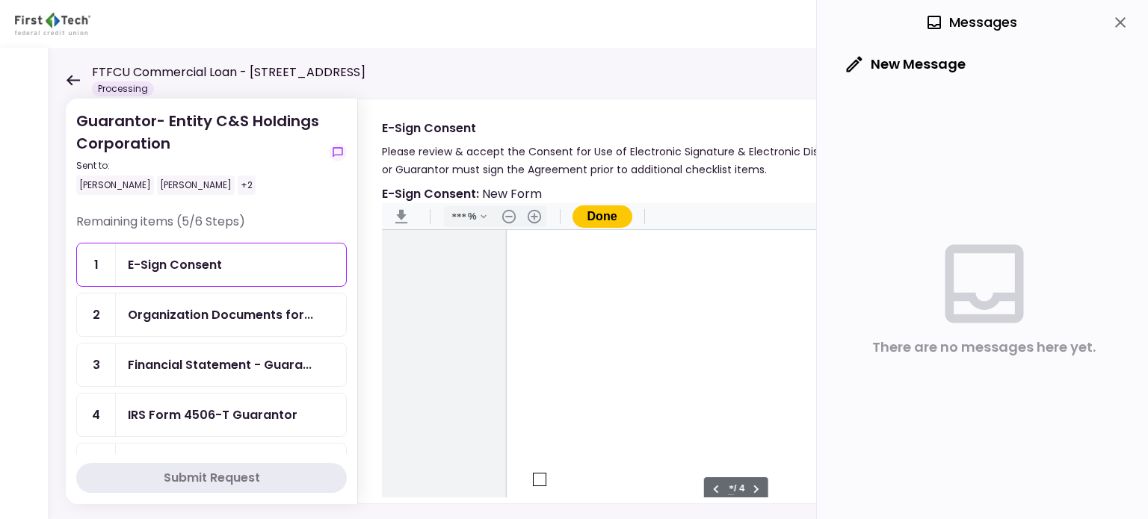
type input "*"
click at [534, 233] on div "Document Content" at bounding box center [540, 232] width 12 height 12
click at [584, 285] on div "Sign here" at bounding box center [588, 285] width 39 height 16
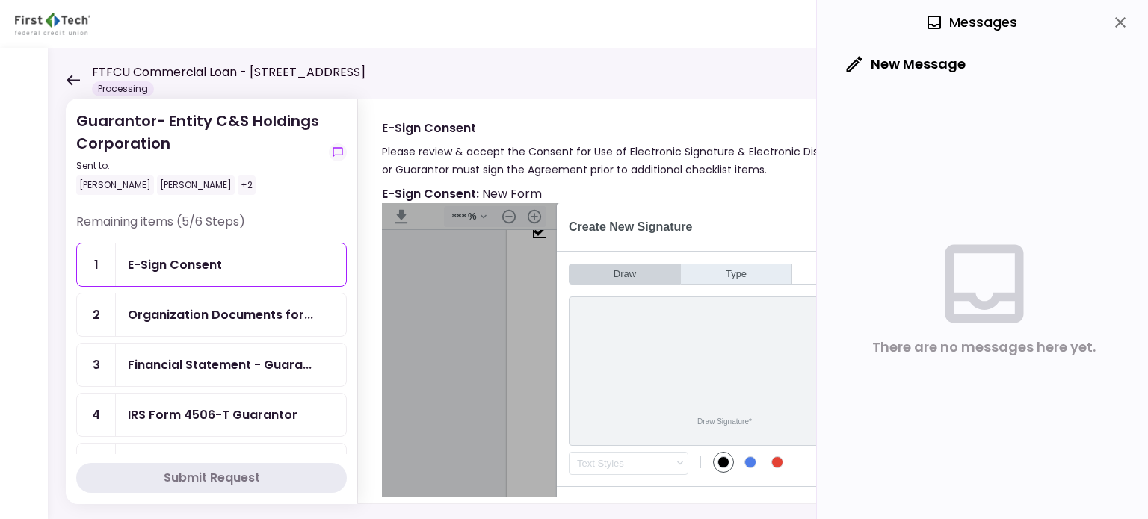
click at [736, 268] on button "Type" at bounding box center [736, 274] width 111 height 21
type input "*"
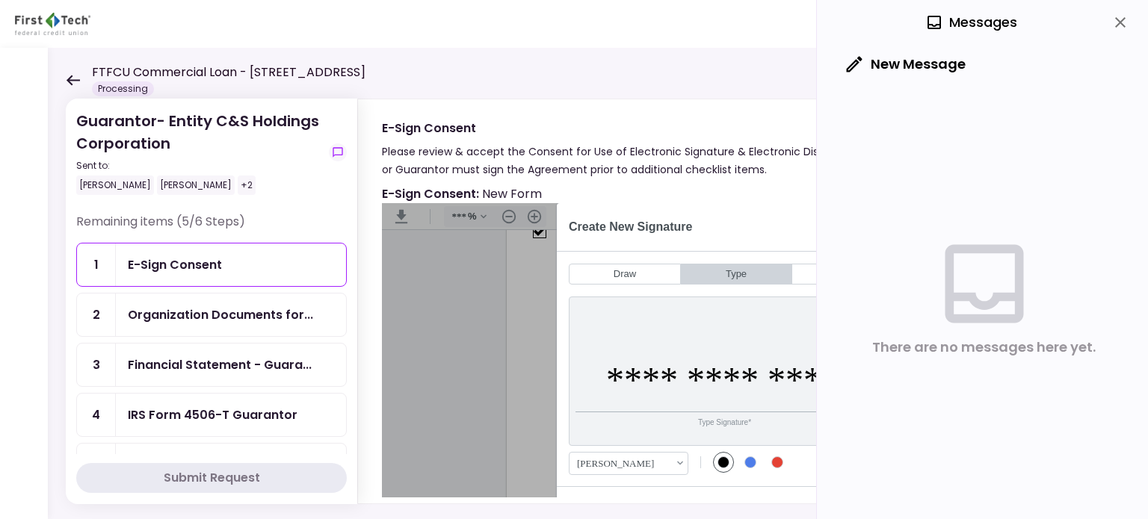
type input "**********"
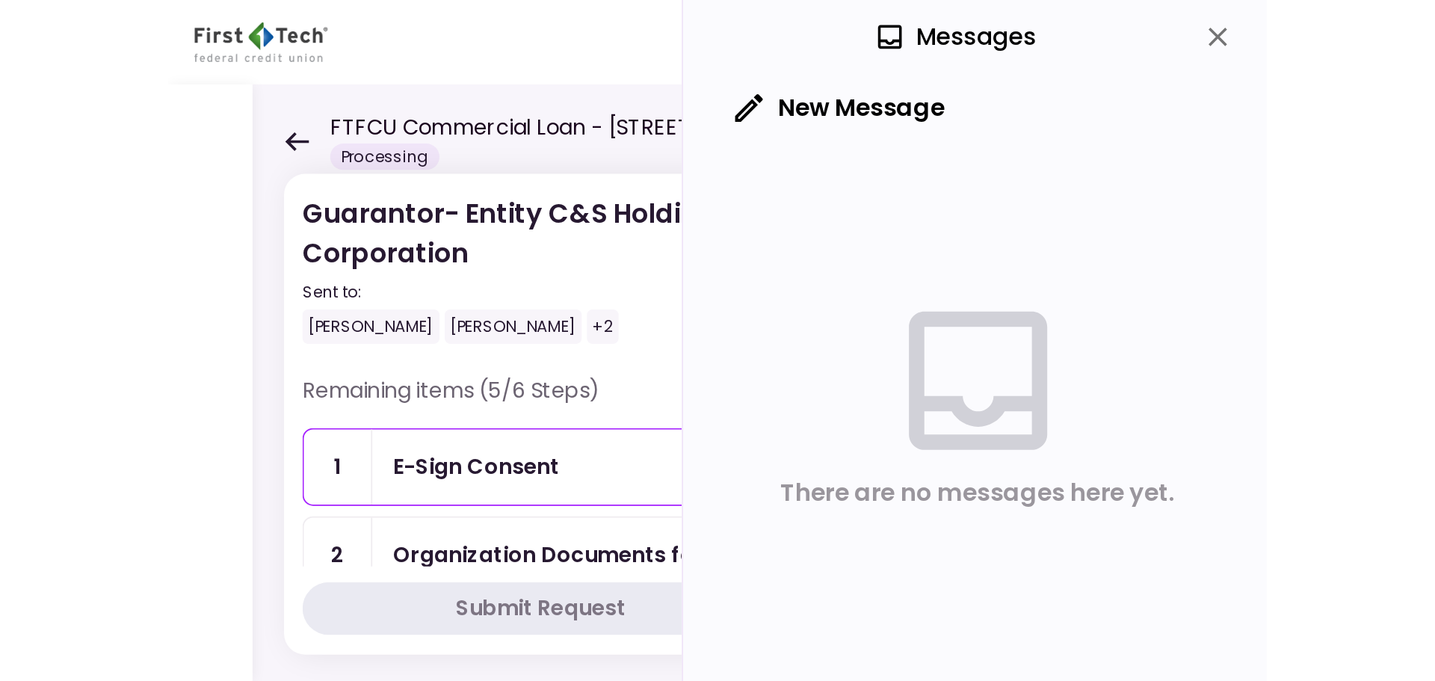
scroll to position [1943, 0]
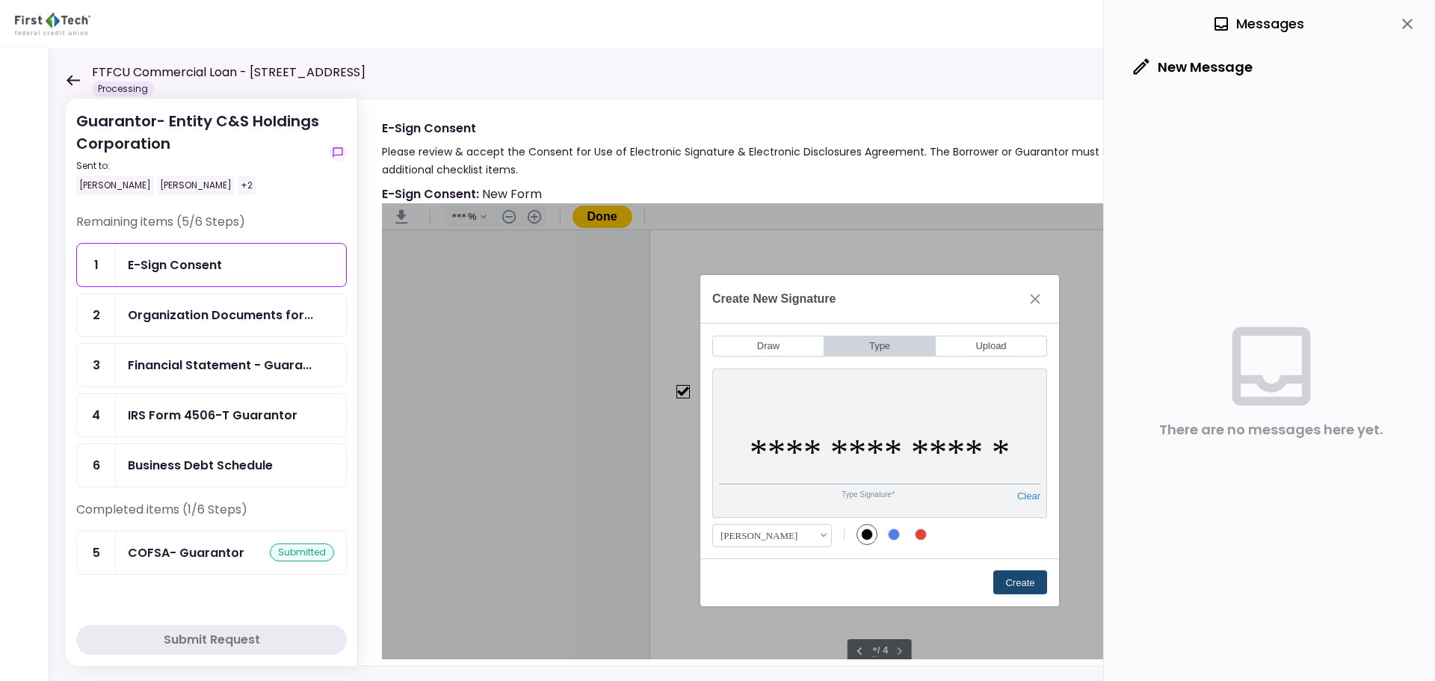
click at [1013, 519] on button "Create" at bounding box center [1020, 582] width 54 height 24
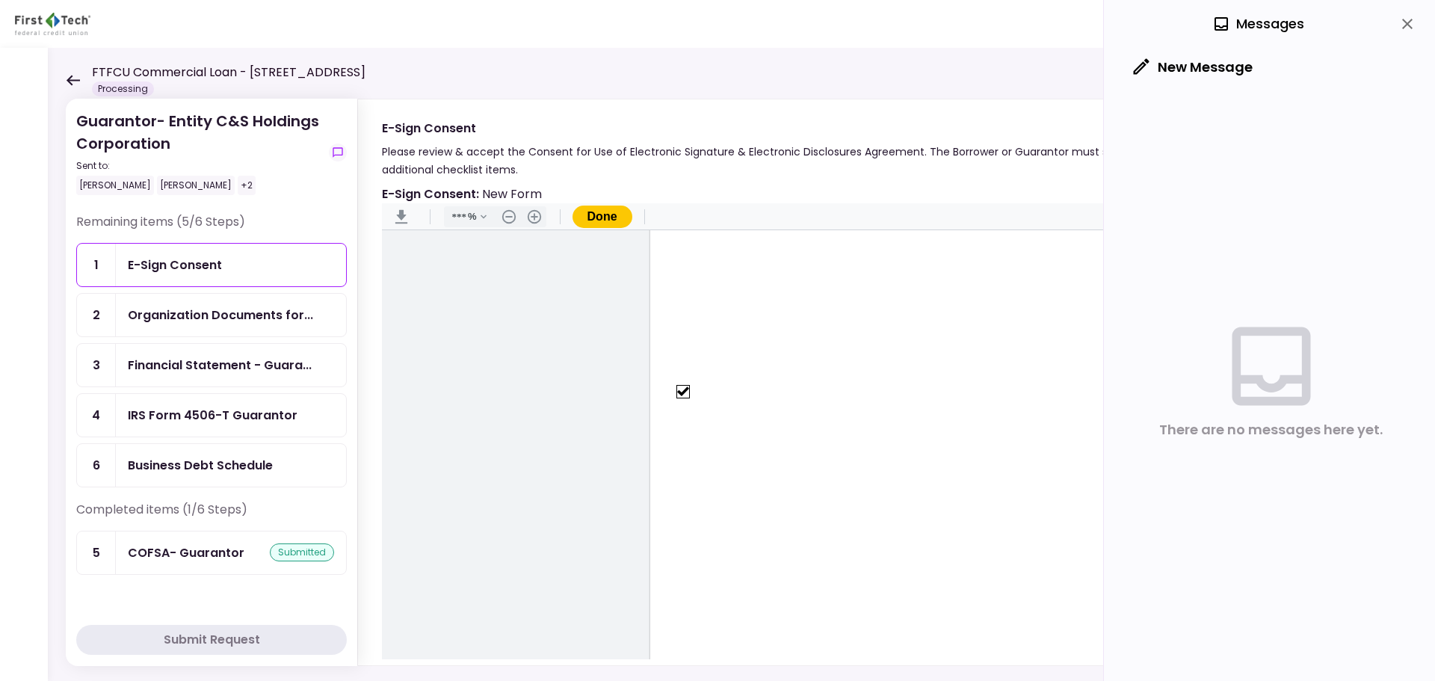
click at [601, 214] on button "Done" at bounding box center [602, 216] width 60 height 22
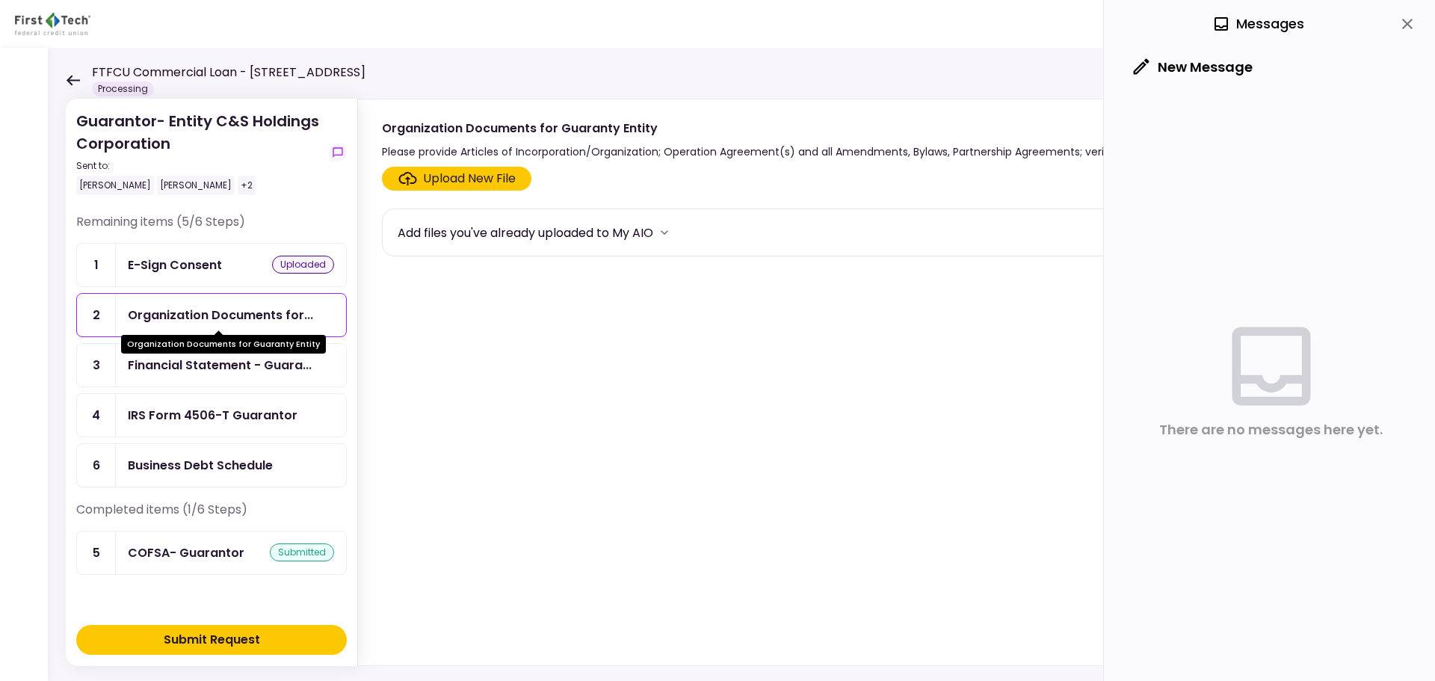
click at [192, 316] on div "Organization Documents for..." at bounding box center [220, 315] width 185 height 19
click at [170, 316] on div "Organization Documents for..." at bounding box center [220, 315] width 185 height 19
click at [282, 316] on div "Organization Documents for..." at bounding box center [220, 315] width 185 height 19
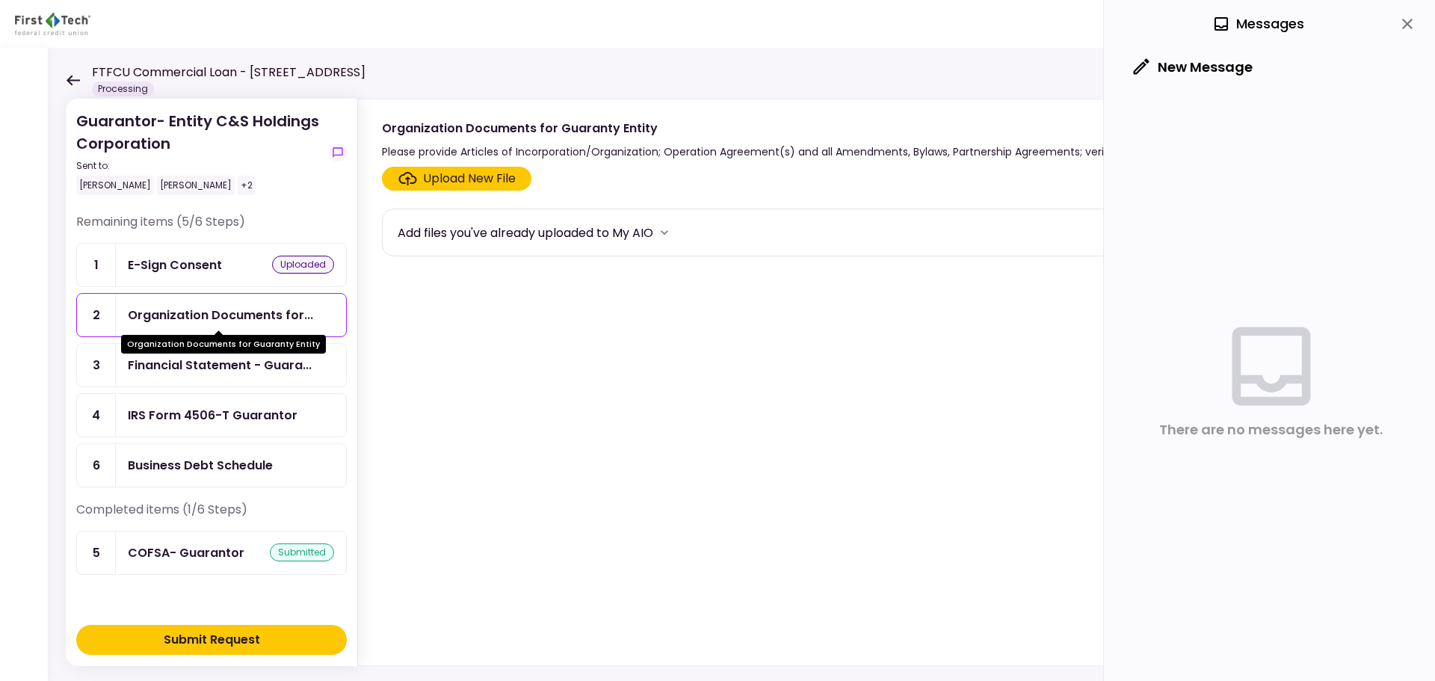
click at [224, 306] on div "Organization Documents for..." at bounding box center [220, 315] width 185 height 19
click at [154, 312] on div "Organization Documents for..." at bounding box center [220, 315] width 185 height 19
click at [165, 415] on div "IRS Form 4506-T Guarantor" at bounding box center [213, 415] width 170 height 19
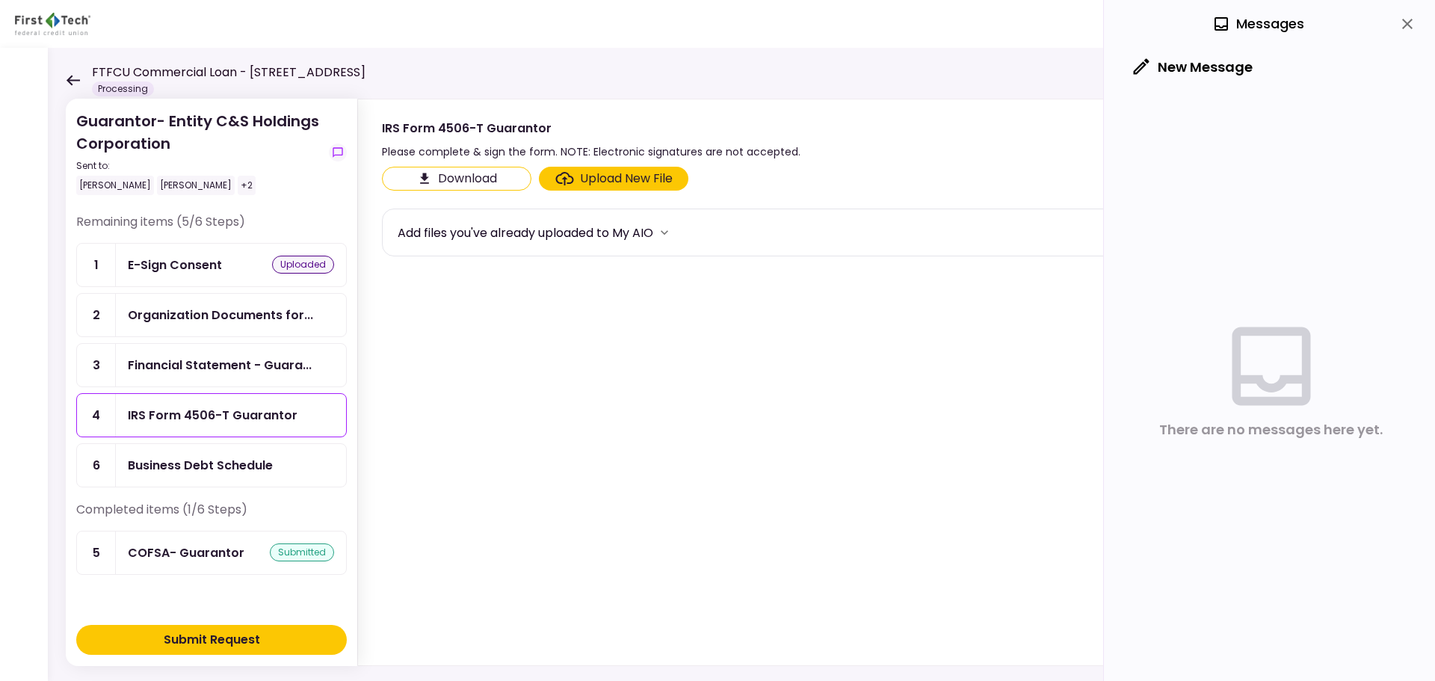
click at [477, 178] on button "Download" at bounding box center [456, 179] width 149 height 24
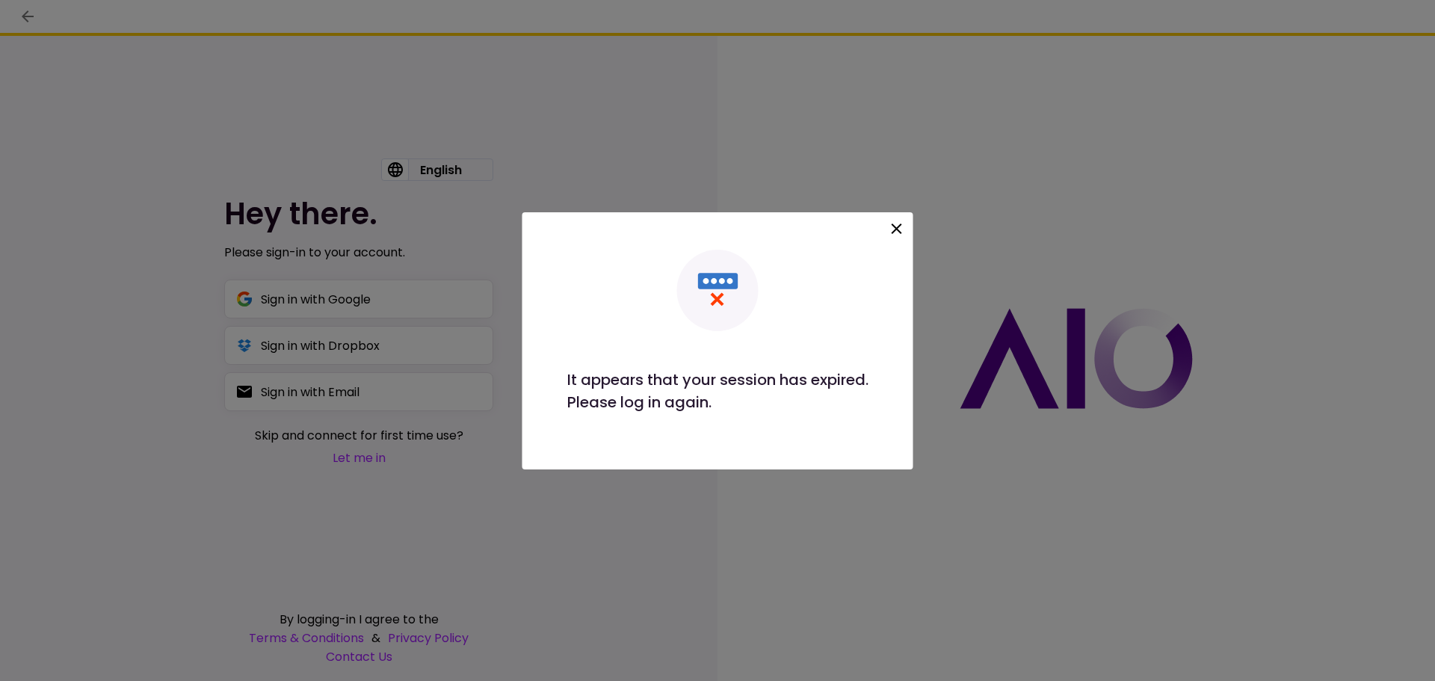
click at [899, 229] on icon at bounding box center [896, 228] width 10 height 10
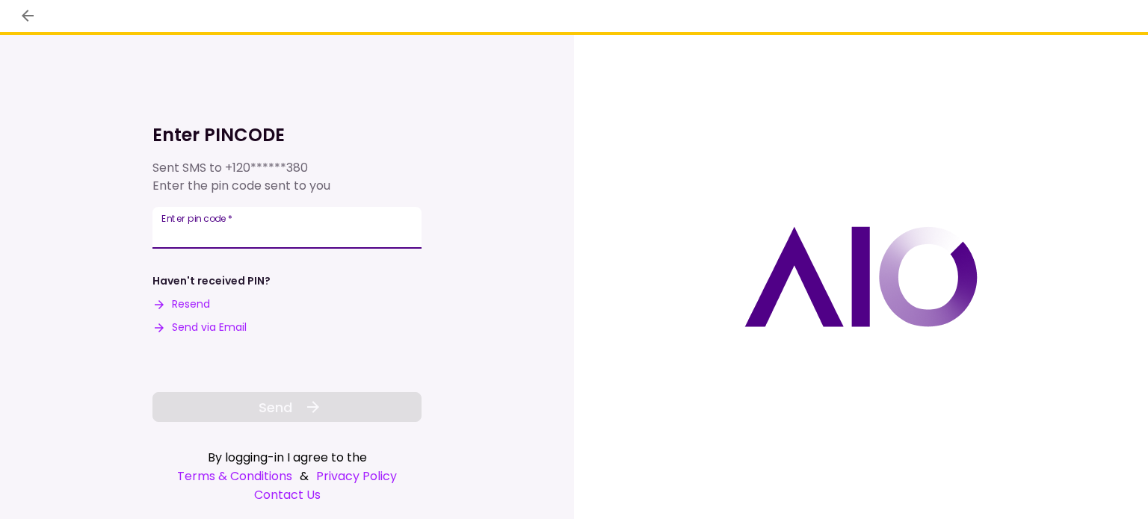
click at [182, 232] on input "Enter pin code   *" at bounding box center [286, 228] width 269 height 42
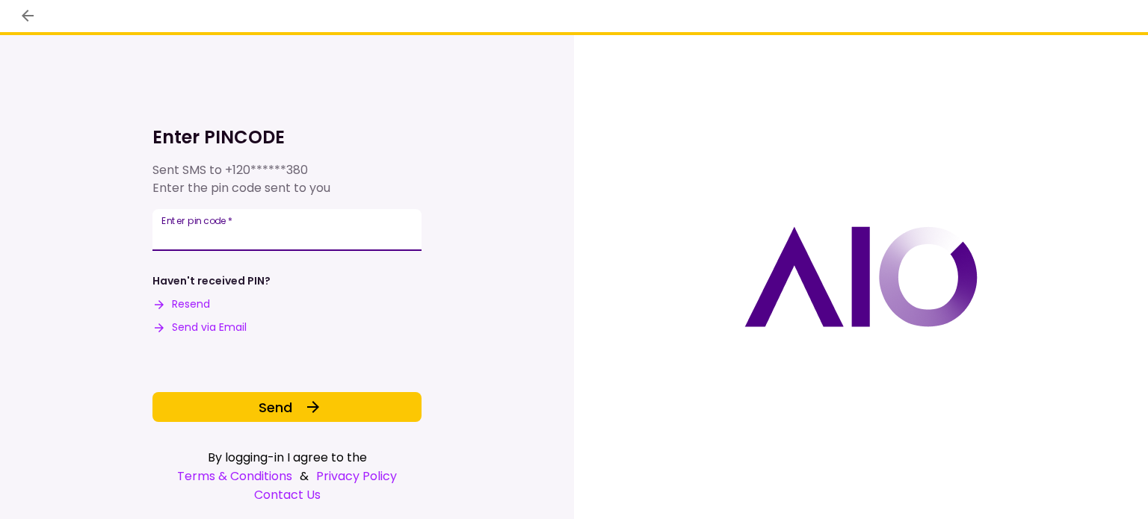
type input "******"
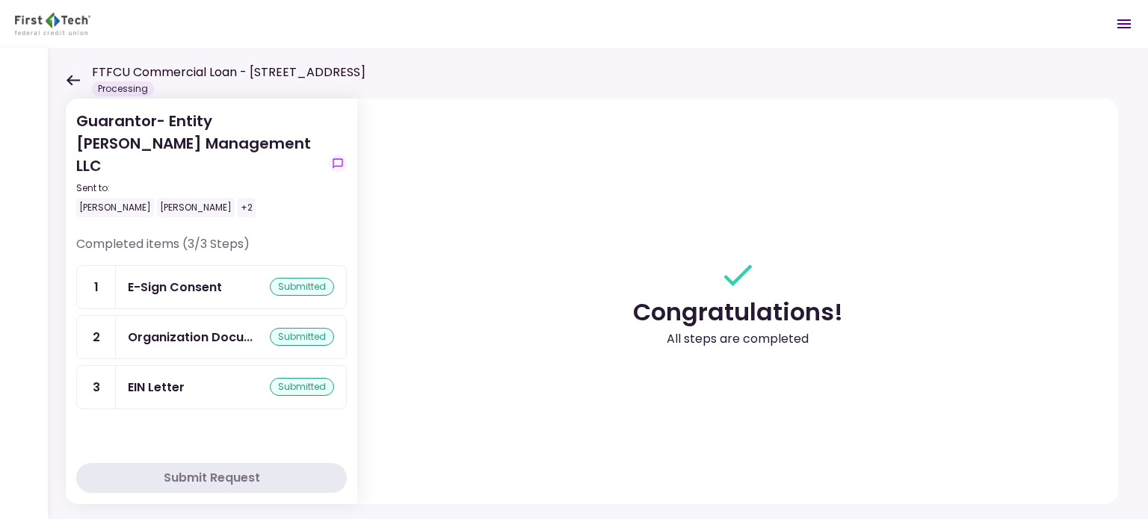
click at [72, 77] on icon at bounding box center [73, 80] width 14 height 11
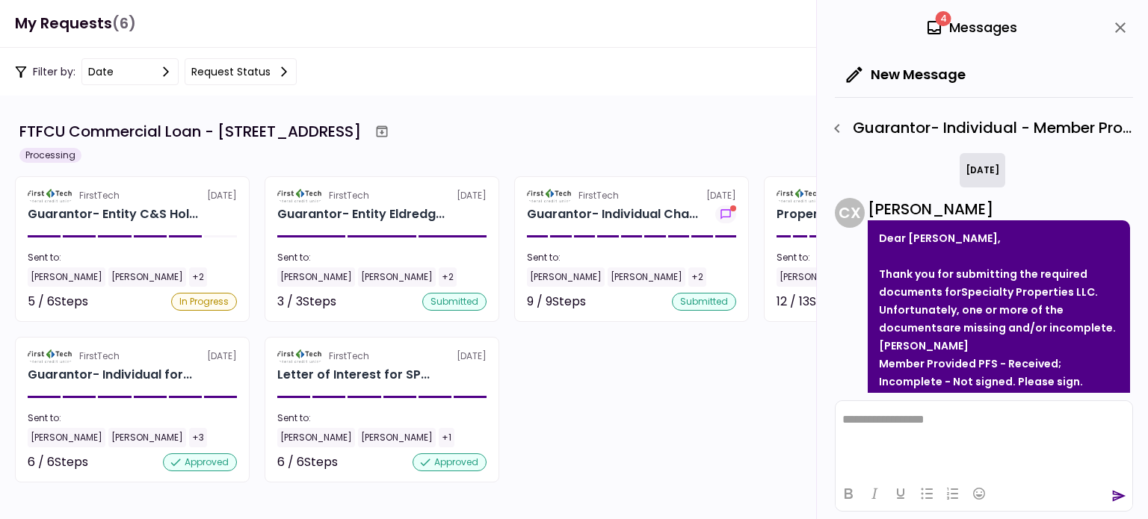
click at [1120, 30] on icon "close" at bounding box center [1120, 28] width 18 height 18
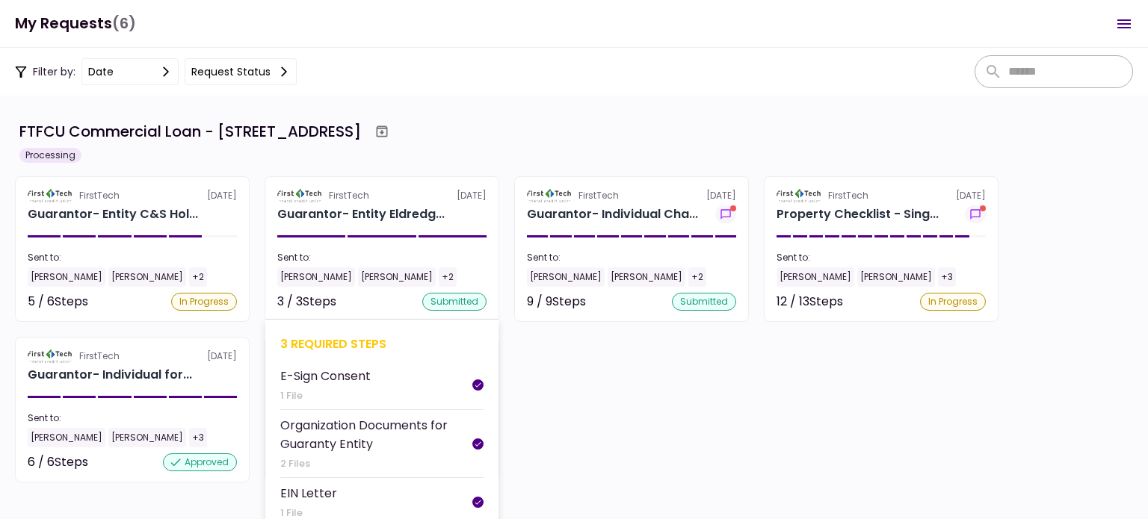
scroll to position [105, 0]
